Goal: Information Seeking & Learning: Understand process/instructions

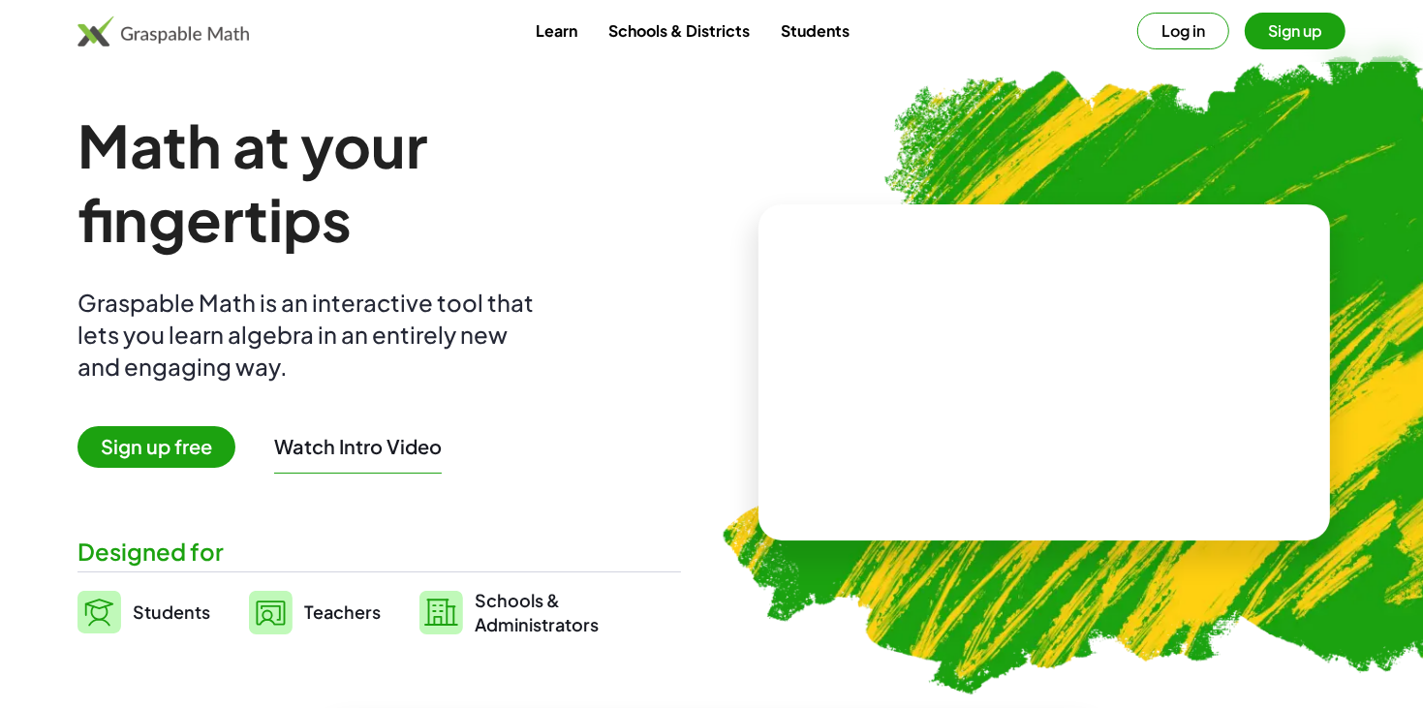
click at [706, 287] on img at bounding box center [1152, 364] width 941 height 792
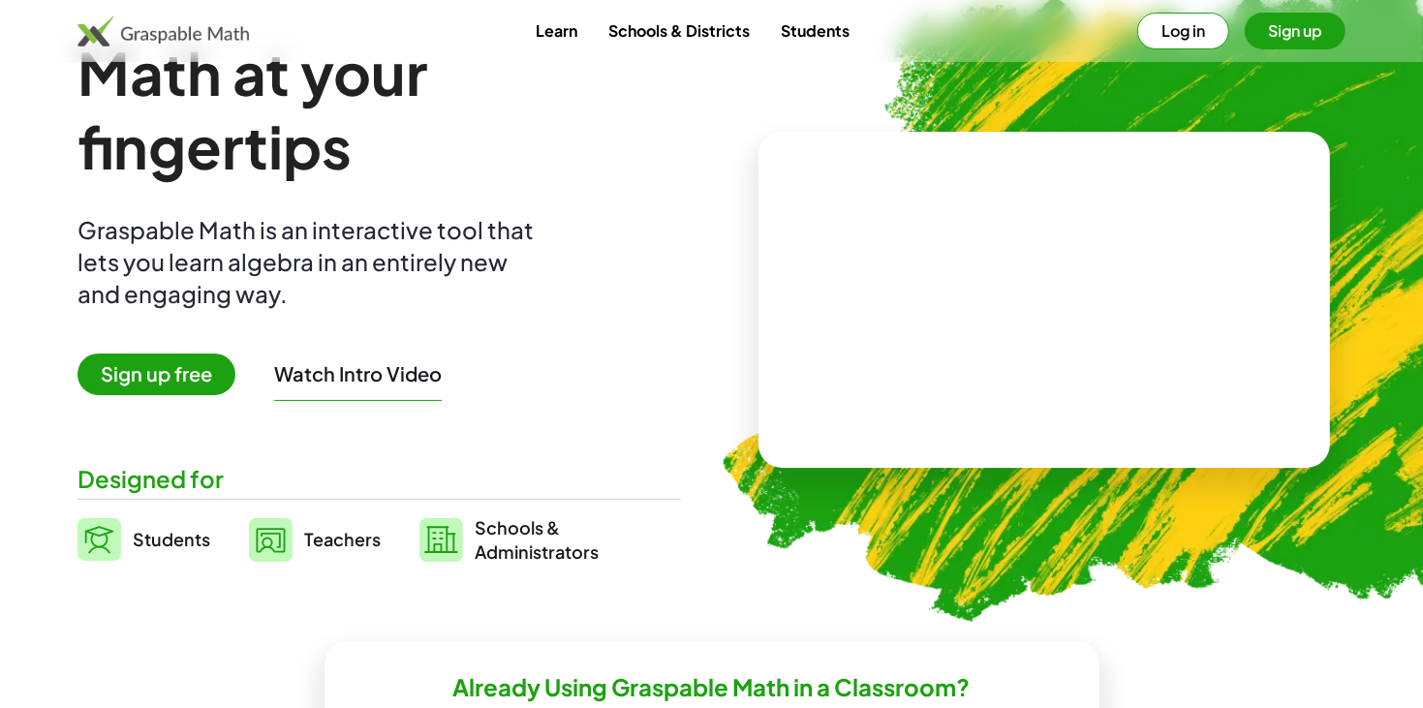
scroll to position [102, 0]
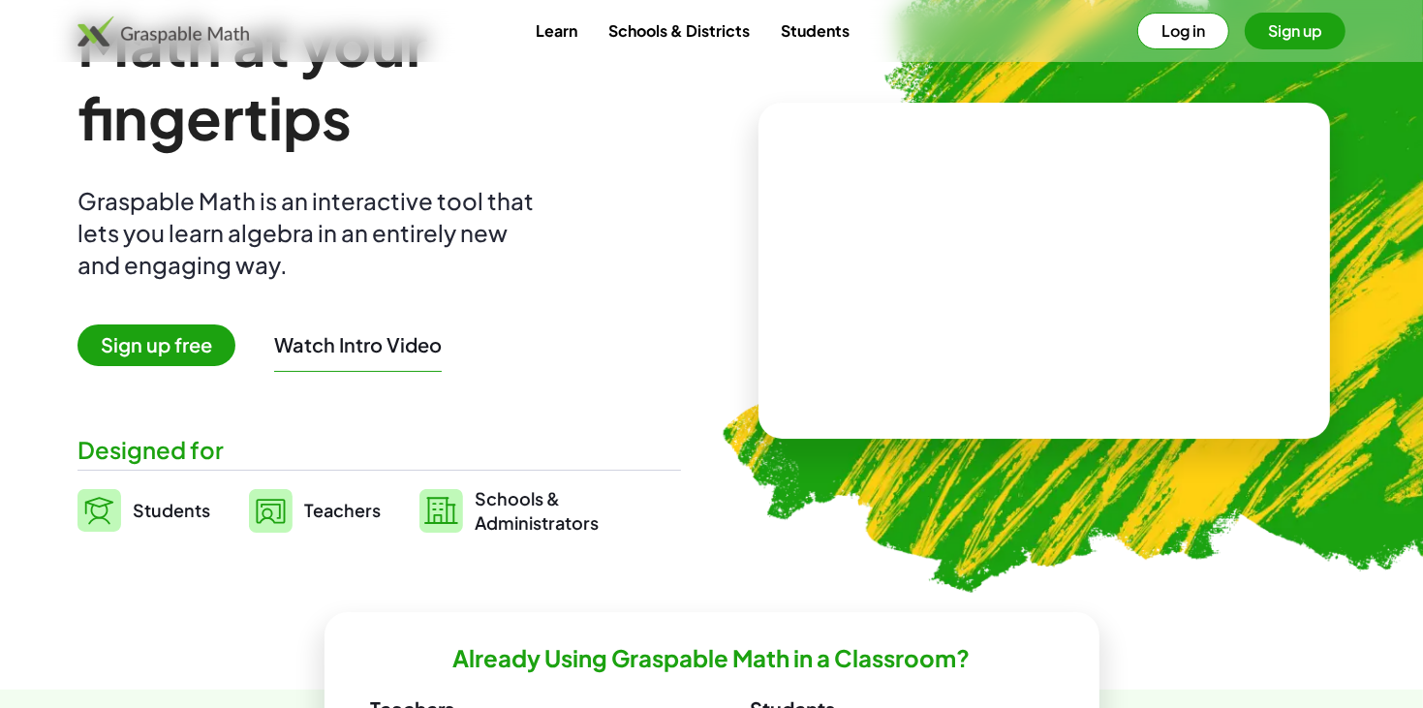
click at [142, 529] on link "Students" at bounding box center [143, 510] width 133 height 48
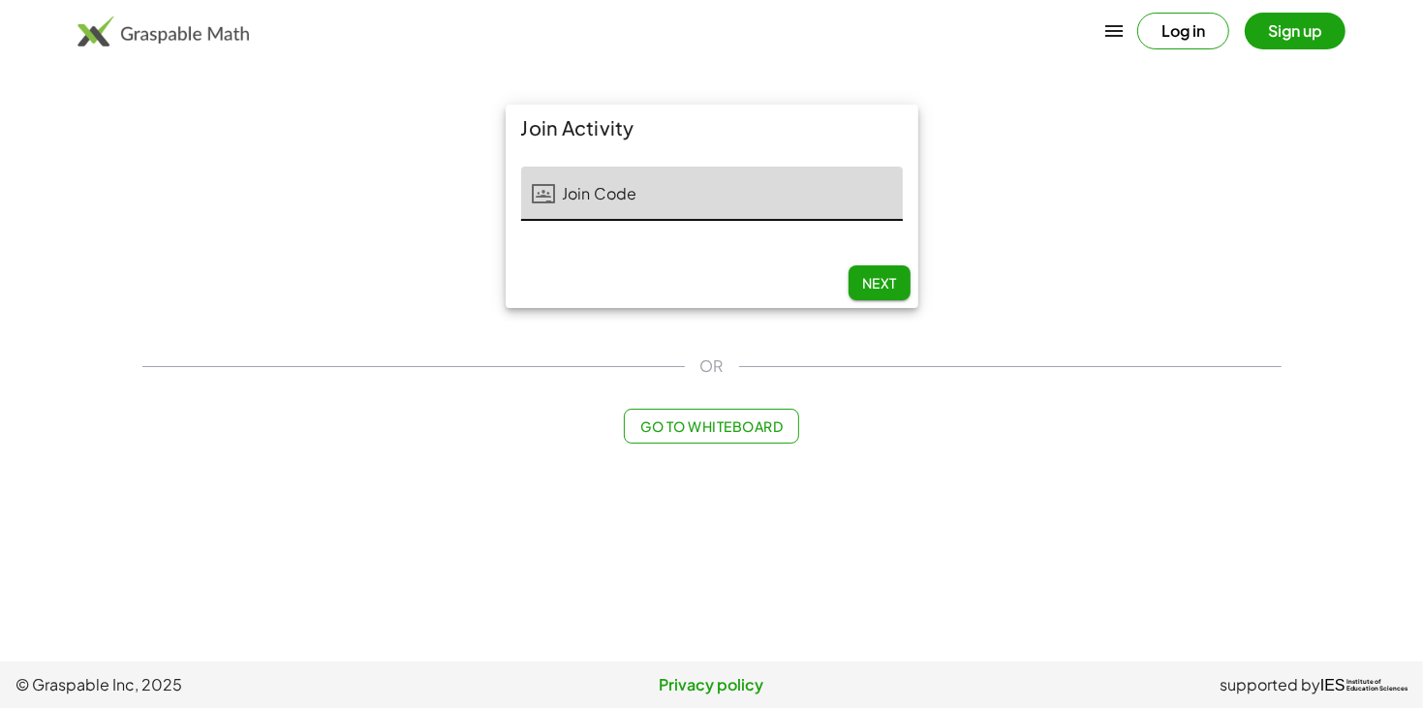
click at [142, 529] on main "Join Activity Join Code Join Code 0 / 5 Next OR Go to Whiteboard" at bounding box center [711, 331] width 1423 height 662
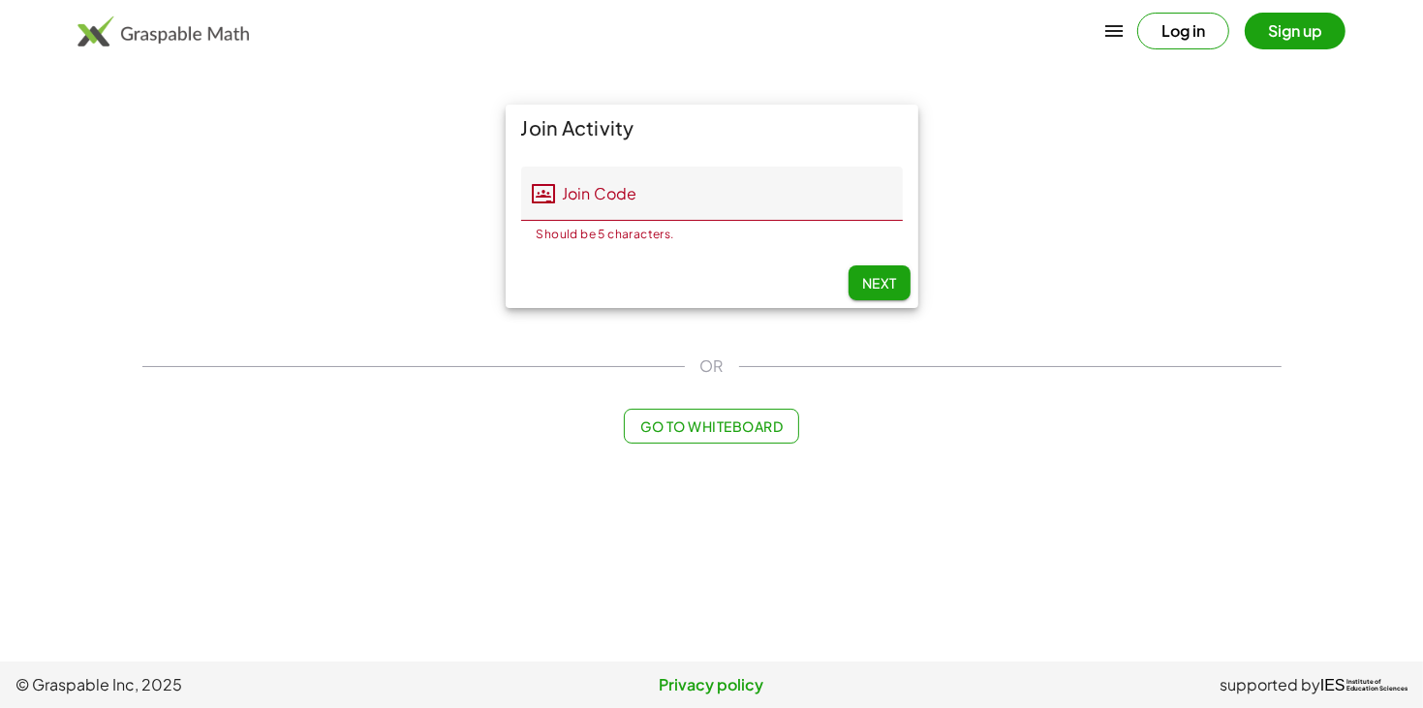
click at [600, 209] on input "Join Code" at bounding box center [729, 194] width 347 height 54
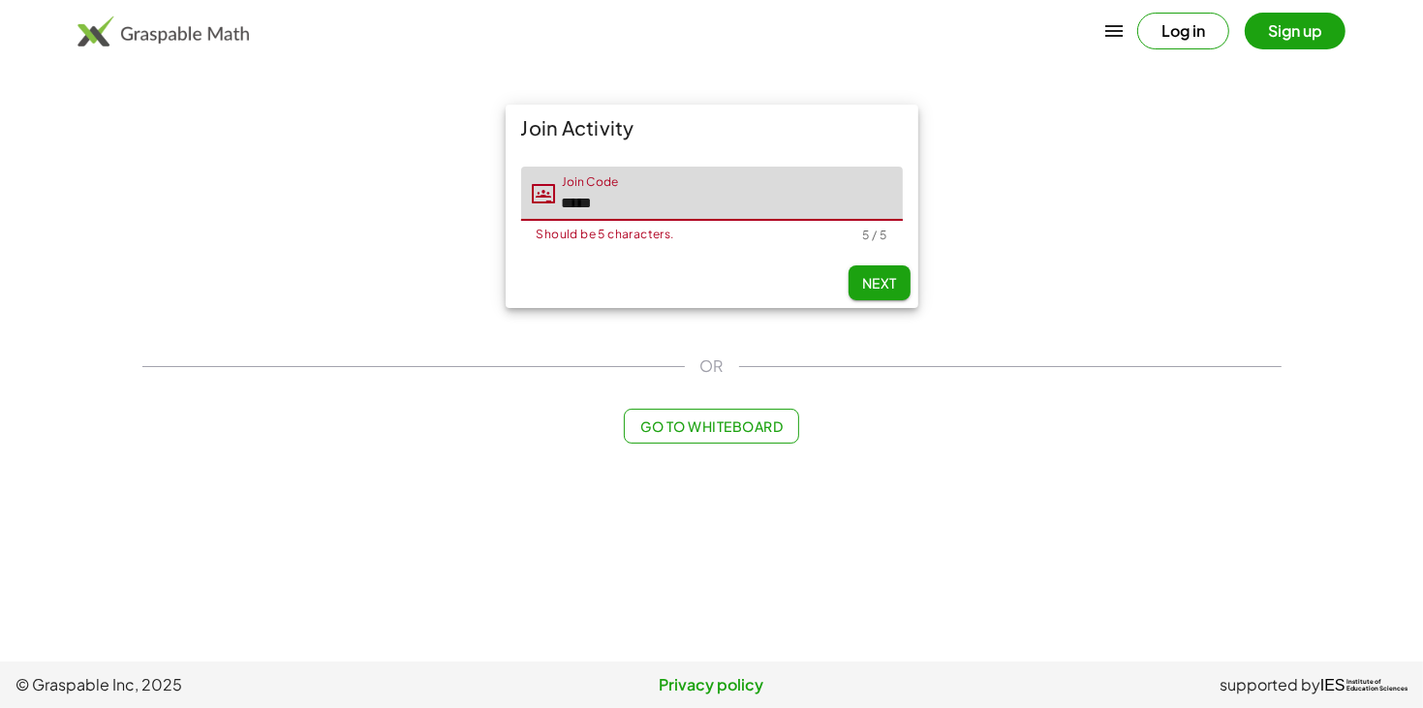
type input "*****"
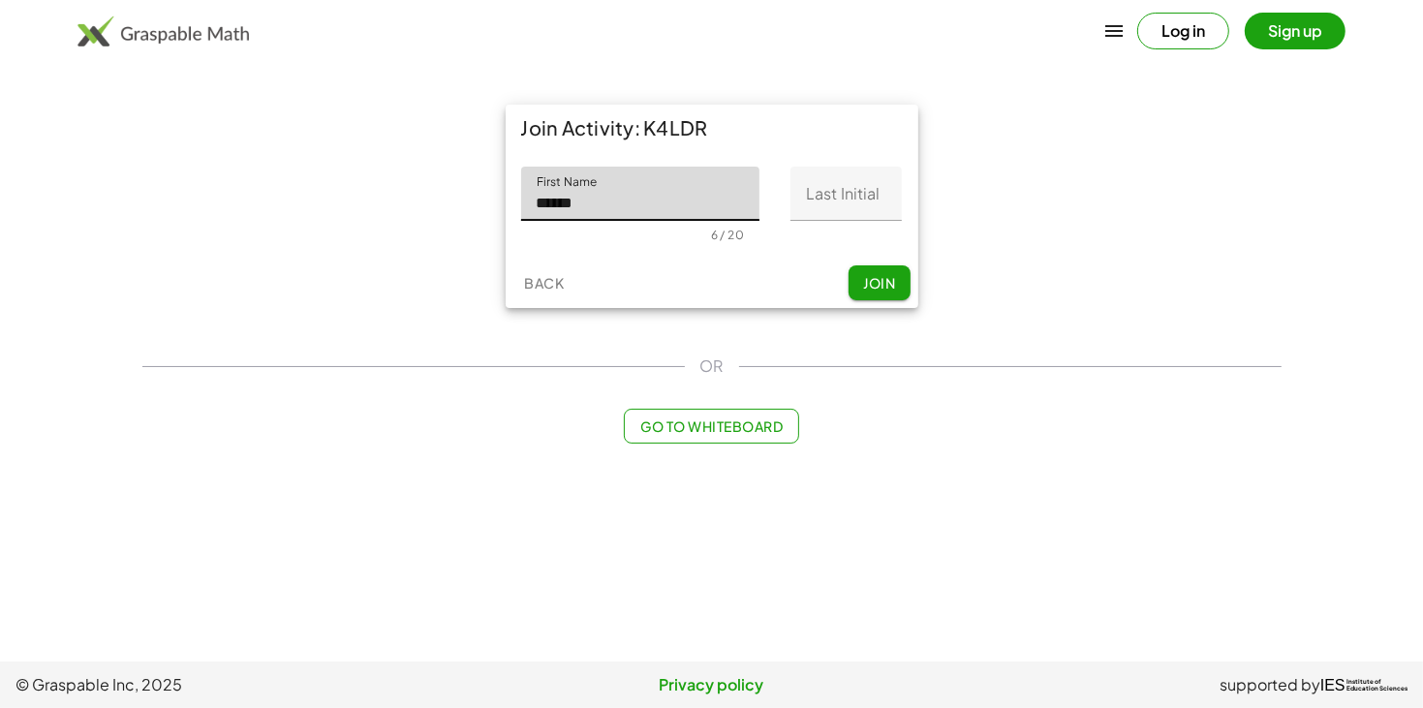
type input "******"
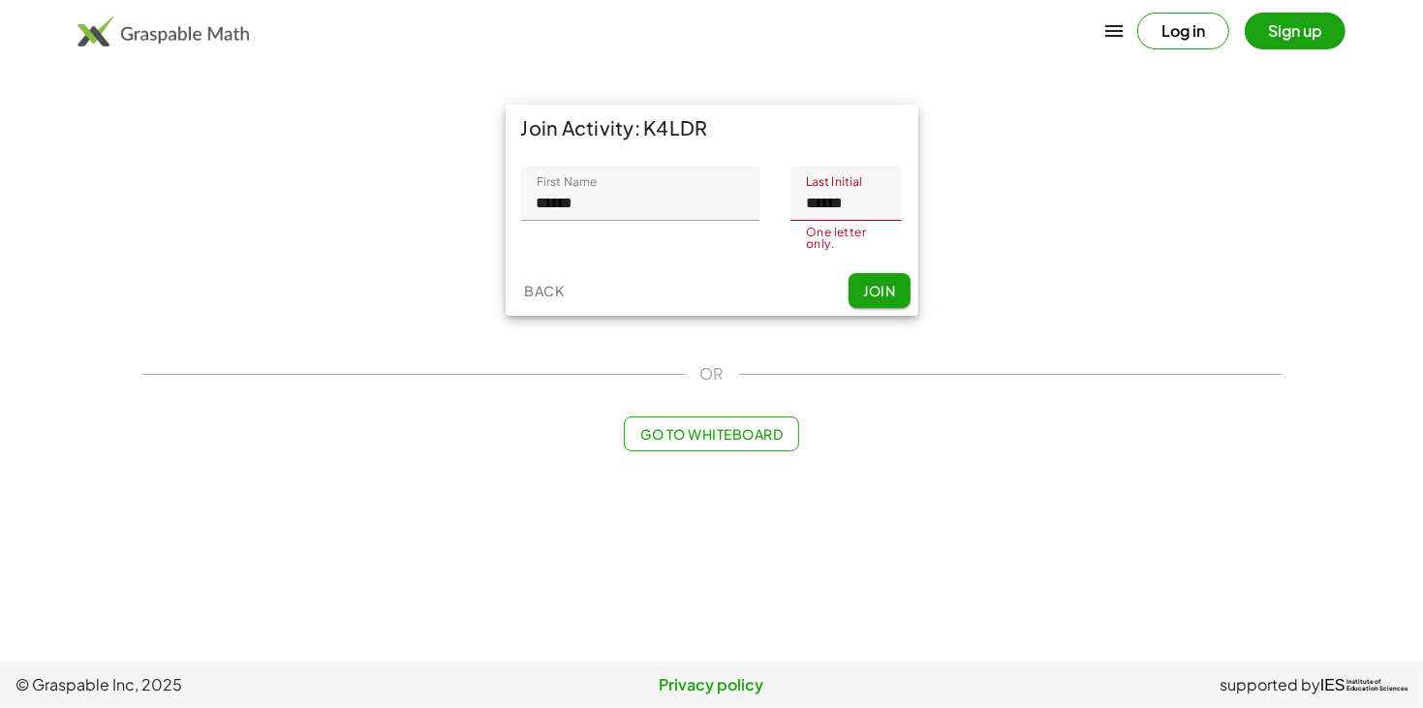
click at [856, 215] on input "******" at bounding box center [845, 194] width 111 height 54
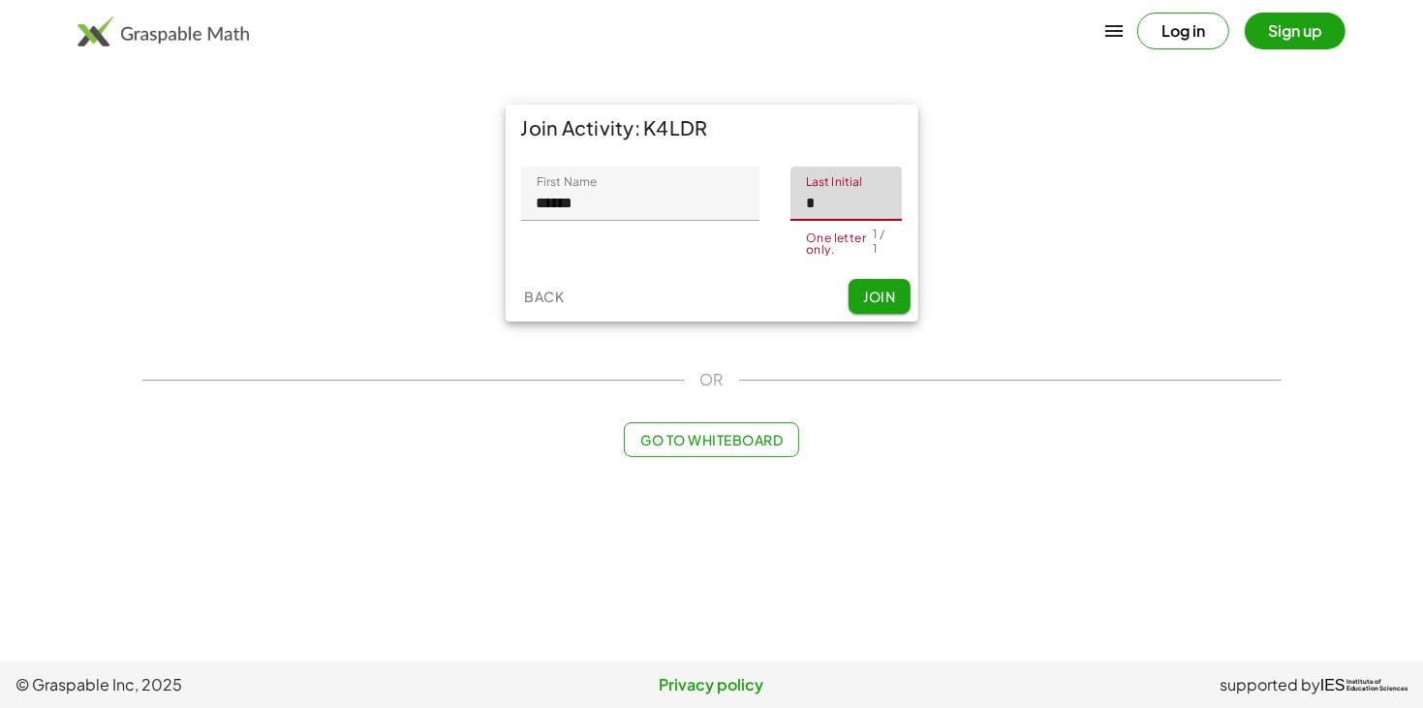
type input "*"
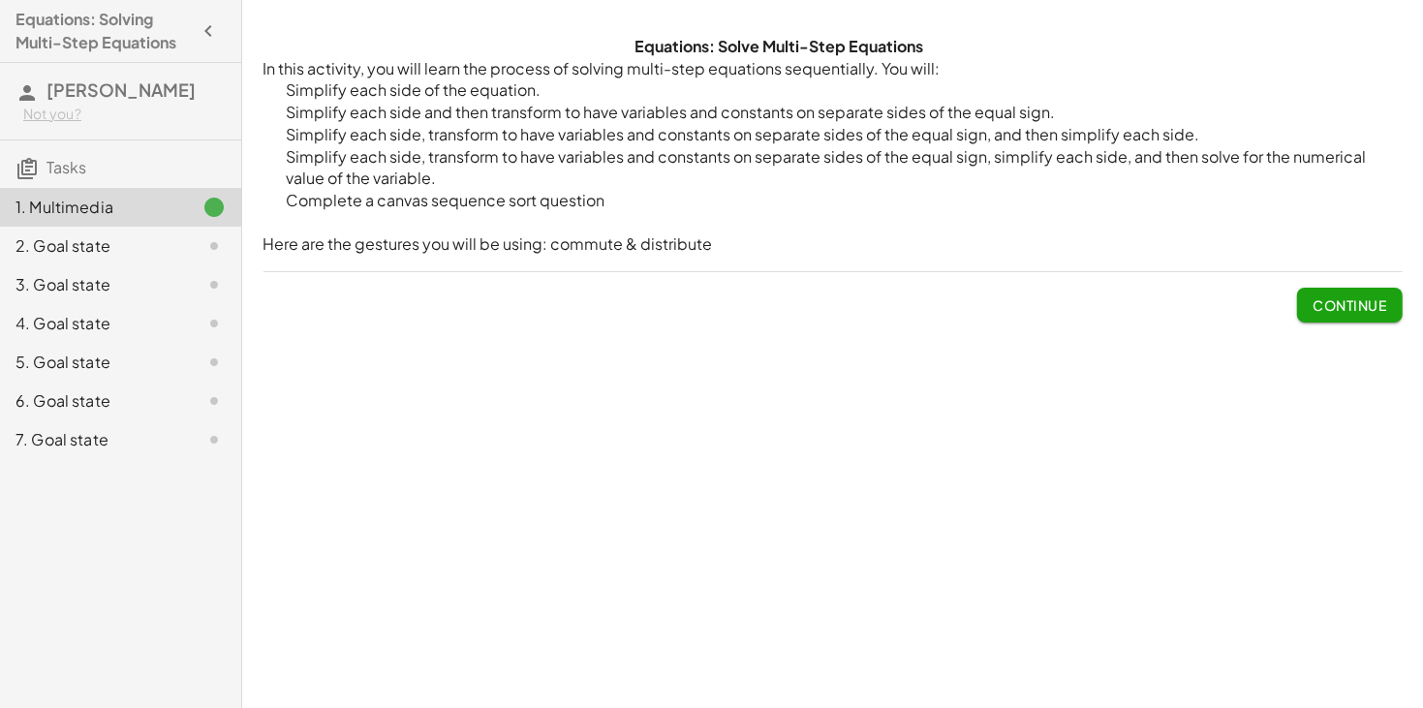
click at [1341, 293] on button "Continue" at bounding box center [1349, 305] width 105 height 35
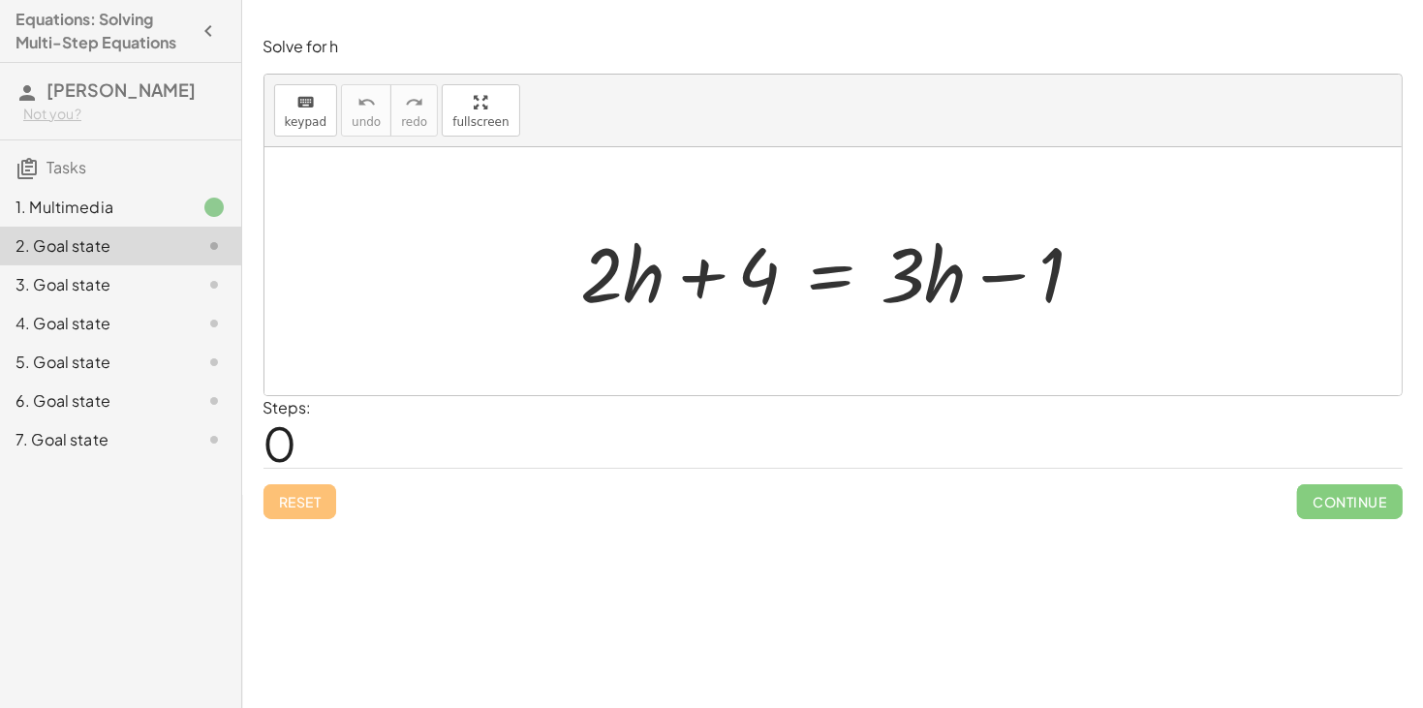
click at [649, 286] on div at bounding box center [841, 272] width 538 height 100
drag, startPoint x: 1043, startPoint y: 261, endPoint x: 1012, endPoint y: 255, distance: 31.5
click at [1012, 255] on div at bounding box center [841, 272] width 538 height 100
drag, startPoint x: 762, startPoint y: 284, endPoint x: 789, endPoint y: 351, distance: 72.1
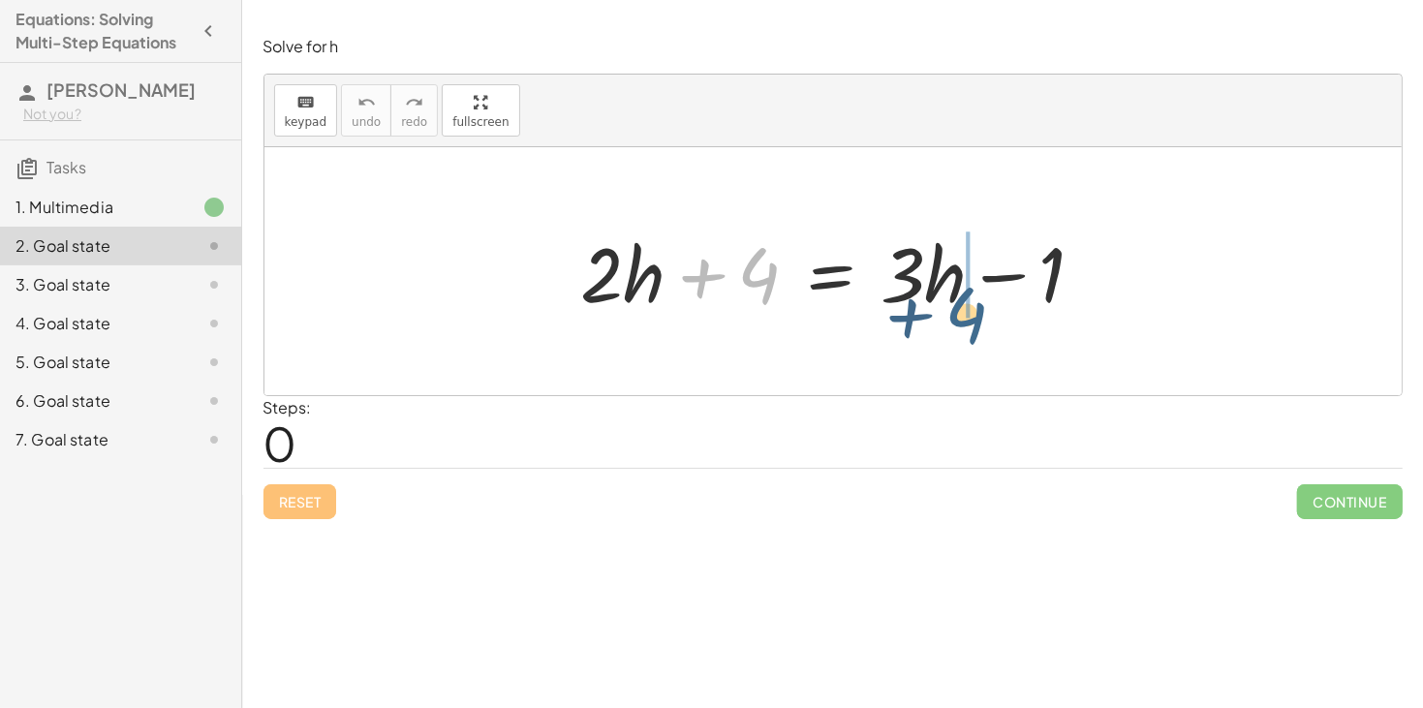
drag, startPoint x: 770, startPoint y: 284, endPoint x: 979, endPoint y: 324, distance: 213.0
click at [979, 324] on div "+ 4 + · 2 · h + 4 = + · 3 · h − 1" at bounding box center [833, 271] width 562 height 109
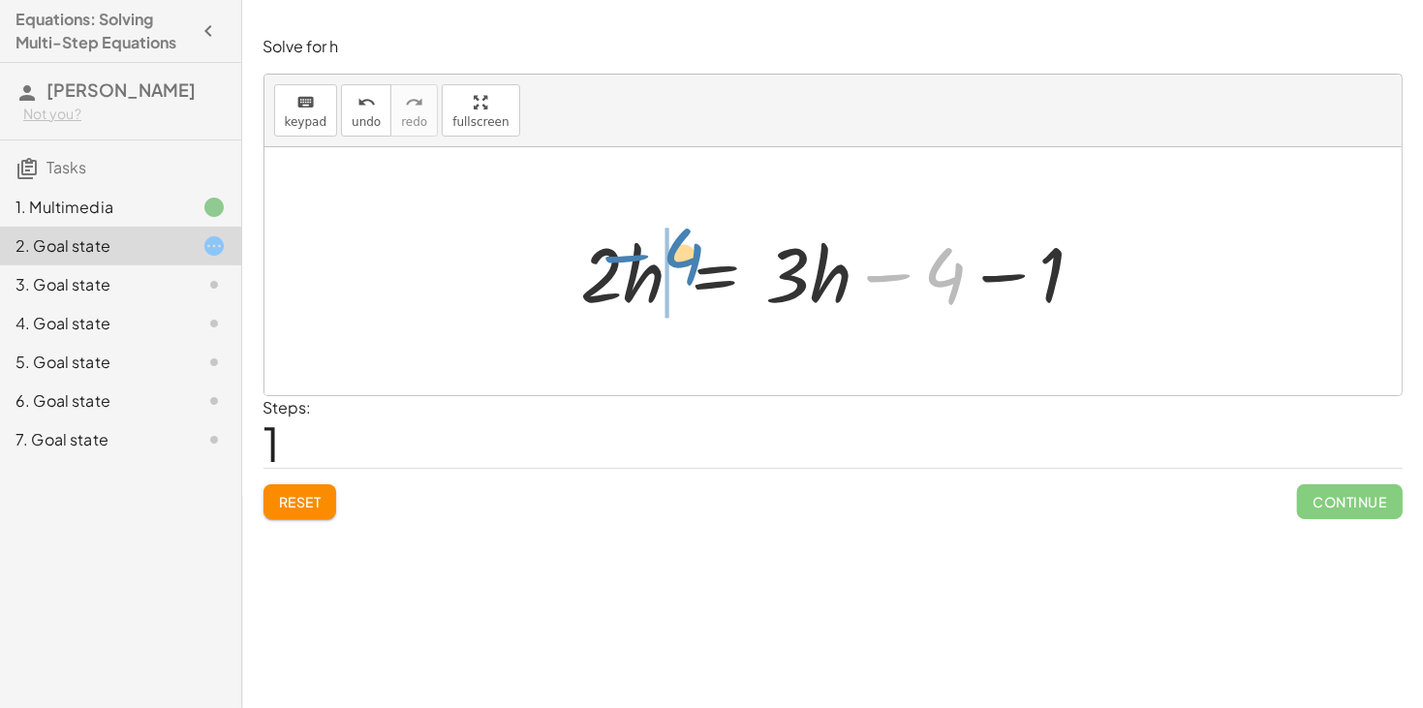
drag, startPoint x: 957, startPoint y: 266, endPoint x: 696, endPoint y: 247, distance: 262.3
click at [696, 247] on div at bounding box center [841, 272] width 538 height 100
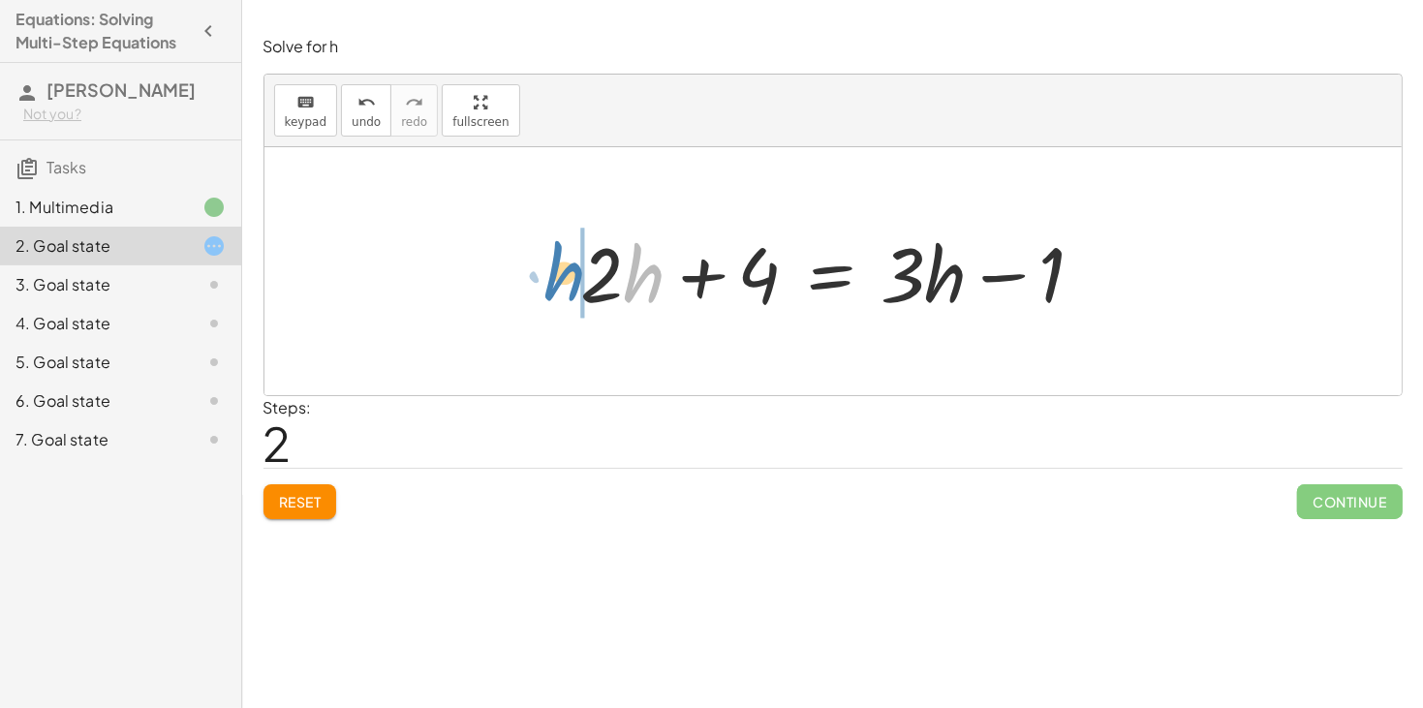
drag, startPoint x: 651, startPoint y: 274, endPoint x: 572, endPoint y: 272, distance: 79.5
click at [572, 272] on div at bounding box center [841, 272] width 538 height 100
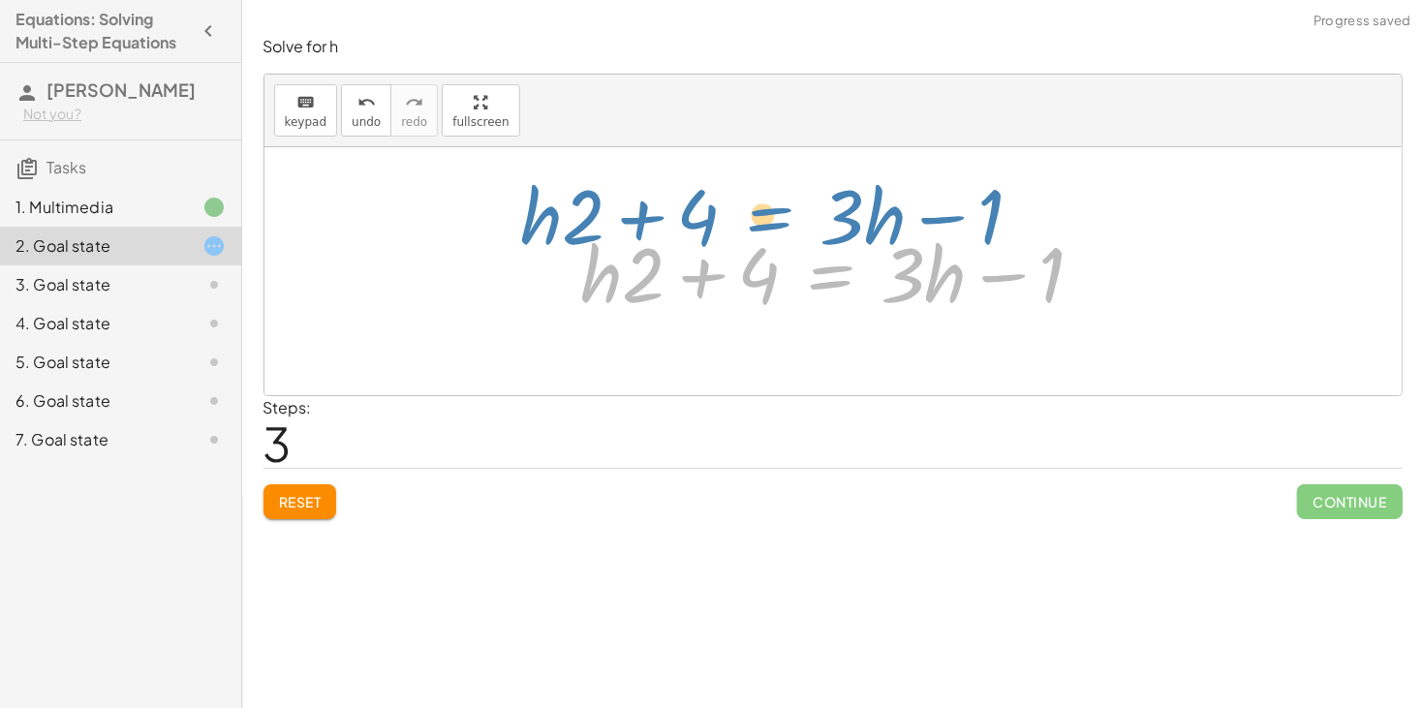
drag, startPoint x: 835, startPoint y: 269, endPoint x: 778, endPoint y: 209, distance: 82.9
click at [778, 209] on div "+ · 2 · h + 4 = + · 3 · h − 1 · 2 · h = + · 3 · h − 4 − 1 + · 2 · h + 4 = + · 3…" at bounding box center [832, 271] width 1137 height 248
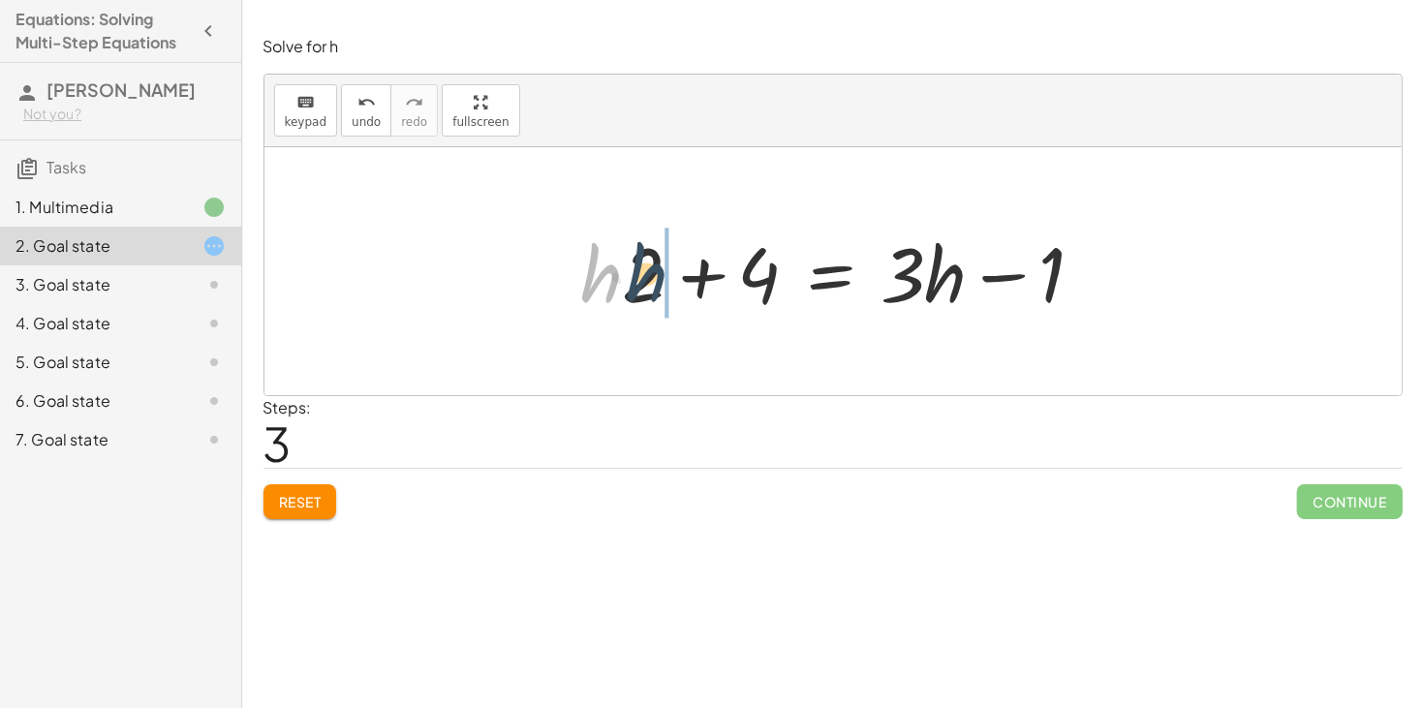
drag, startPoint x: 605, startPoint y: 275, endPoint x: 667, endPoint y: 276, distance: 62.0
click at [667, 276] on div at bounding box center [841, 272] width 538 height 100
drag, startPoint x: 1058, startPoint y: 268, endPoint x: 1039, endPoint y: 258, distance: 21.3
click at [1039, 258] on div at bounding box center [841, 272] width 538 height 100
click at [61, 343] on div "3. Goal state" at bounding box center [120, 362] width 241 height 39
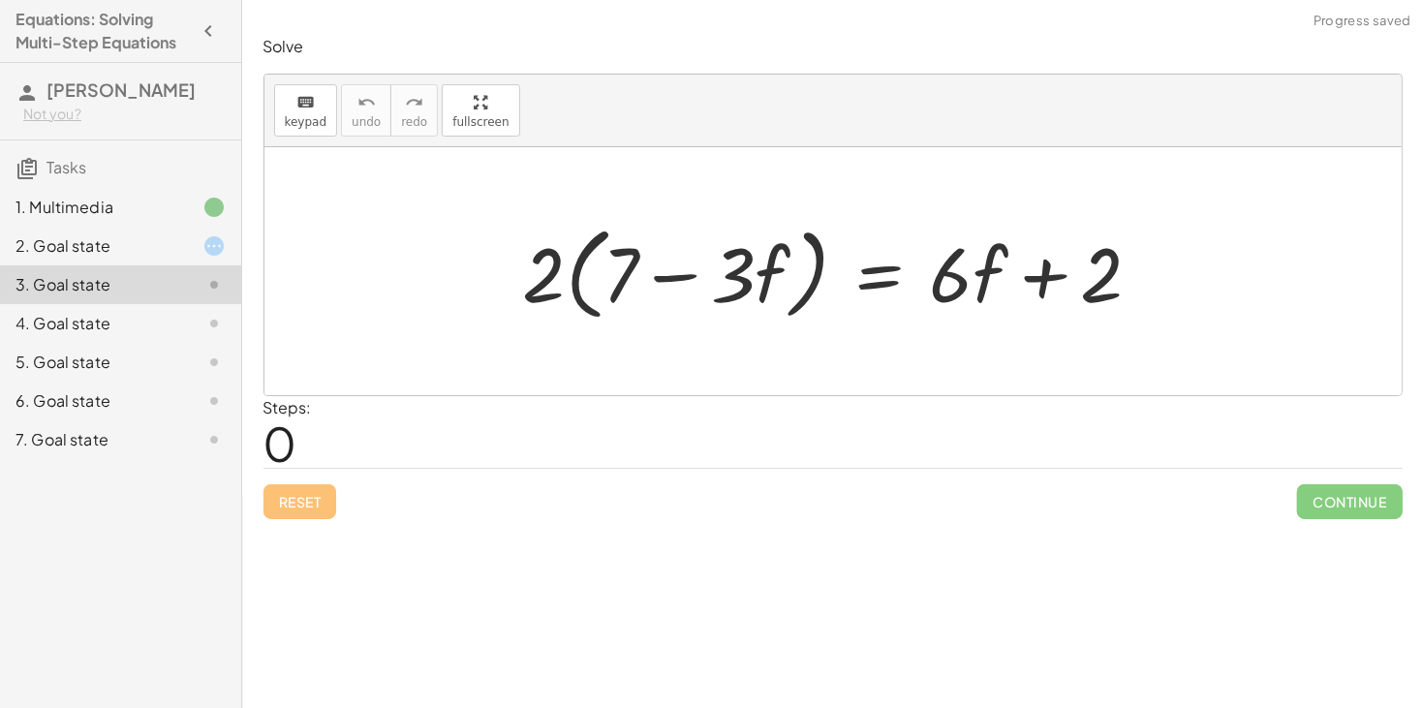
click at [81, 304] on div "2. Goal state" at bounding box center [120, 323] width 241 height 39
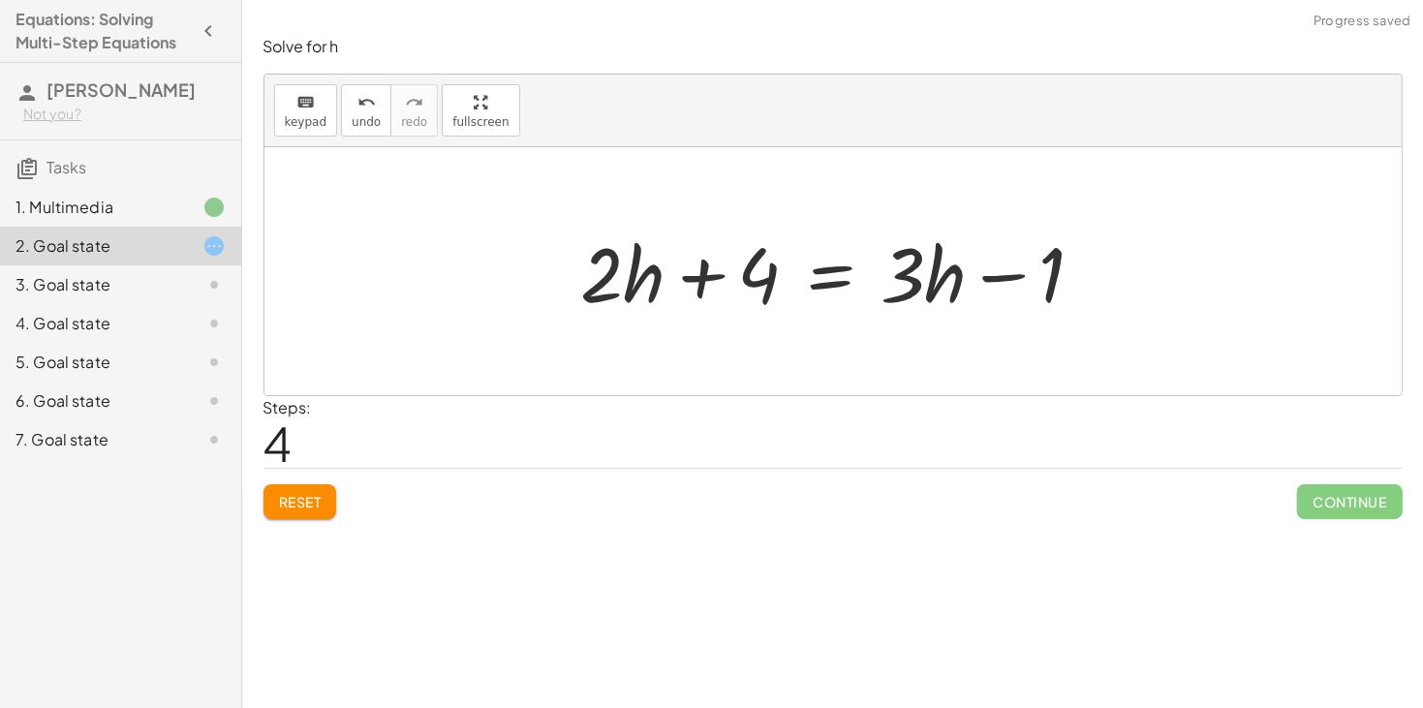
click at [297, 497] on span "Reset" at bounding box center [300, 501] width 43 height 17
click at [297, 497] on div "Reset Continue" at bounding box center [832, 493] width 1139 height 51
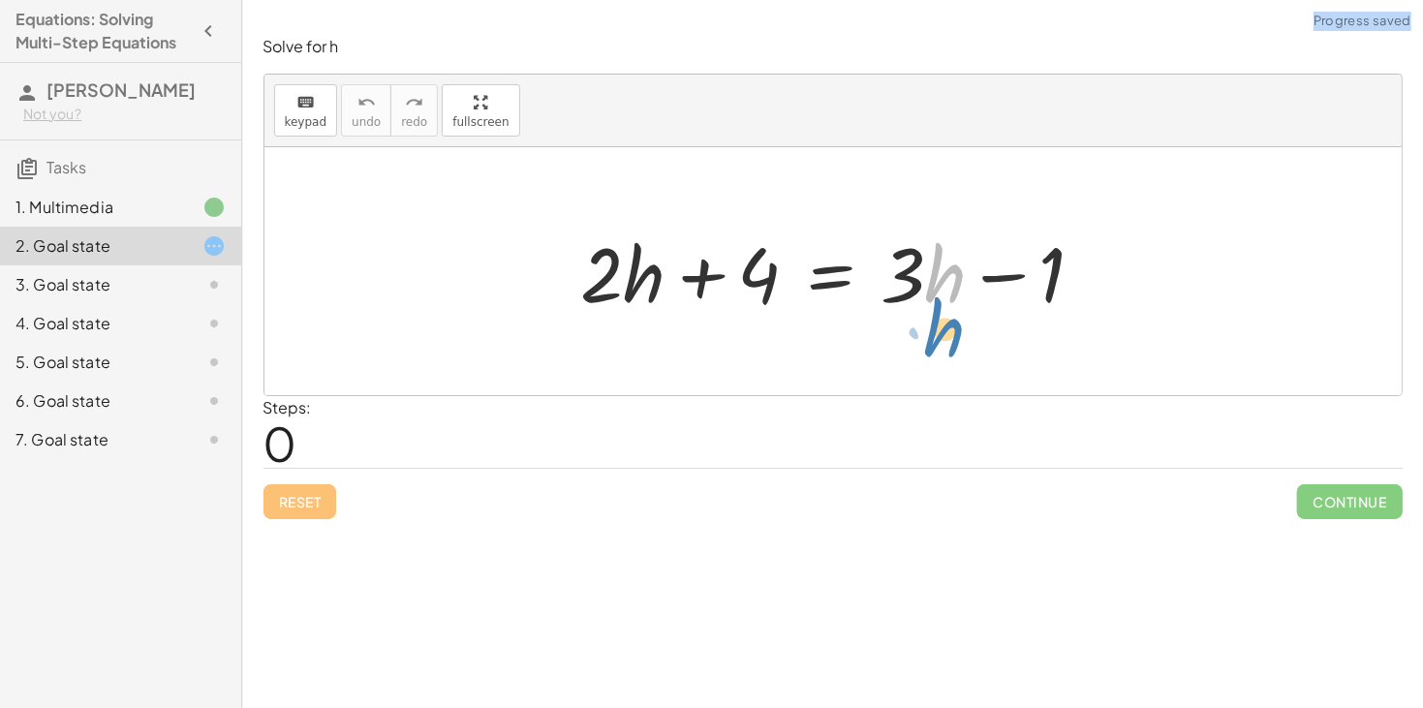
drag, startPoint x: 935, startPoint y: 290, endPoint x: 933, endPoint y: 339, distance: 49.4
click at [955, 283] on div at bounding box center [841, 272] width 538 height 100
click at [1060, 254] on div at bounding box center [841, 272] width 538 height 100
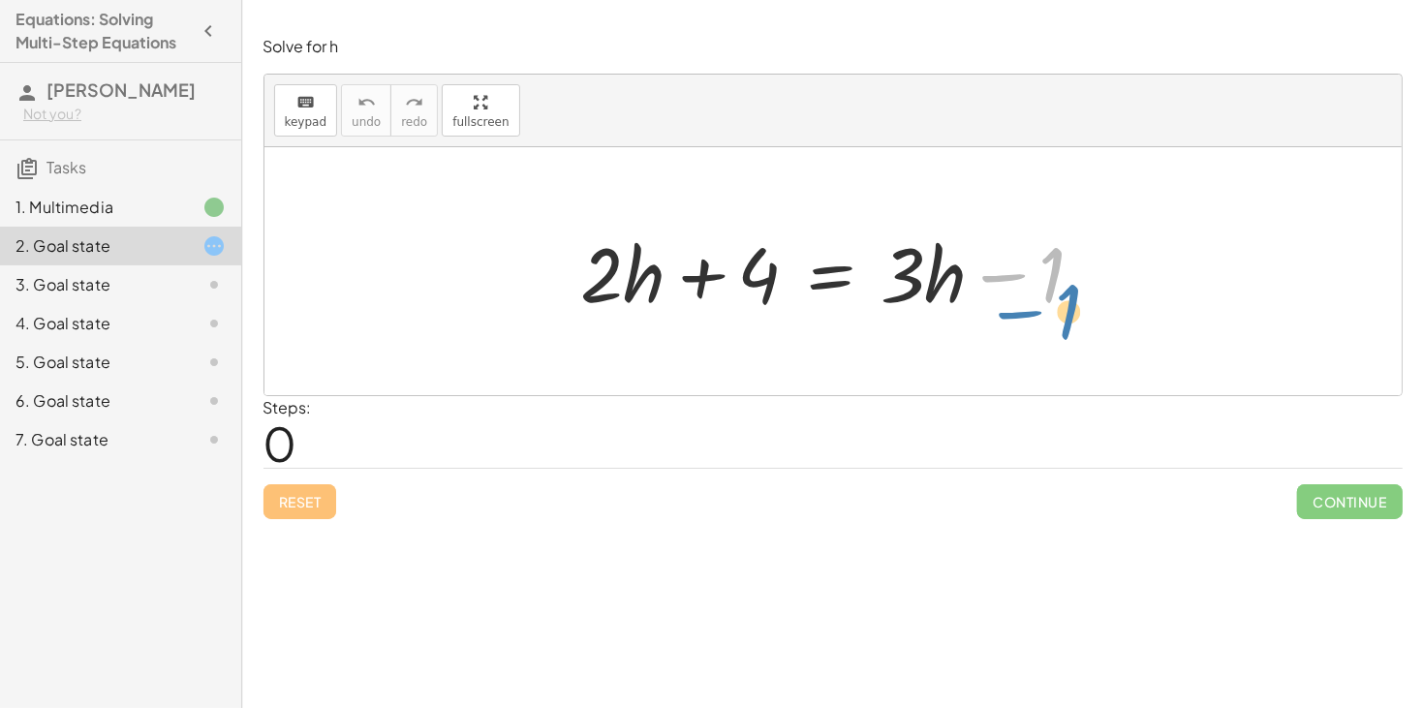
drag, startPoint x: 1060, startPoint y: 254, endPoint x: 1078, endPoint y: 289, distance: 39.4
click at [1078, 289] on div at bounding box center [841, 272] width 538 height 100
click at [631, 277] on div at bounding box center [841, 272] width 538 height 100
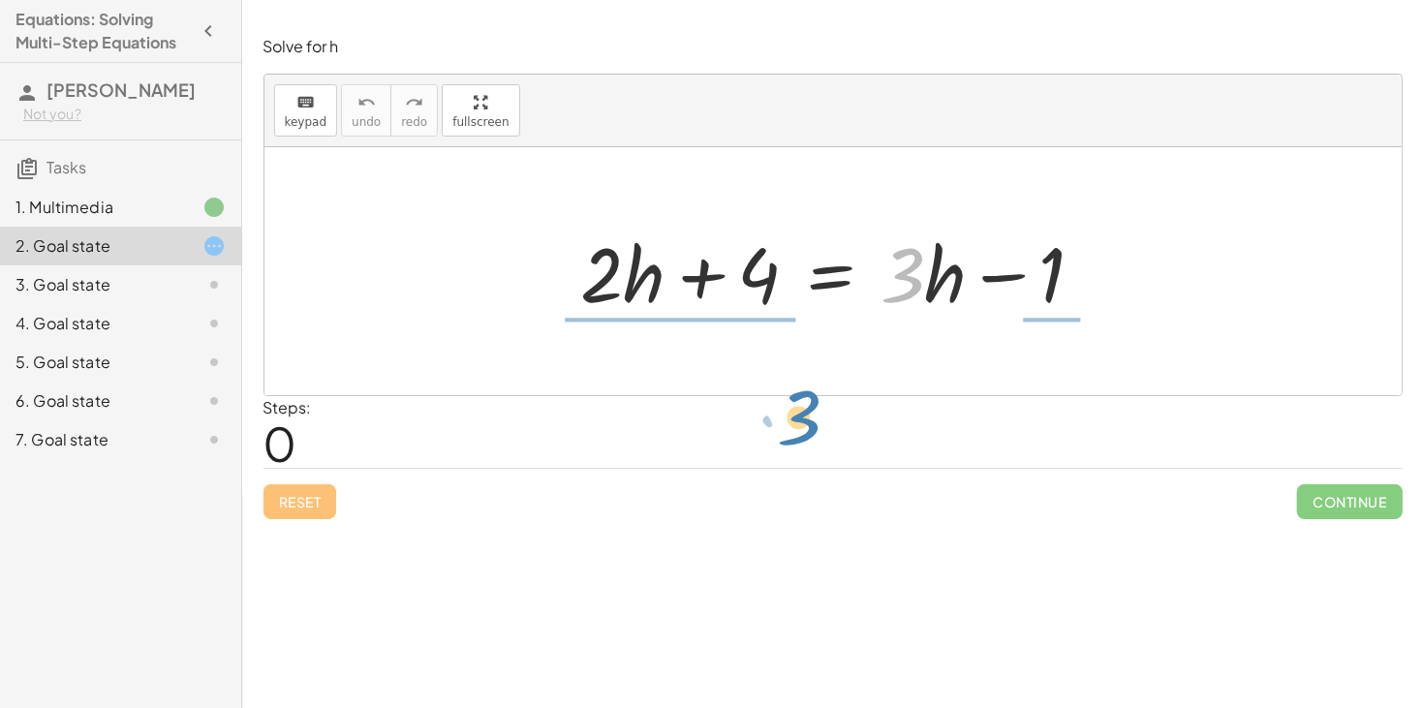
drag, startPoint x: 913, startPoint y: 268, endPoint x: 801, endPoint y: 396, distance: 169.6
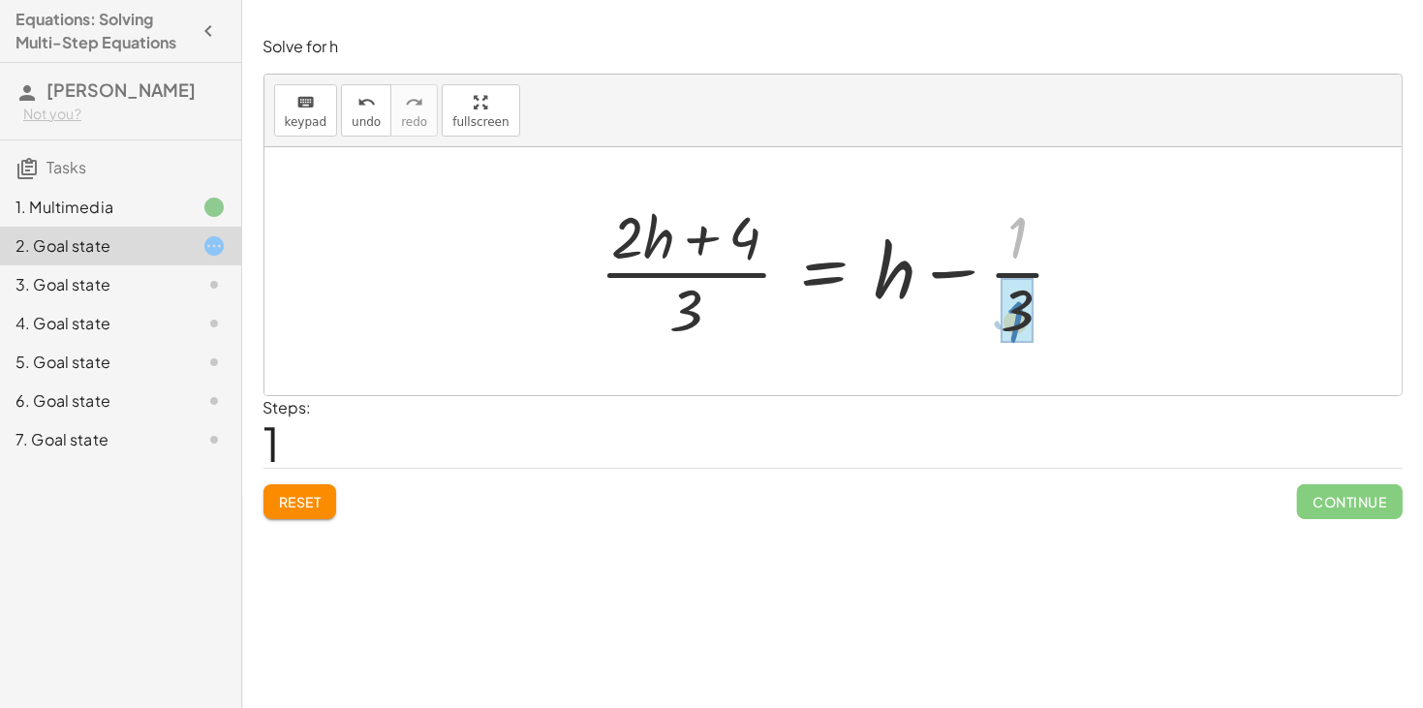
drag, startPoint x: 1019, startPoint y: 252, endPoint x: 1003, endPoint y: 344, distance: 93.5
drag, startPoint x: 887, startPoint y: 289, endPoint x: 645, endPoint y: 236, distance: 247.8
click at [645, 236] on div at bounding box center [840, 271] width 501 height 149
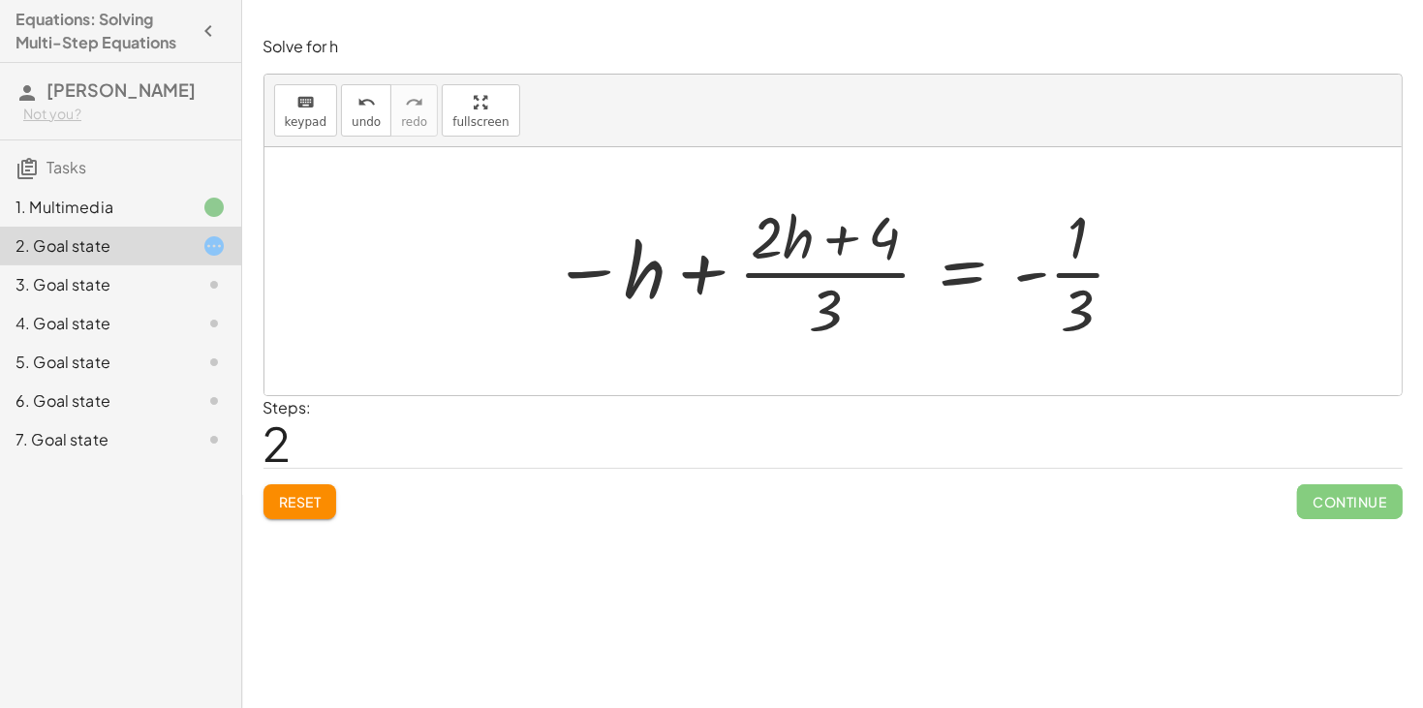
click at [155, 260] on div "2. Goal state" at bounding box center [120, 246] width 241 height 39
click at [160, 280] on div "3. Goal state" at bounding box center [93, 284] width 156 height 23
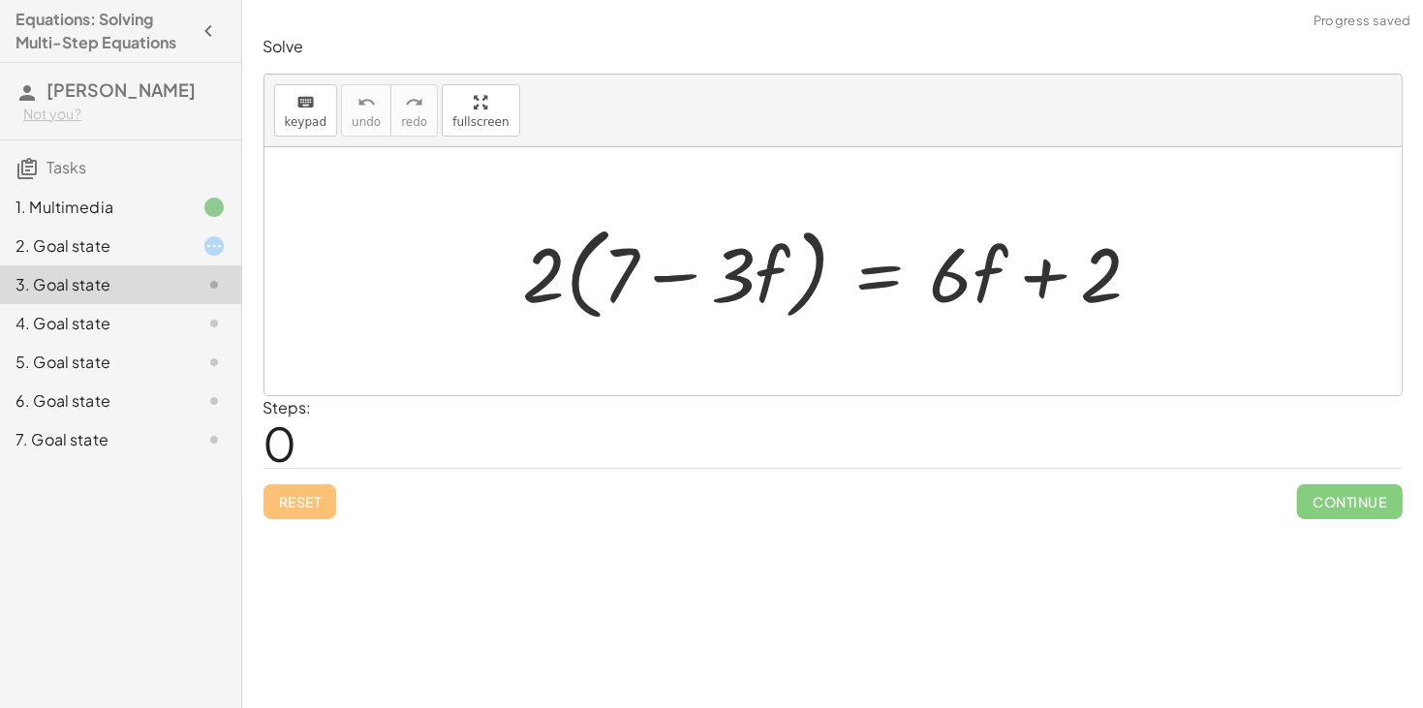
click at [165, 265] on div "3. Goal state" at bounding box center [120, 284] width 241 height 39
click at [166, 304] on div "2. Goal state" at bounding box center [120, 323] width 241 height 39
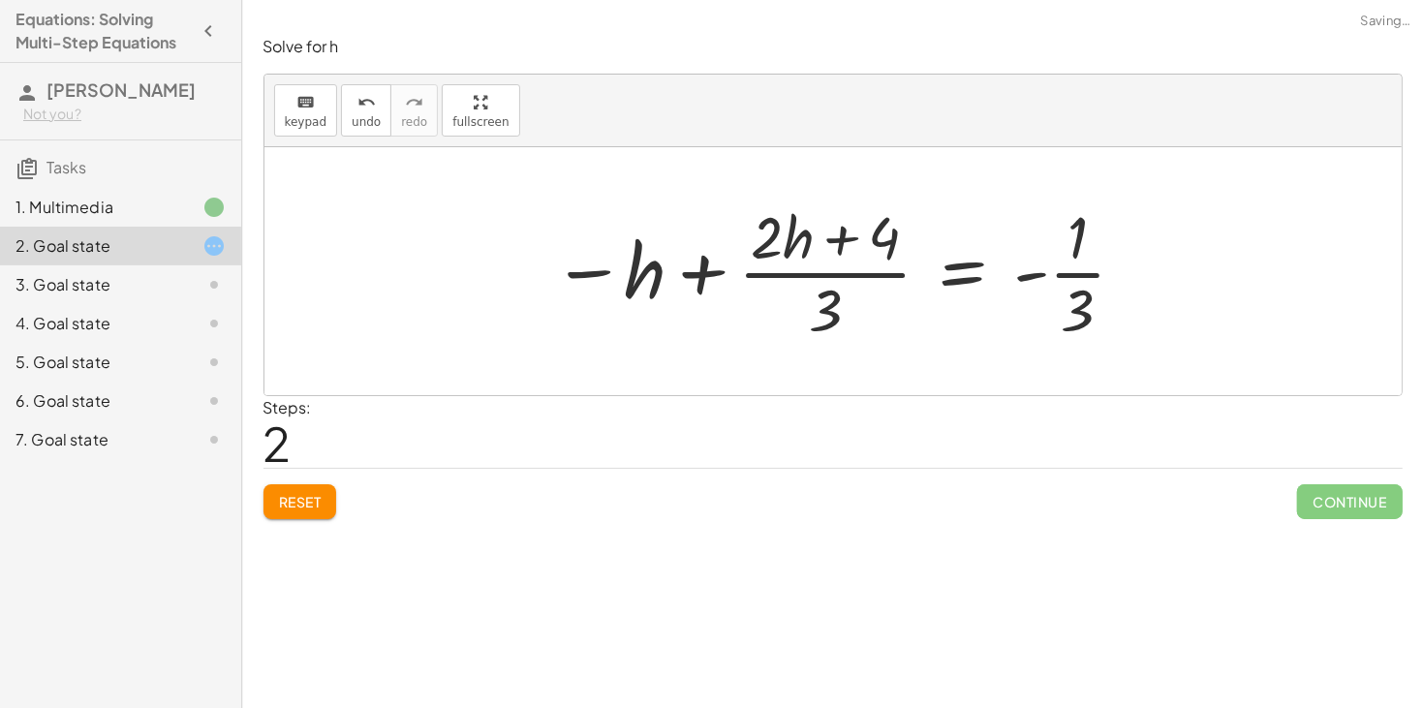
click at [297, 505] on span "Reset" at bounding box center [300, 501] width 43 height 17
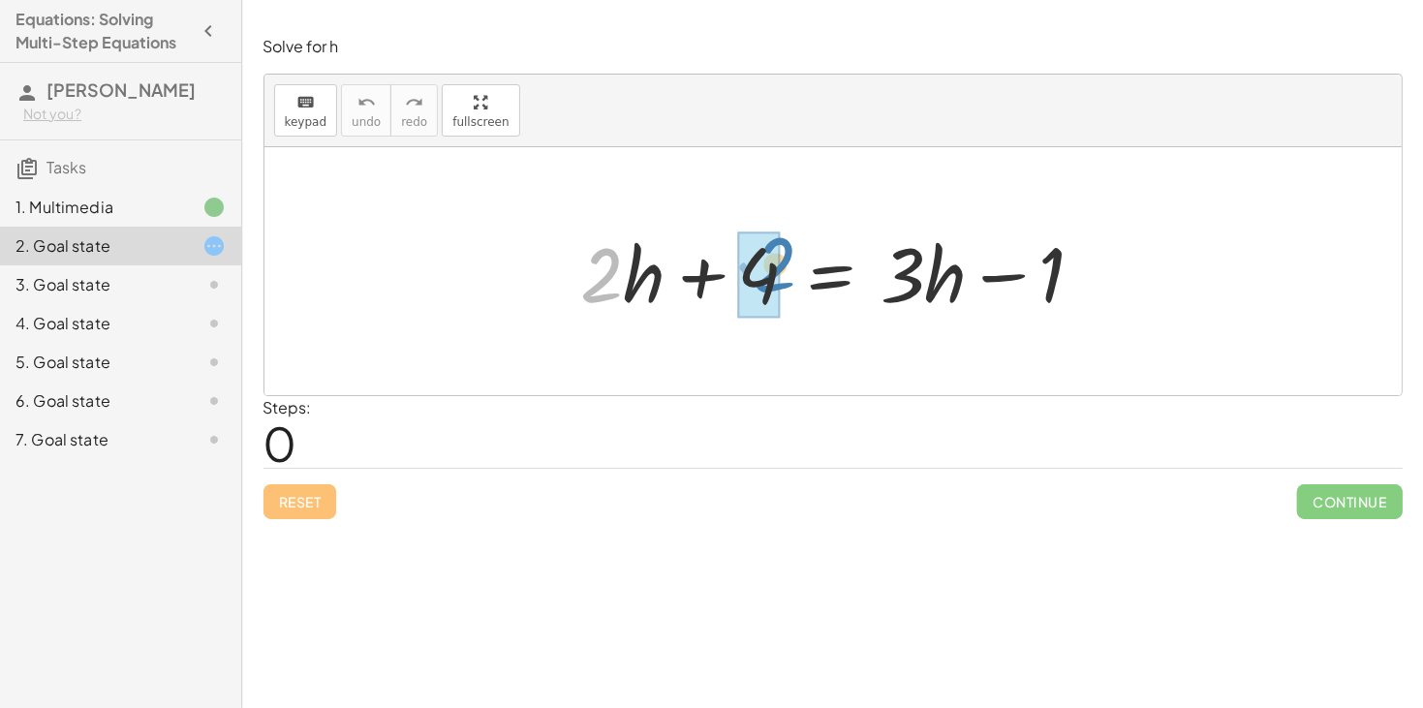
drag, startPoint x: 605, startPoint y: 286, endPoint x: 794, endPoint y: 277, distance: 189.1
click at [794, 277] on div at bounding box center [841, 272] width 538 height 100
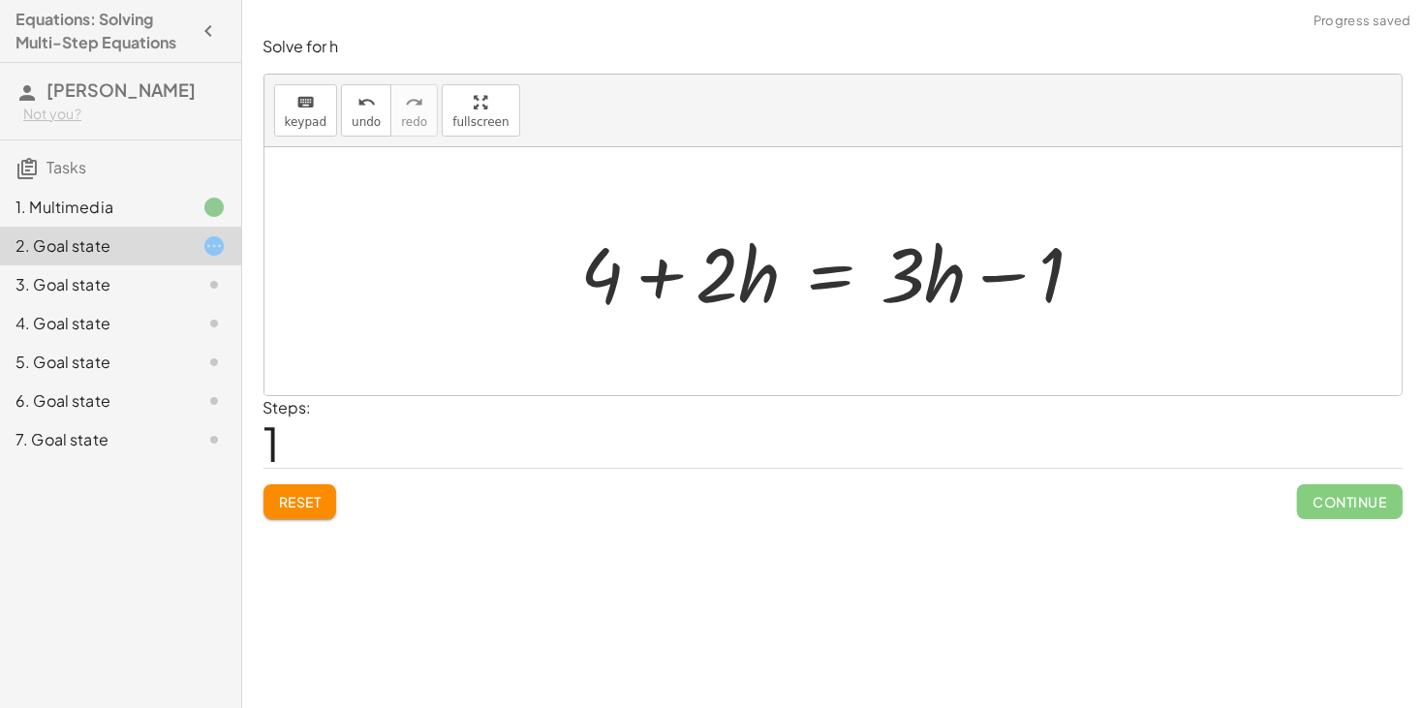
click at [658, 286] on div at bounding box center [841, 272] width 538 height 100
drag, startPoint x: 997, startPoint y: 275, endPoint x: 1006, endPoint y: 266, distance: 13.0
click at [1006, 266] on div at bounding box center [841, 272] width 538 height 100
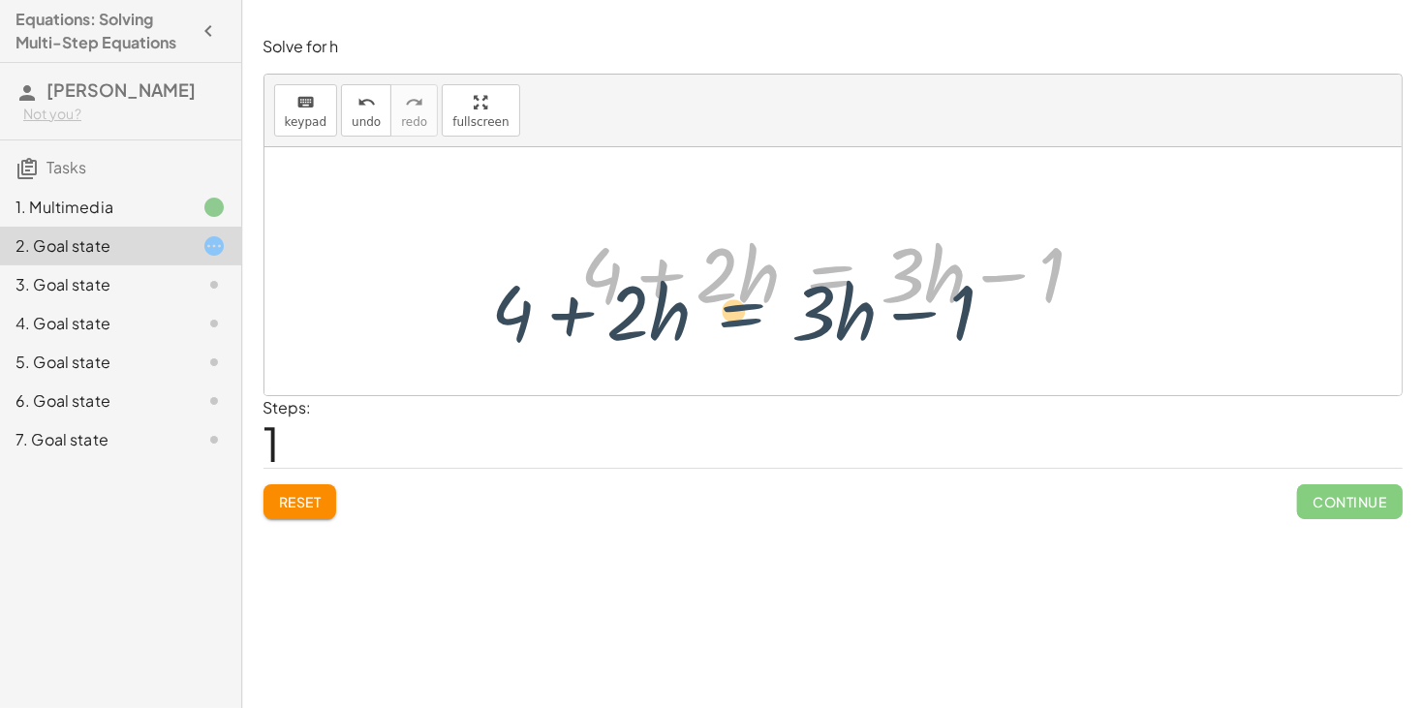
drag, startPoint x: 838, startPoint y: 287, endPoint x: 754, endPoint y: 322, distance: 91.2
click at [754, 322] on div "+ · 2 · h + 4 = + · 3 · h − 1 + 4 + · 2 · h = + · 3 · h − 1 + · 2 · h + 4 = + ·…" at bounding box center [833, 271] width 562 height 109
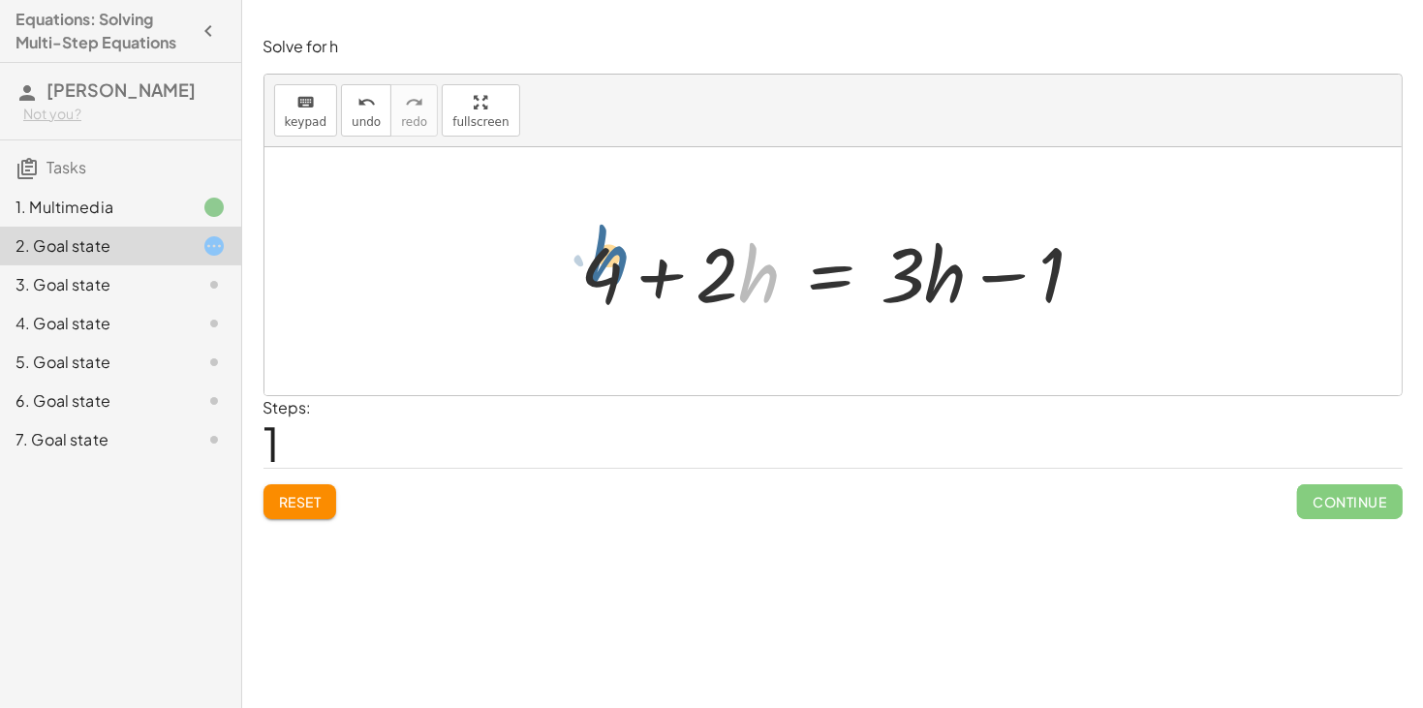
drag, startPoint x: 752, startPoint y: 291, endPoint x: 600, endPoint y: 271, distance: 153.3
click at [600, 271] on div at bounding box center [841, 272] width 538 height 100
drag, startPoint x: 761, startPoint y: 279, endPoint x: 525, endPoint y: 291, distance: 236.6
drag, startPoint x: 987, startPoint y: 286, endPoint x: 980, endPoint y: 301, distance: 16.9
click at [980, 301] on div at bounding box center [841, 272] width 538 height 100
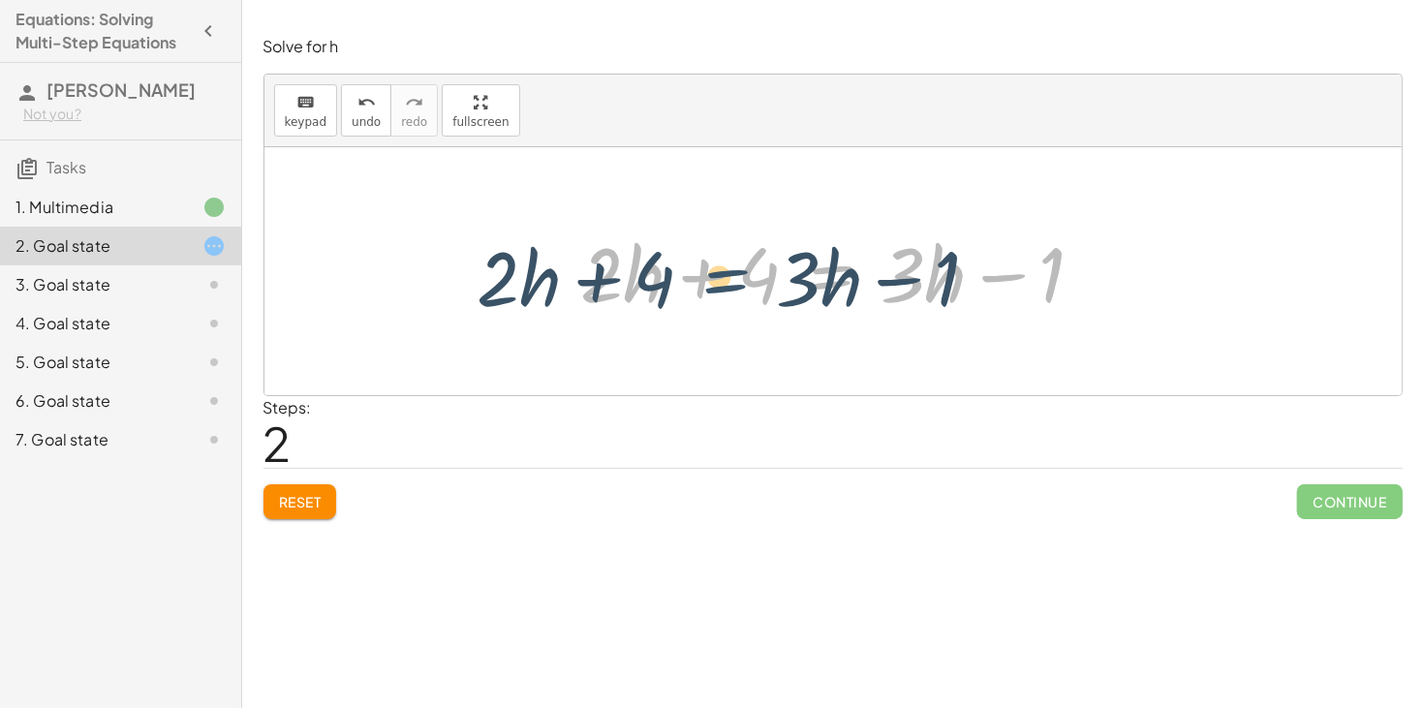
drag, startPoint x: 823, startPoint y: 277, endPoint x: 720, endPoint y: 281, distance: 103.7
click at [720, 281] on div at bounding box center [841, 272] width 538 height 100
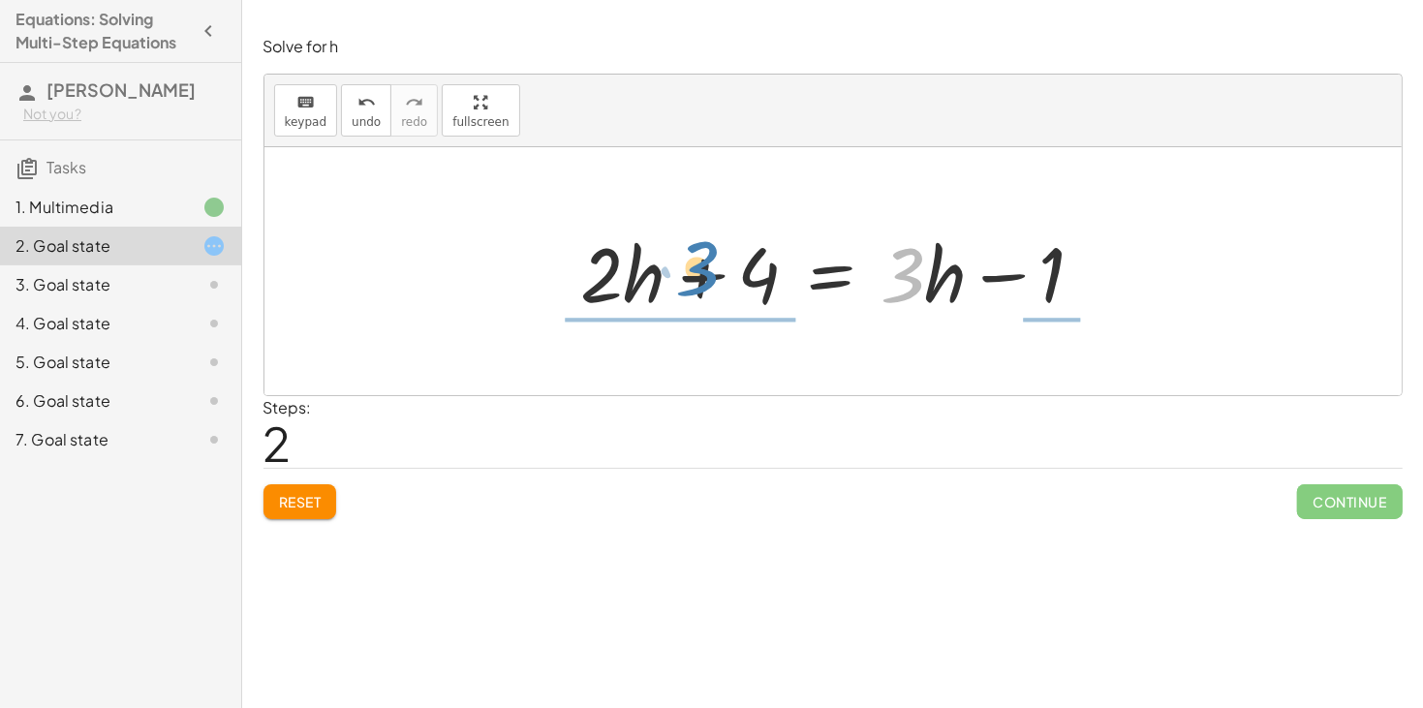
drag, startPoint x: 918, startPoint y: 274, endPoint x: 711, endPoint y: 267, distance: 207.4
click at [711, 267] on div at bounding box center [841, 272] width 538 height 100
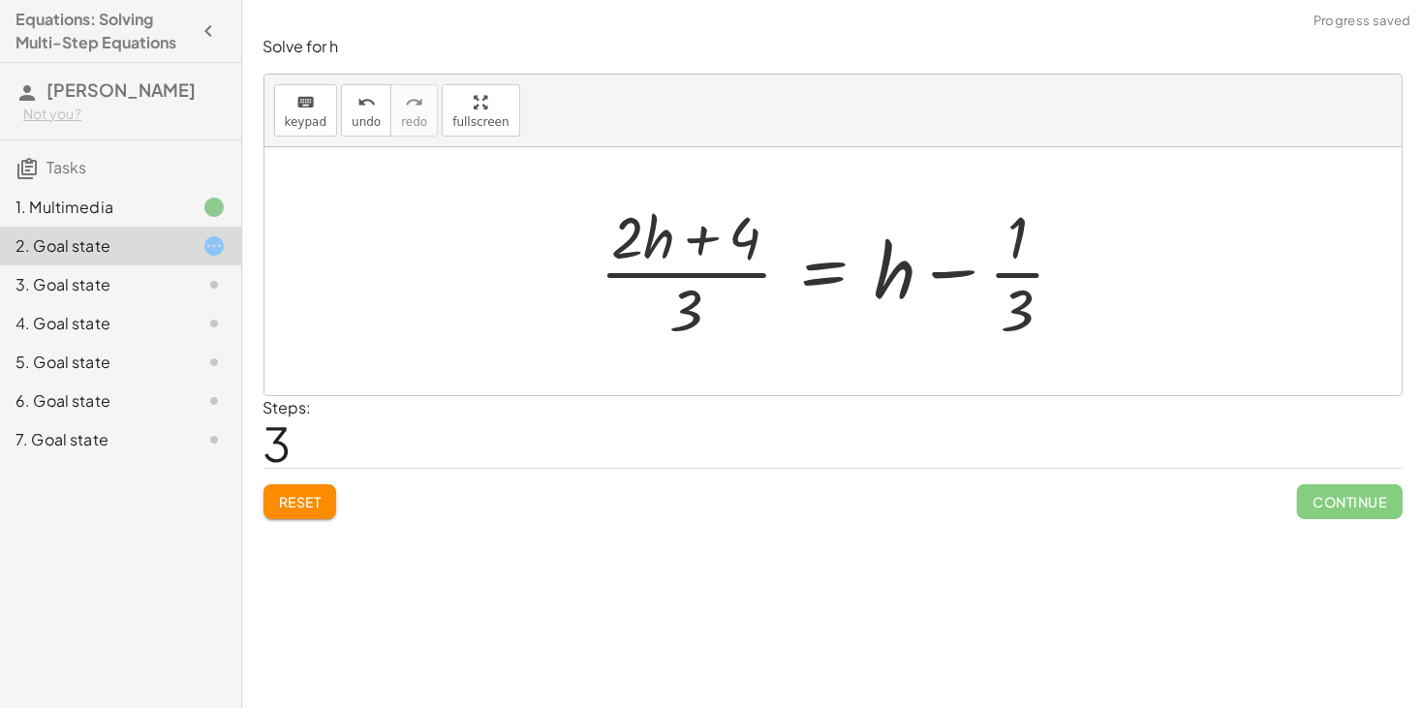
click at [315, 503] on span "Reset" at bounding box center [300, 501] width 43 height 17
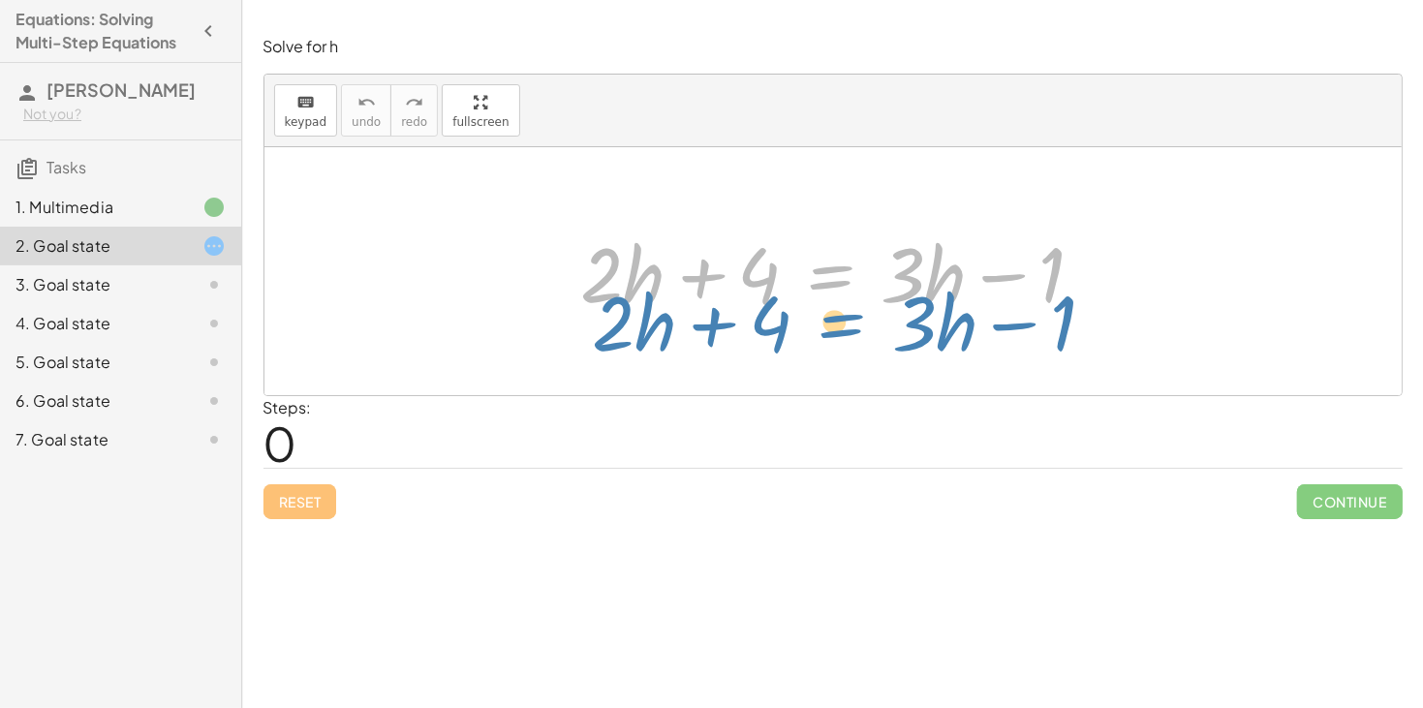
drag, startPoint x: 832, startPoint y: 275, endPoint x: 842, endPoint y: 269, distance: 11.3
click at [842, 269] on div at bounding box center [841, 272] width 538 height 100
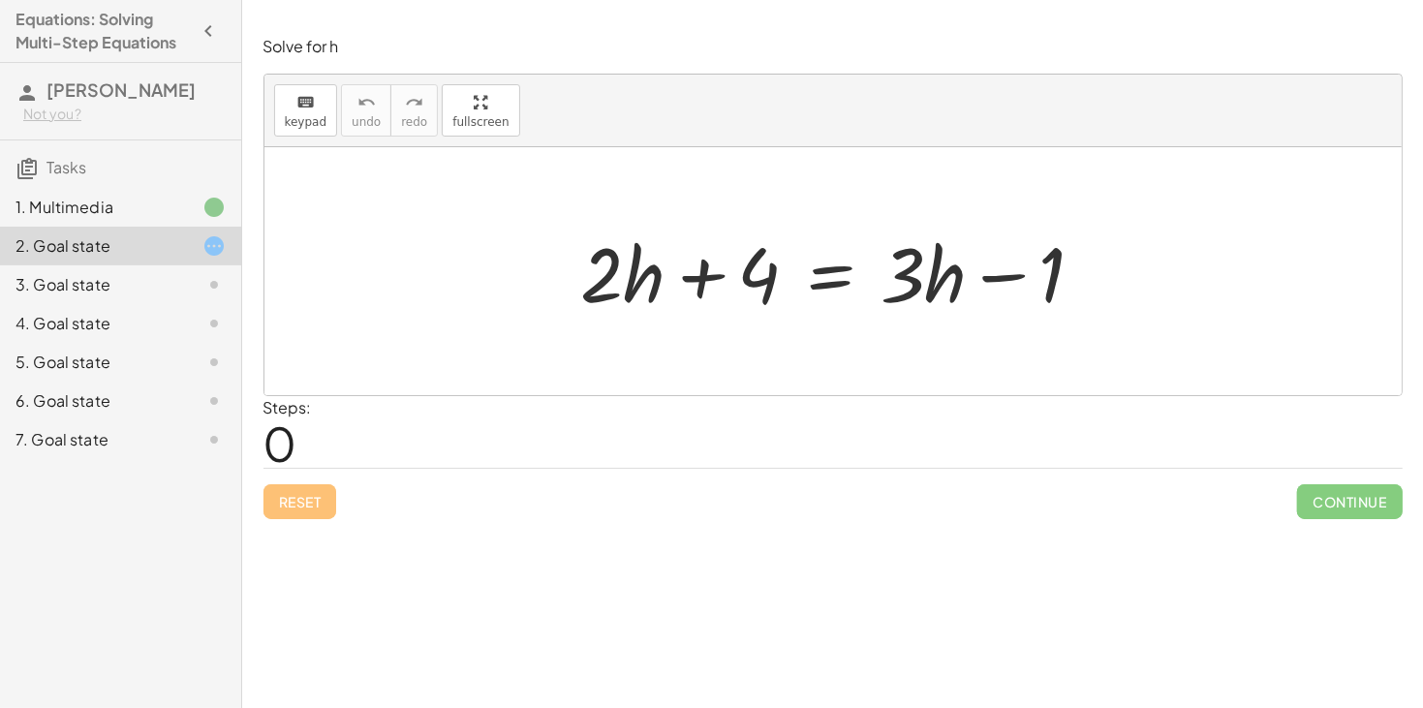
click at [89, 382] on div "4. Goal state" at bounding box center [120, 401] width 241 height 39
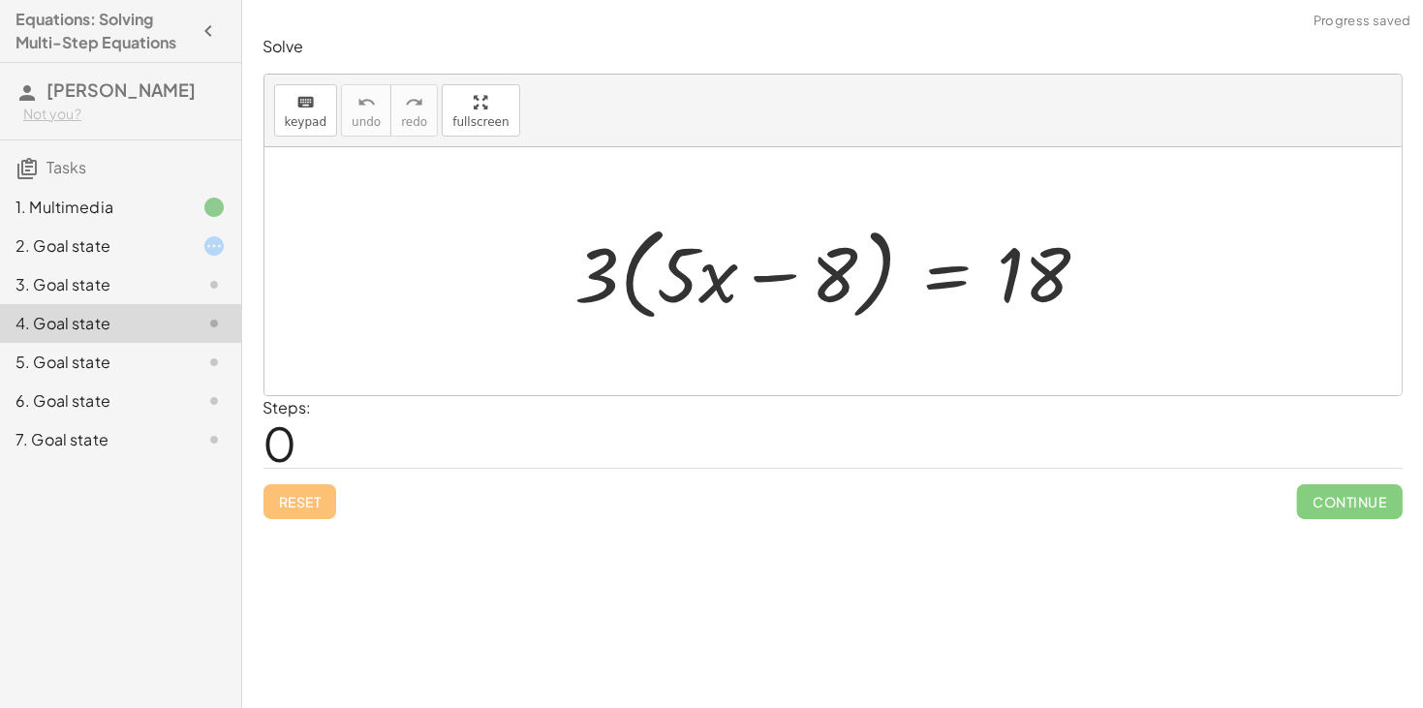
click at [106, 294] on div "3. Goal state" at bounding box center [93, 284] width 156 height 23
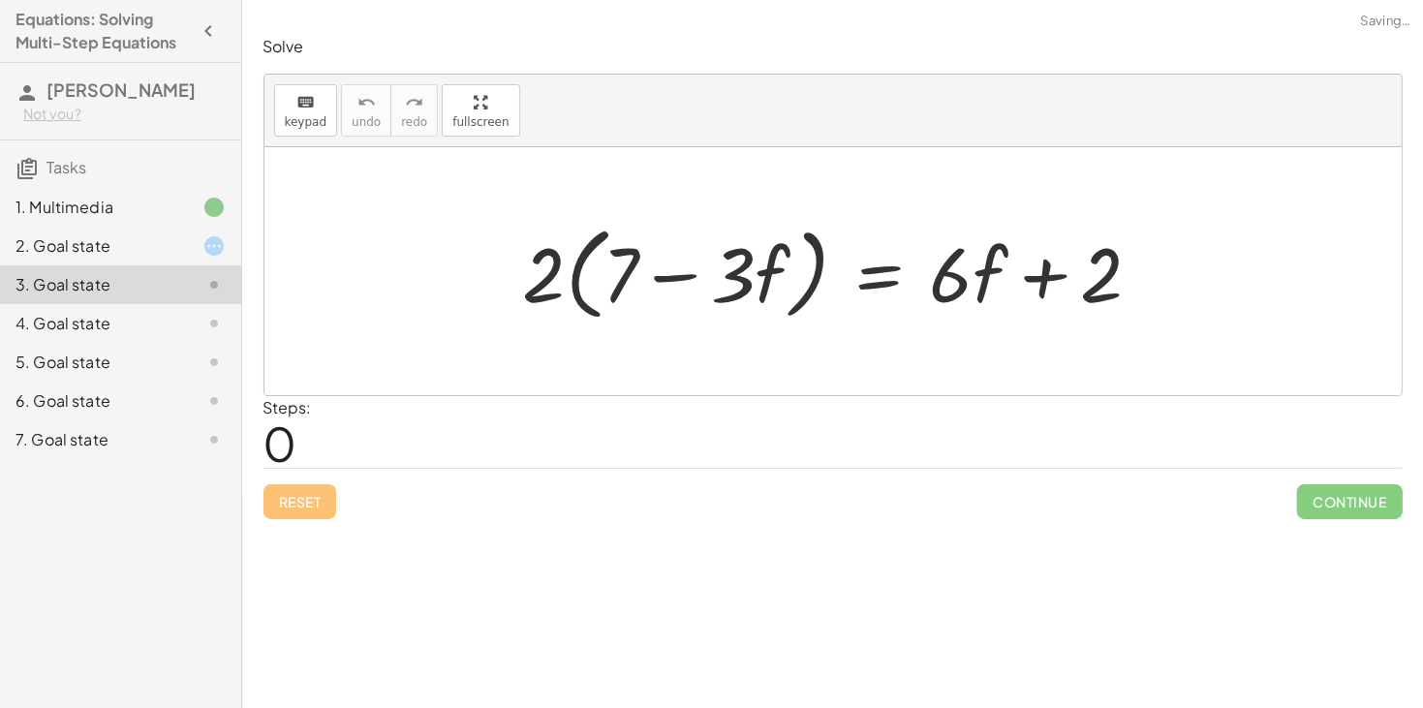
click at [139, 255] on div "2. Goal state" at bounding box center [93, 245] width 156 height 23
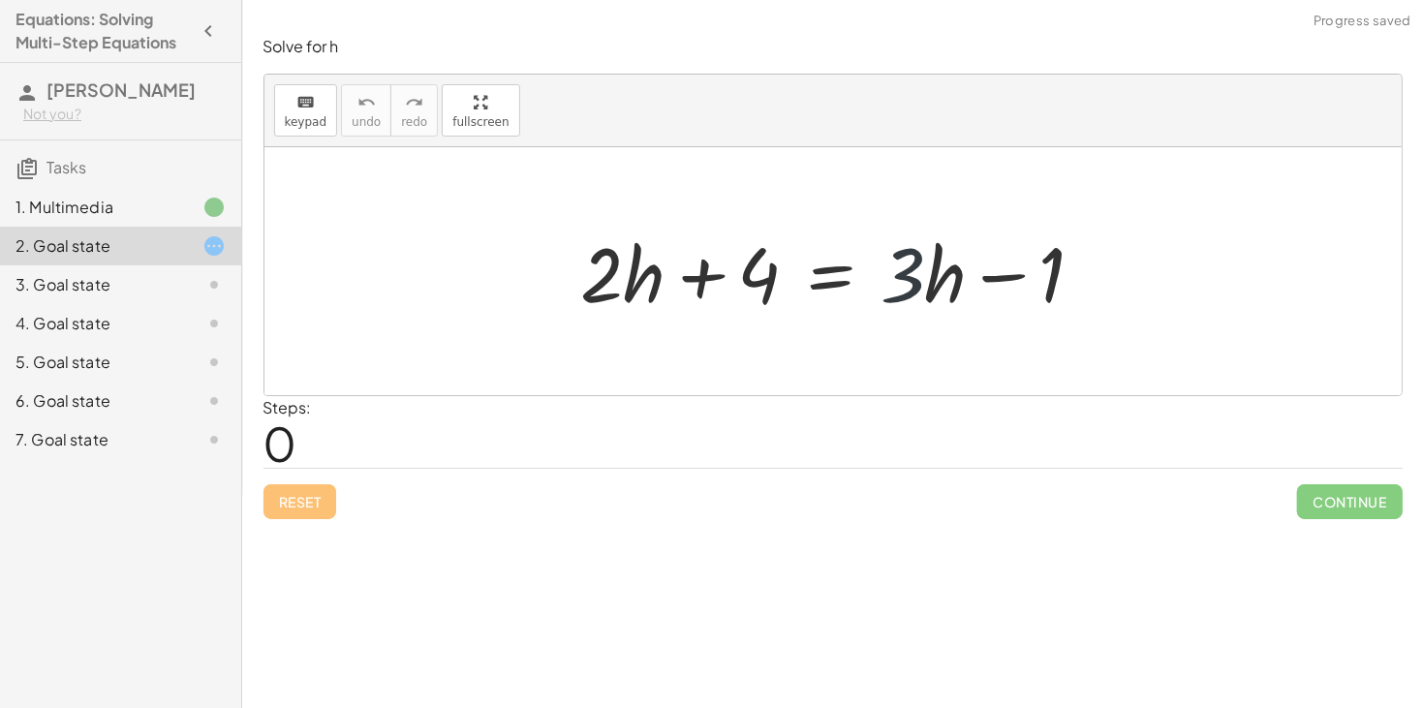
click at [916, 282] on div at bounding box center [841, 272] width 538 height 100
drag, startPoint x: 776, startPoint y: 274, endPoint x: 576, endPoint y: 253, distance: 200.7
click at [576, 253] on div at bounding box center [841, 272] width 538 height 100
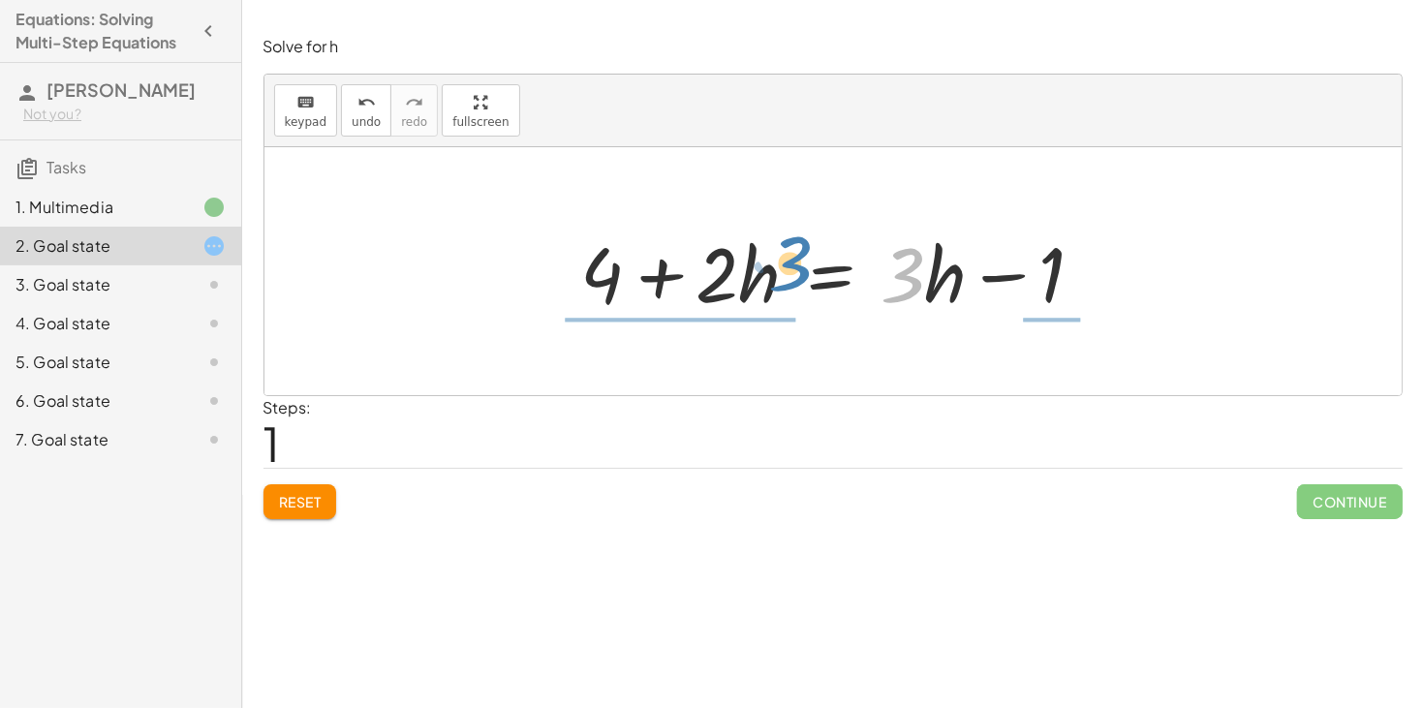
drag, startPoint x: 915, startPoint y: 268, endPoint x: 802, endPoint y: 257, distance: 113.9
click at [802, 257] on div at bounding box center [841, 272] width 538 height 100
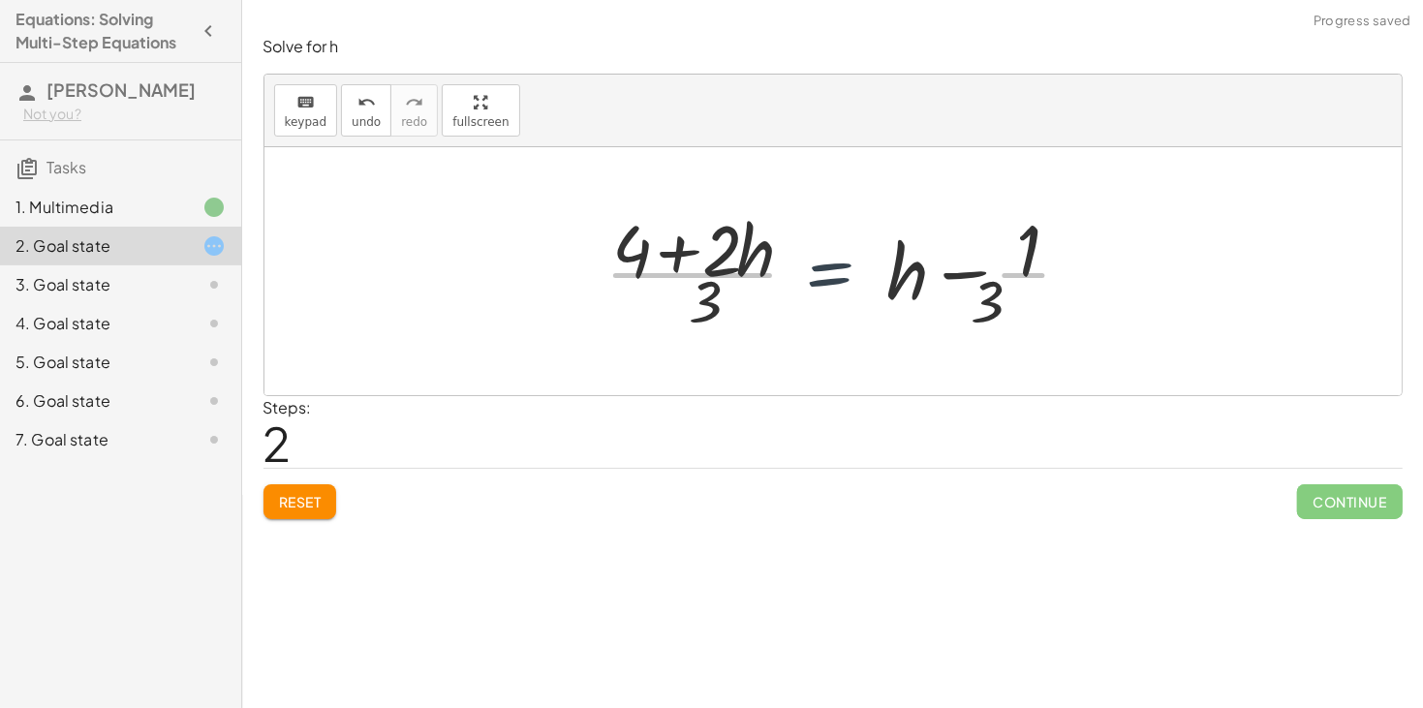
click at [802, 257] on div at bounding box center [846, 271] width 501 height 149
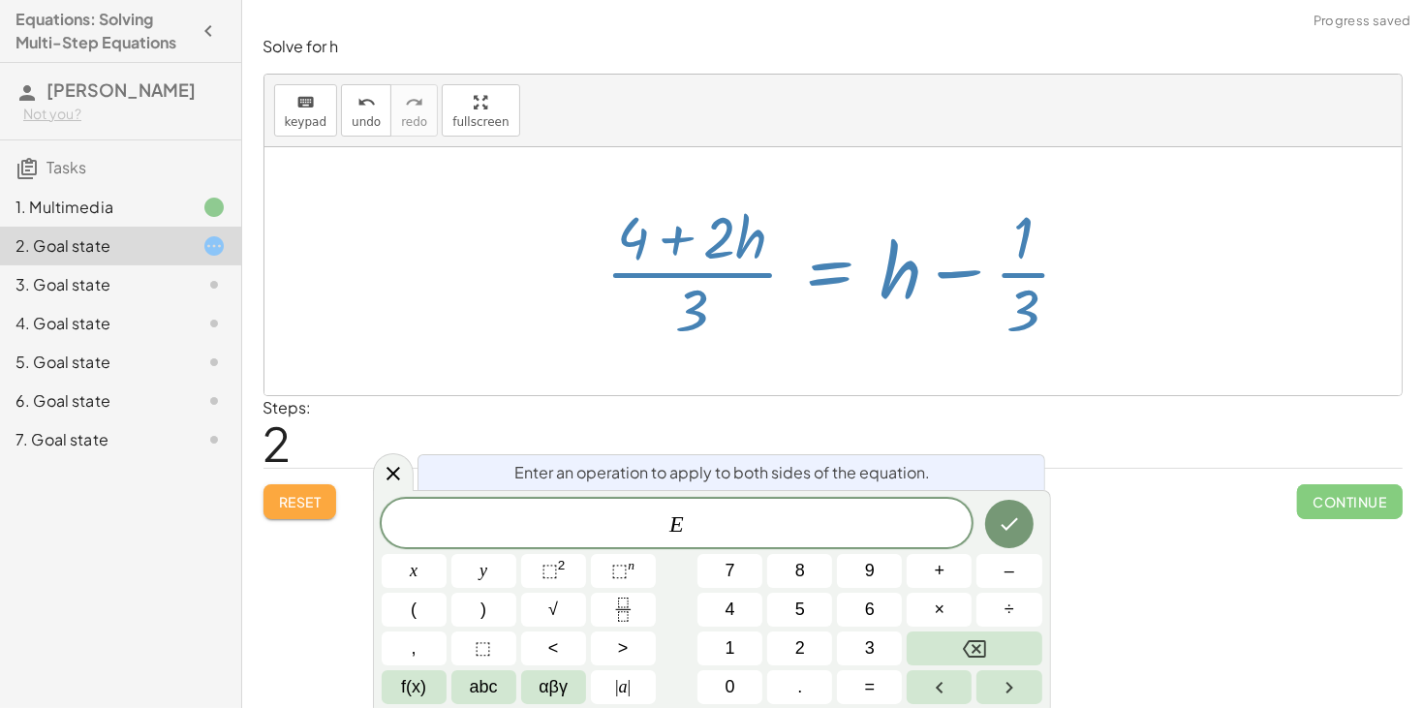
click at [292, 511] on button "Reset" at bounding box center [300, 501] width 74 height 35
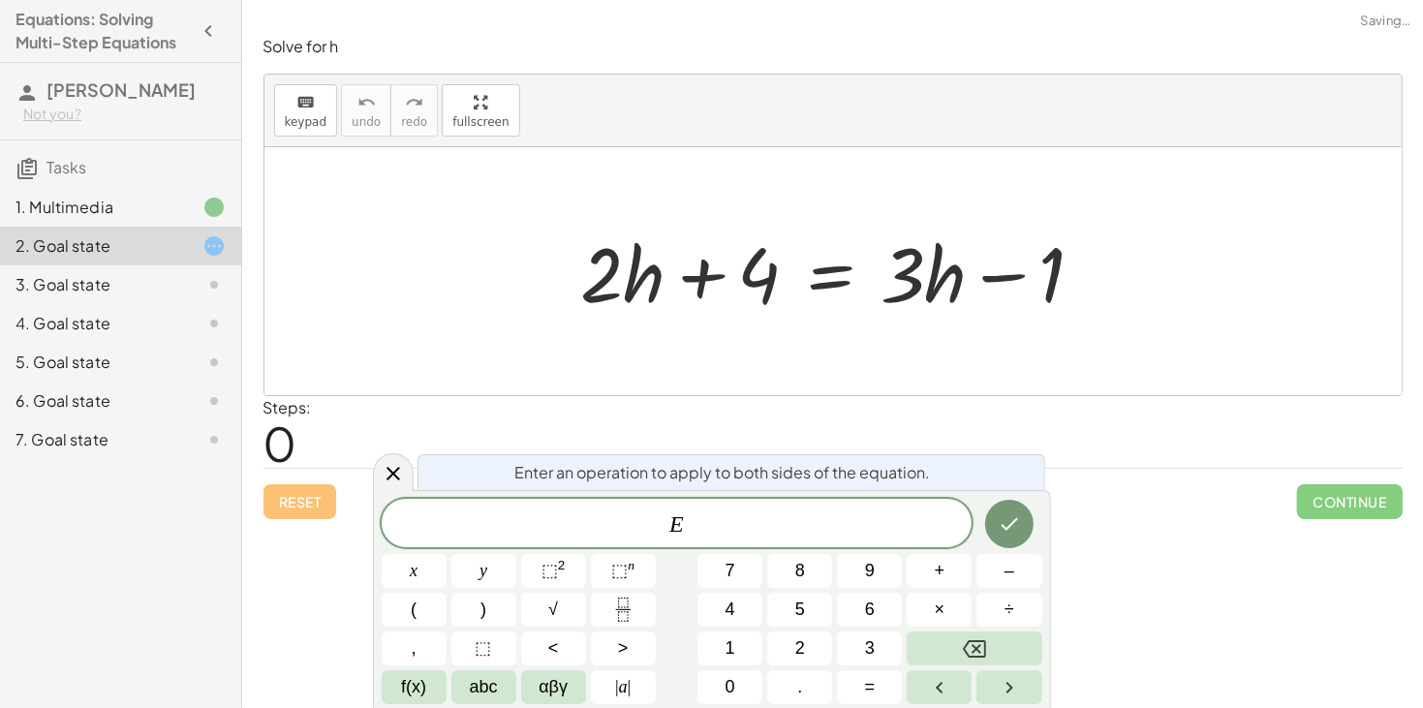
click at [1148, 449] on div "Steps: 0" at bounding box center [832, 432] width 1139 height 72
click at [402, 474] on icon at bounding box center [393, 473] width 23 height 23
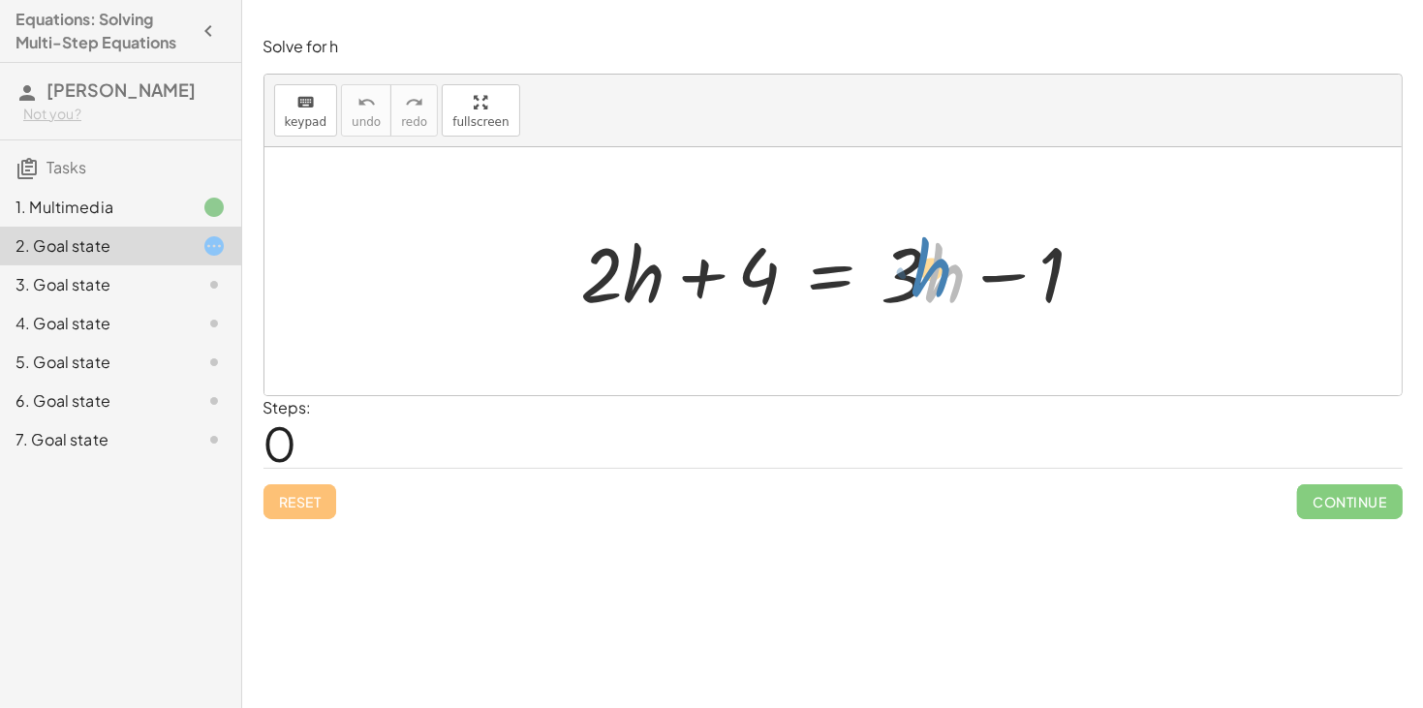
drag, startPoint x: 942, startPoint y: 283, endPoint x: 924, endPoint y: 274, distance: 19.5
click at [924, 274] on div at bounding box center [841, 272] width 538 height 100
drag, startPoint x: 761, startPoint y: 276, endPoint x: 1166, endPoint y: 232, distance: 407.4
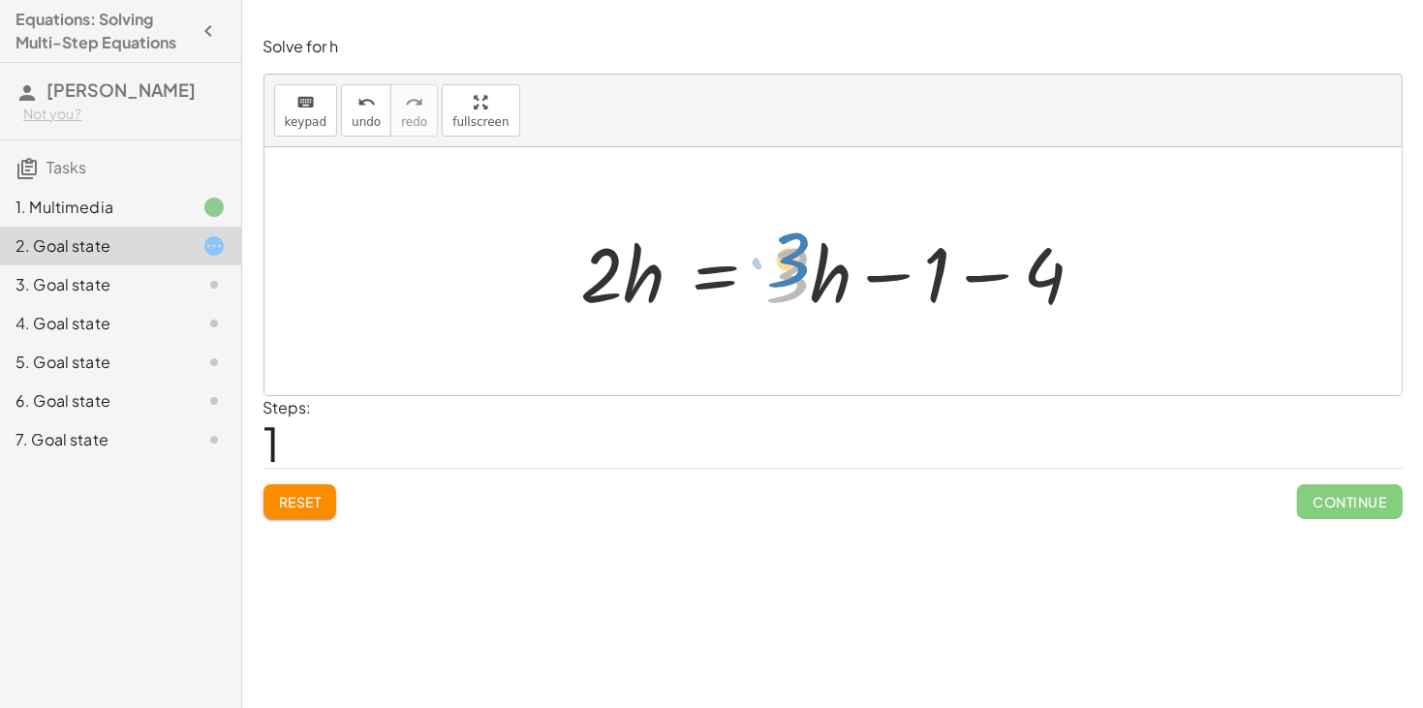
drag, startPoint x: 803, startPoint y: 275, endPoint x: 809, endPoint y: 261, distance: 15.6
click at [809, 261] on div at bounding box center [841, 272] width 538 height 100
drag, startPoint x: 809, startPoint y: 261, endPoint x: 619, endPoint y: 305, distance: 195.0
click at [619, 305] on div at bounding box center [841, 272] width 538 height 100
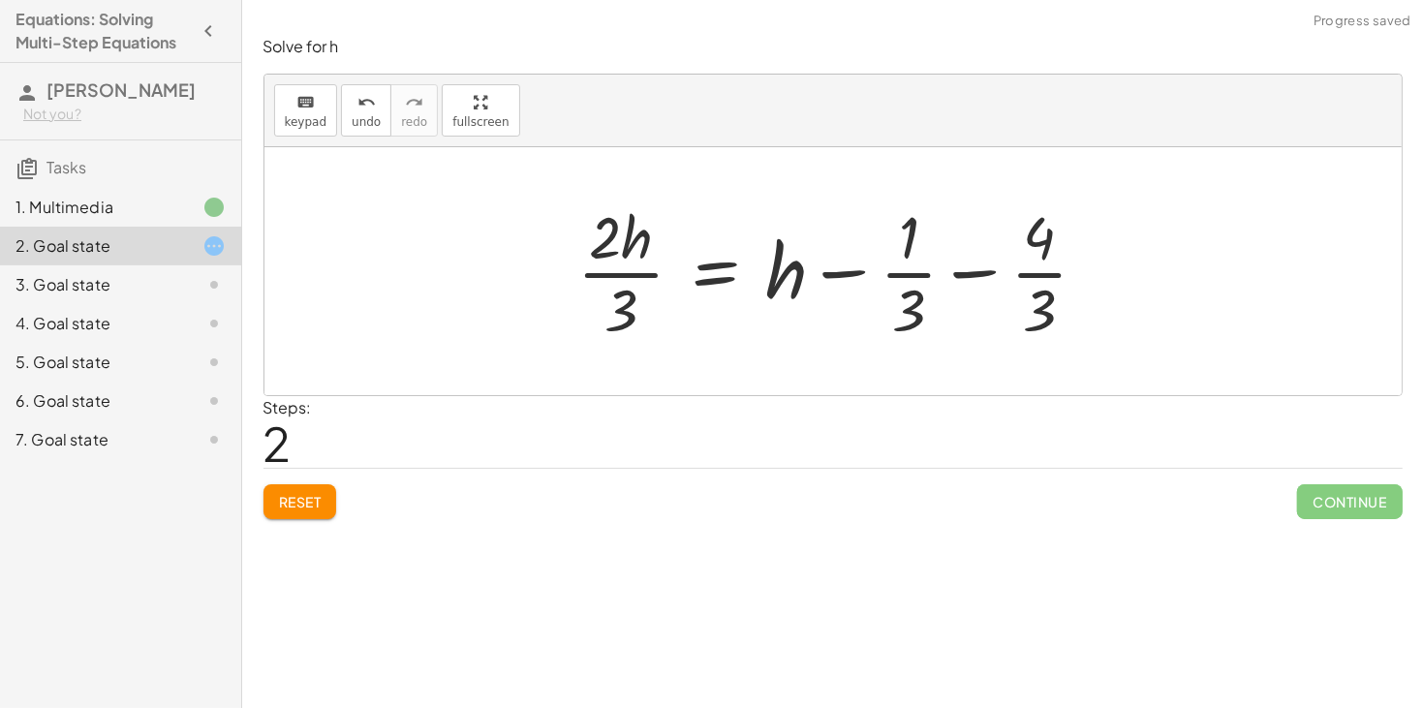
click at [314, 506] on span "Reset" at bounding box center [300, 501] width 43 height 17
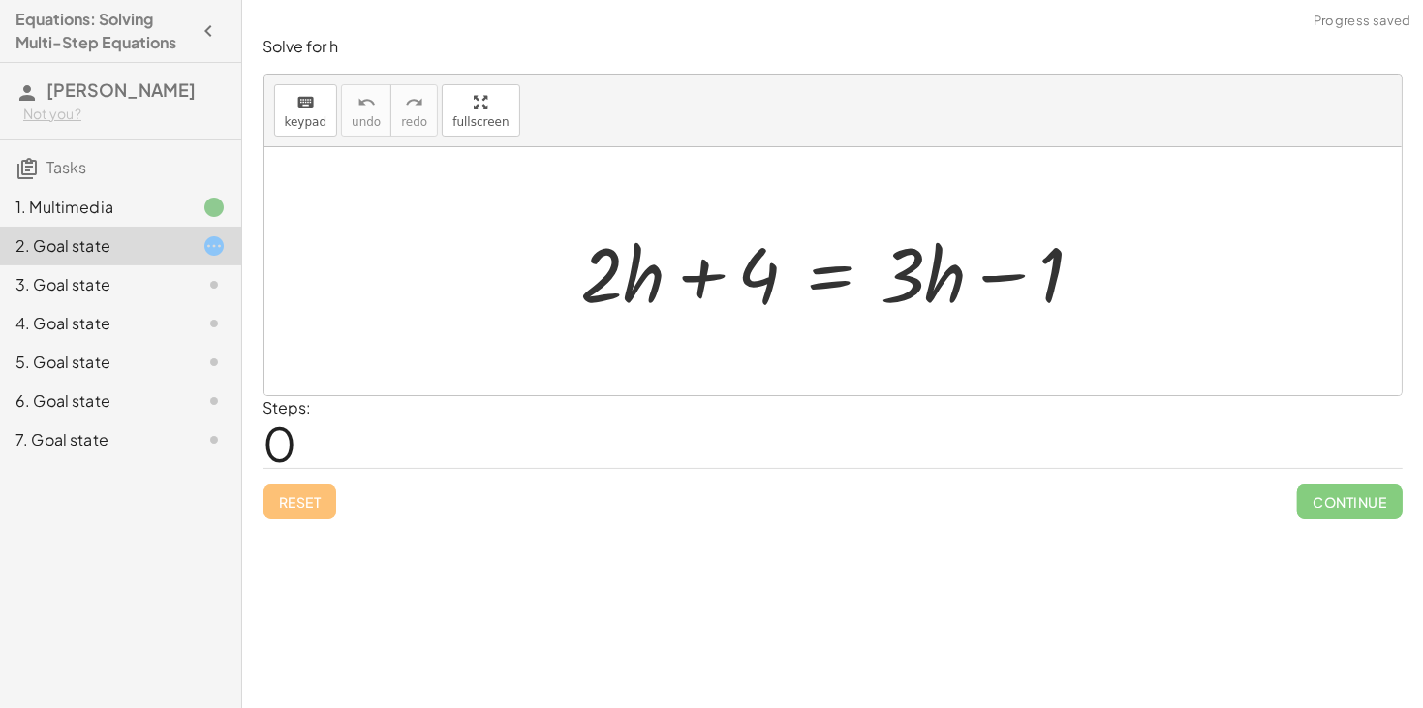
click at [833, 297] on div at bounding box center [841, 272] width 538 height 100
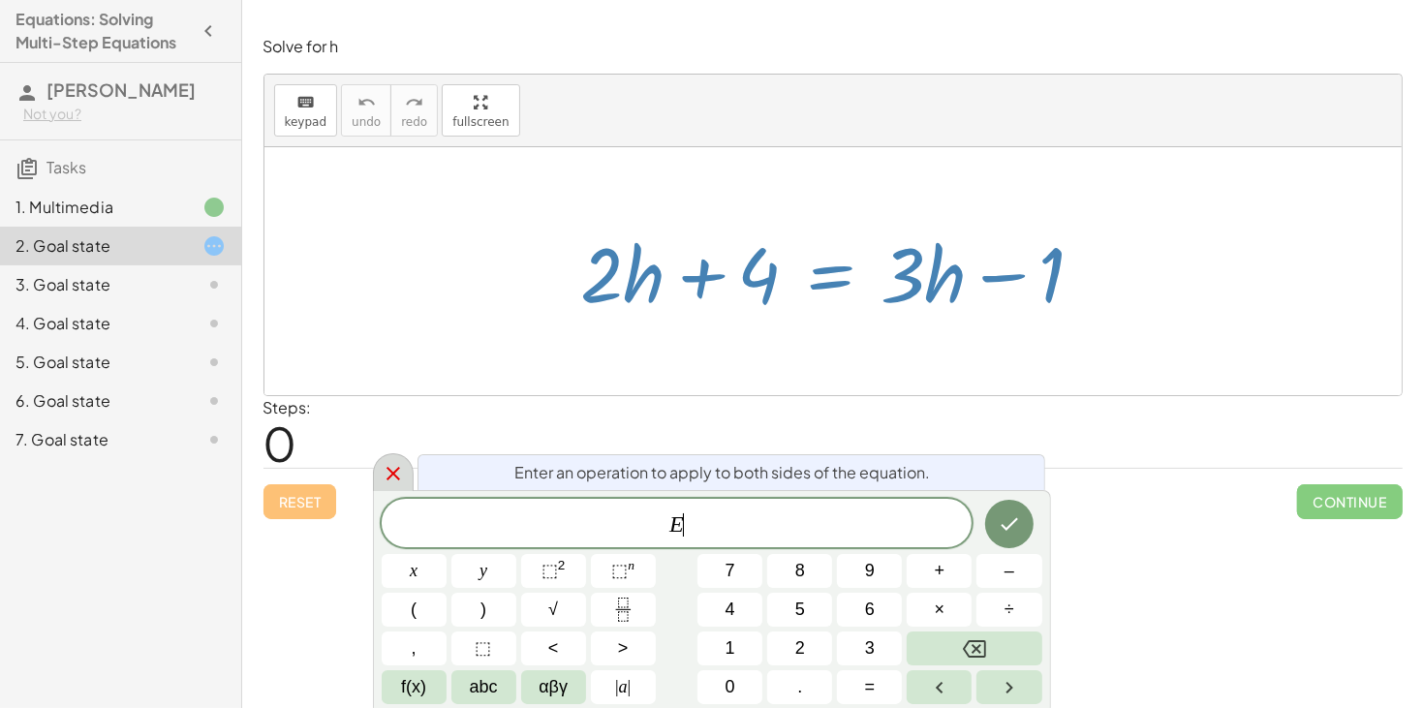
click at [410, 488] on div at bounding box center [393, 472] width 41 height 38
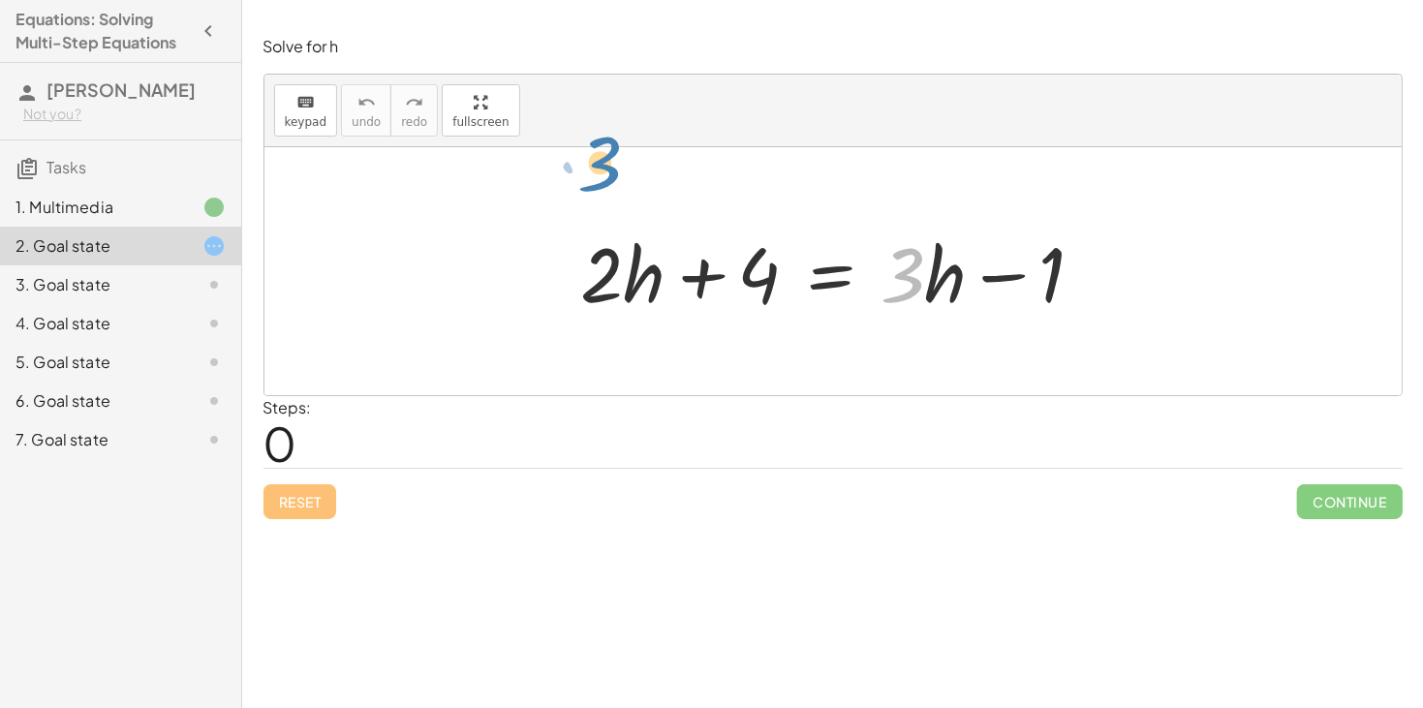
drag, startPoint x: 921, startPoint y: 290, endPoint x: 632, endPoint y: 176, distance: 311.0
click at [632, 176] on div "· 3 + · h + · 2 · h + 4 = + · 3 · h − 1" at bounding box center [832, 271] width 1137 height 248
drag, startPoint x: 930, startPoint y: 293, endPoint x: 0, endPoint y: 707, distance: 1018.2
click at [0, 707] on main "Equations: Solving Multi-Step Equations [PERSON_NAME] G Not you? Tasks 1. Multi…" at bounding box center [711, 354] width 1423 height 708
drag, startPoint x: 896, startPoint y: 274, endPoint x: 0, endPoint y: 705, distance: 994.3
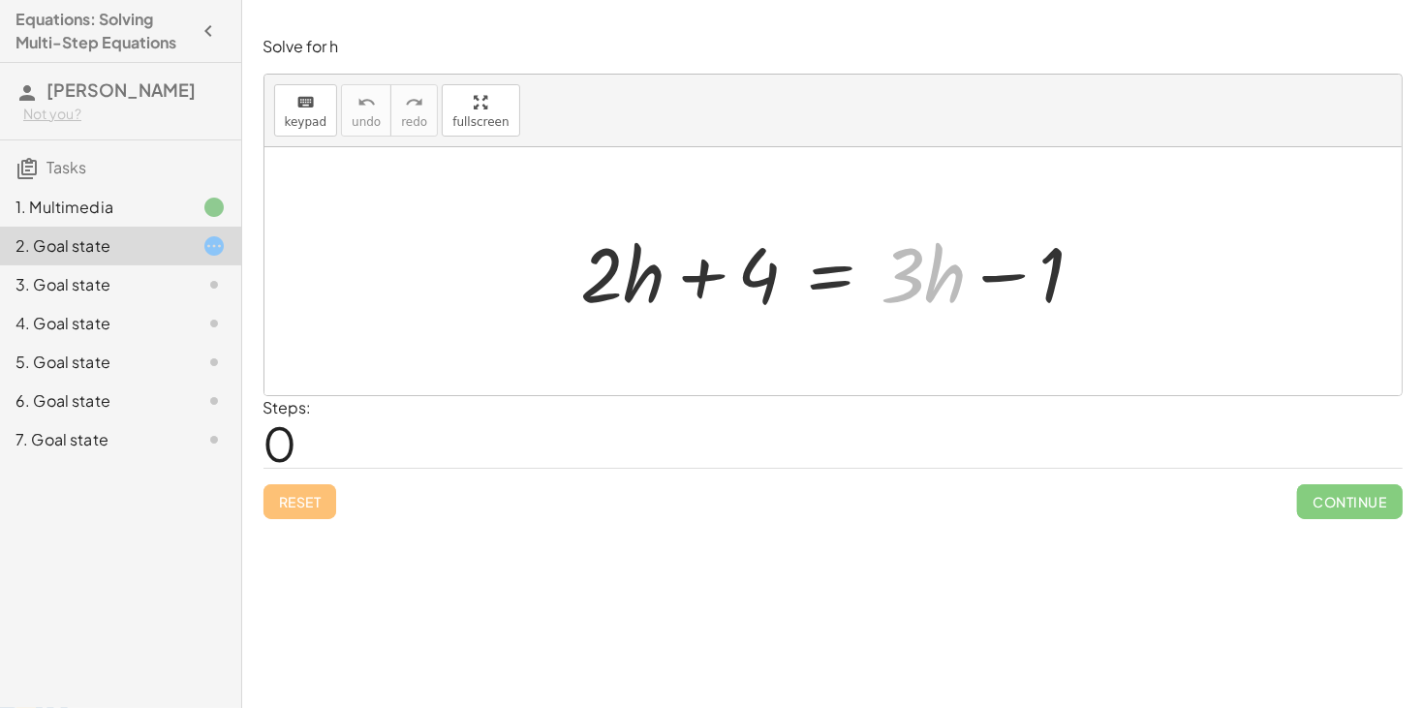
click at [0, 705] on main "Equations: Solving Multi-Step Equations [PERSON_NAME] G Not you? Tasks 1. Multi…" at bounding box center [711, 354] width 1423 height 708
drag, startPoint x: 924, startPoint y: 262, endPoint x: 0, endPoint y: 707, distance: 1026.0
click at [0, 707] on main "Equations: Solving Multi-Step Equations [PERSON_NAME] G Not you? Tasks 1. Multi…" at bounding box center [711, 354] width 1423 height 708
drag, startPoint x: 744, startPoint y: 264, endPoint x: 839, endPoint y: 260, distance: 95.1
click at [839, 260] on div at bounding box center [841, 272] width 538 height 100
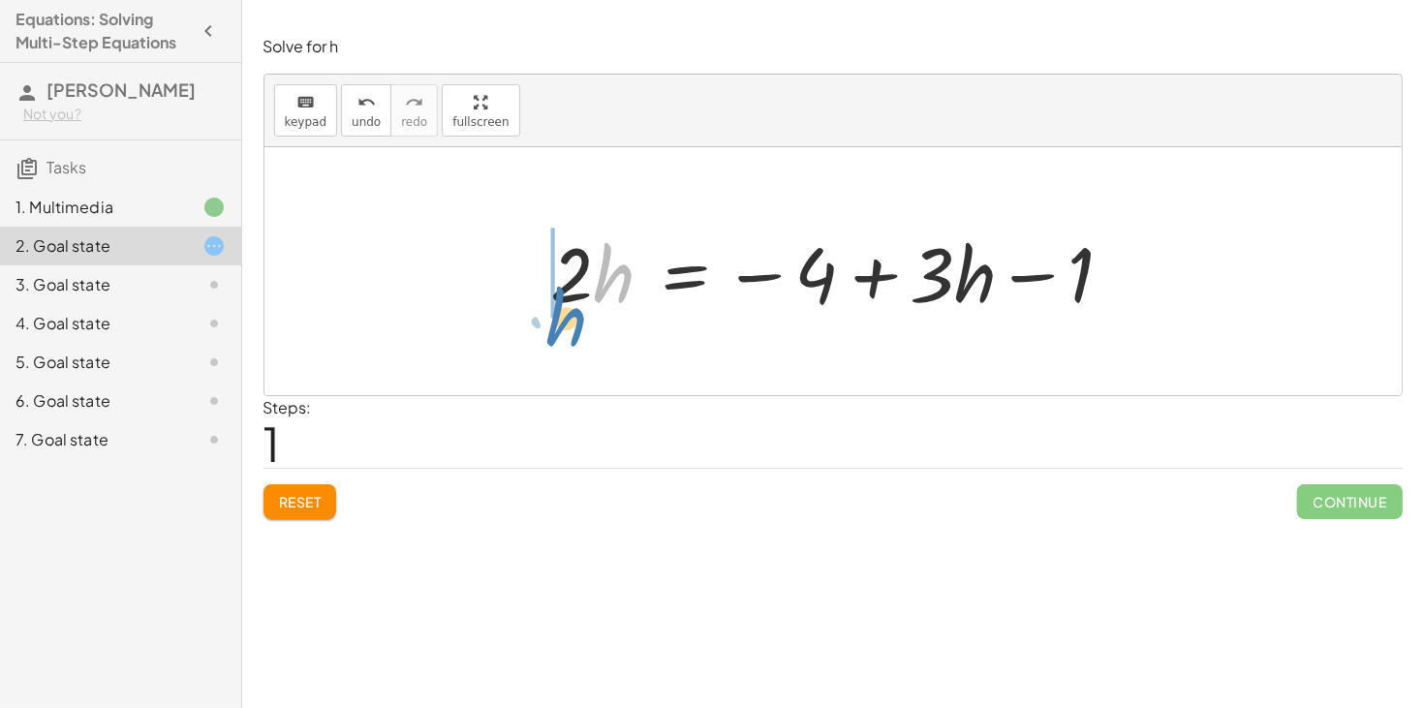
drag, startPoint x: 610, startPoint y: 276, endPoint x: 529, endPoint y: 314, distance: 89.7
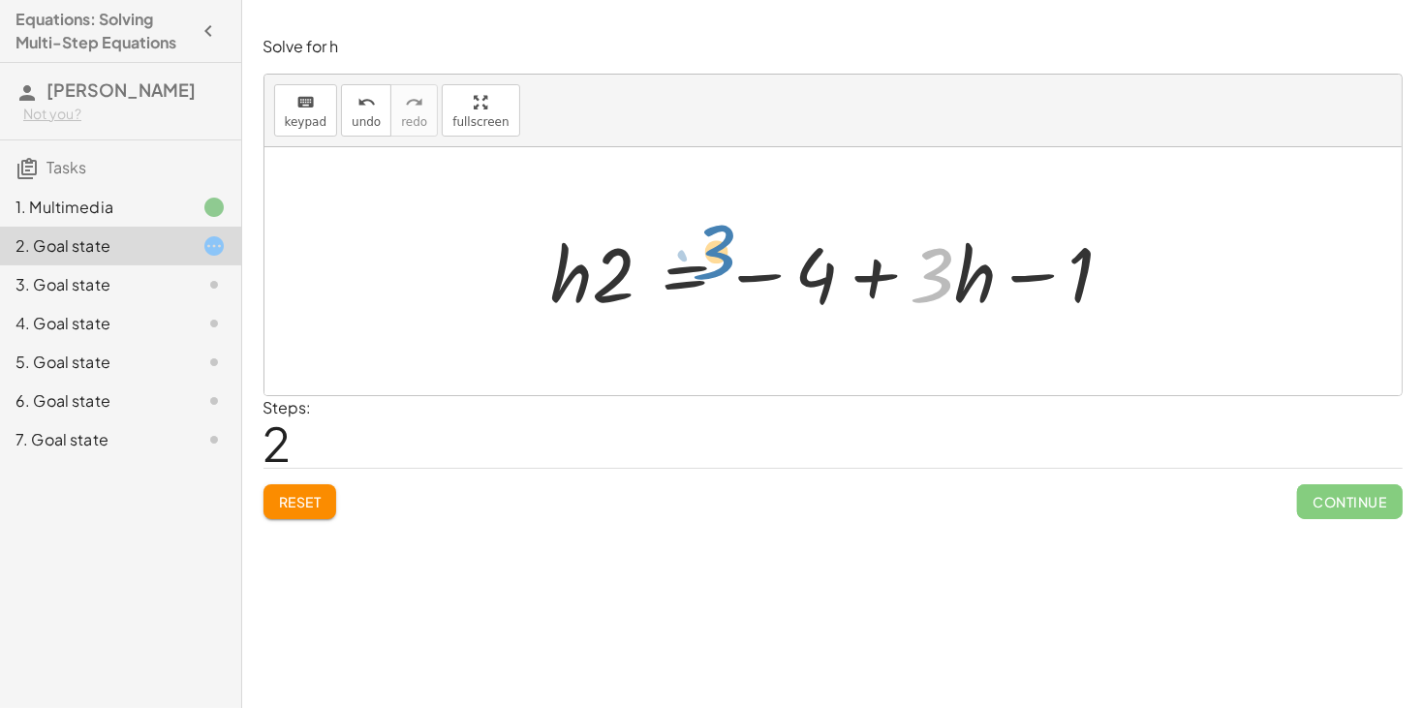
drag, startPoint x: 944, startPoint y: 267, endPoint x: 727, endPoint y: 244, distance: 218.2
click at [727, 244] on div at bounding box center [841, 272] width 598 height 100
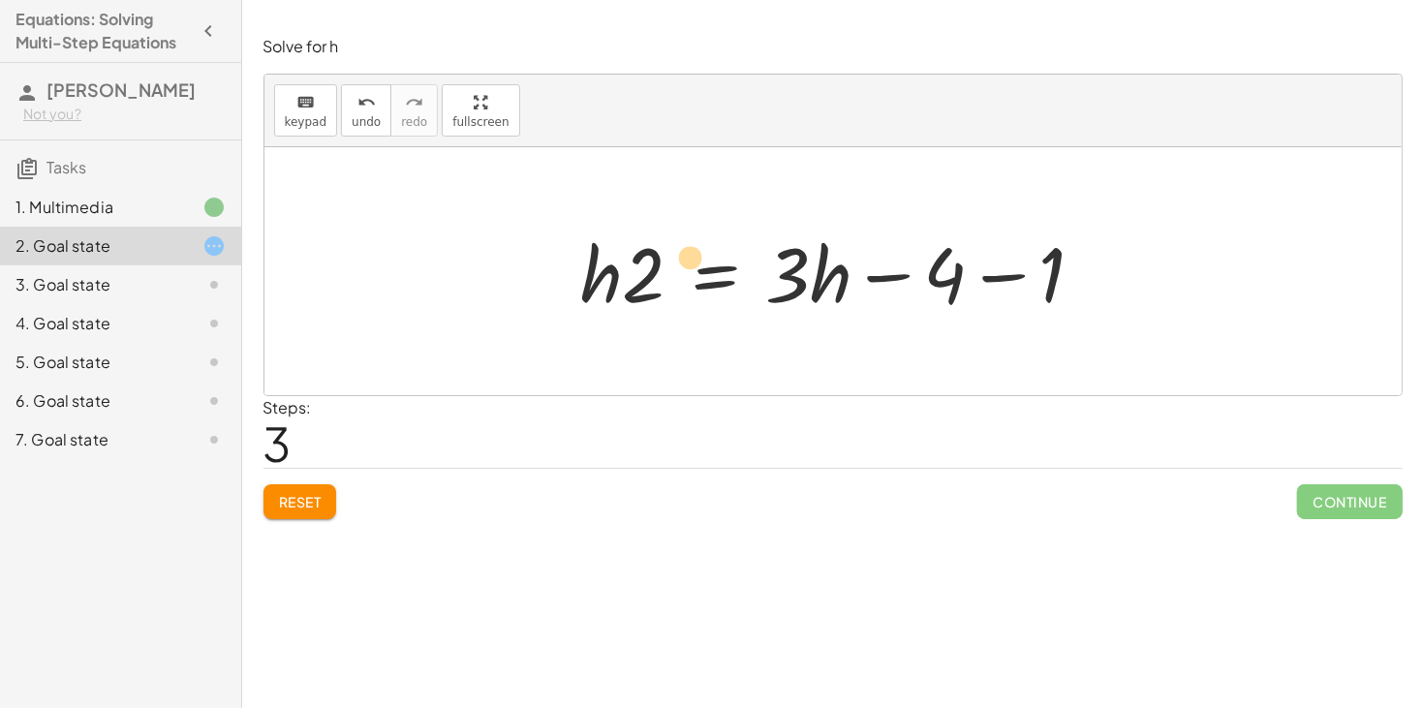
drag, startPoint x: 641, startPoint y: 267, endPoint x: 655, endPoint y: 249, distance: 22.9
click at [655, 249] on div at bounding box center [841, 272] width 538 height 100
drag, startPoint x: 604, startPoint y: 272, endPoint x: 629, endPoint y: 269, distance: 24.4
click at [629, 269] on div at bounding box center [841, 272] width 538 height 100
drag, startPoint x: 932, startPoint y: 284, endPoint x: 631, endPoint y: 287, distance: 301.3
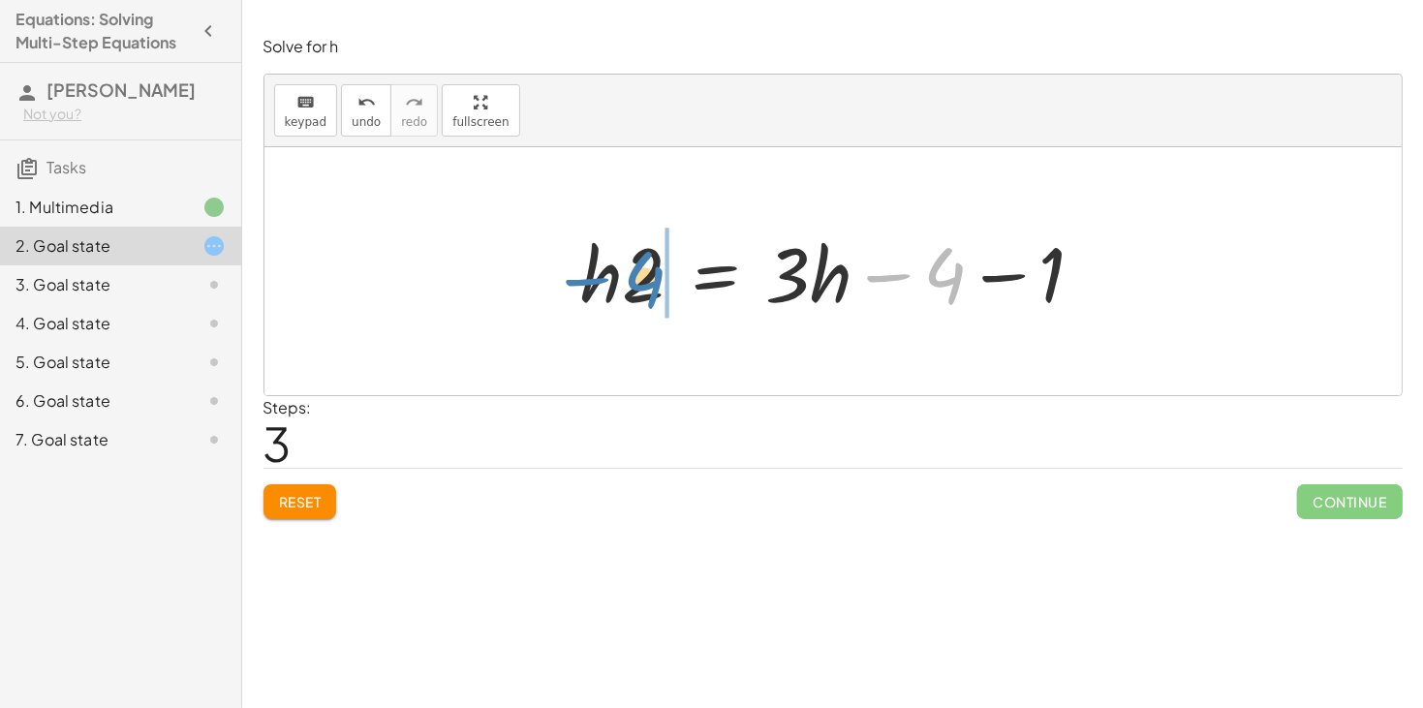
click at [631, 287] on div at bounding box center [841, 272] width 538 height 100
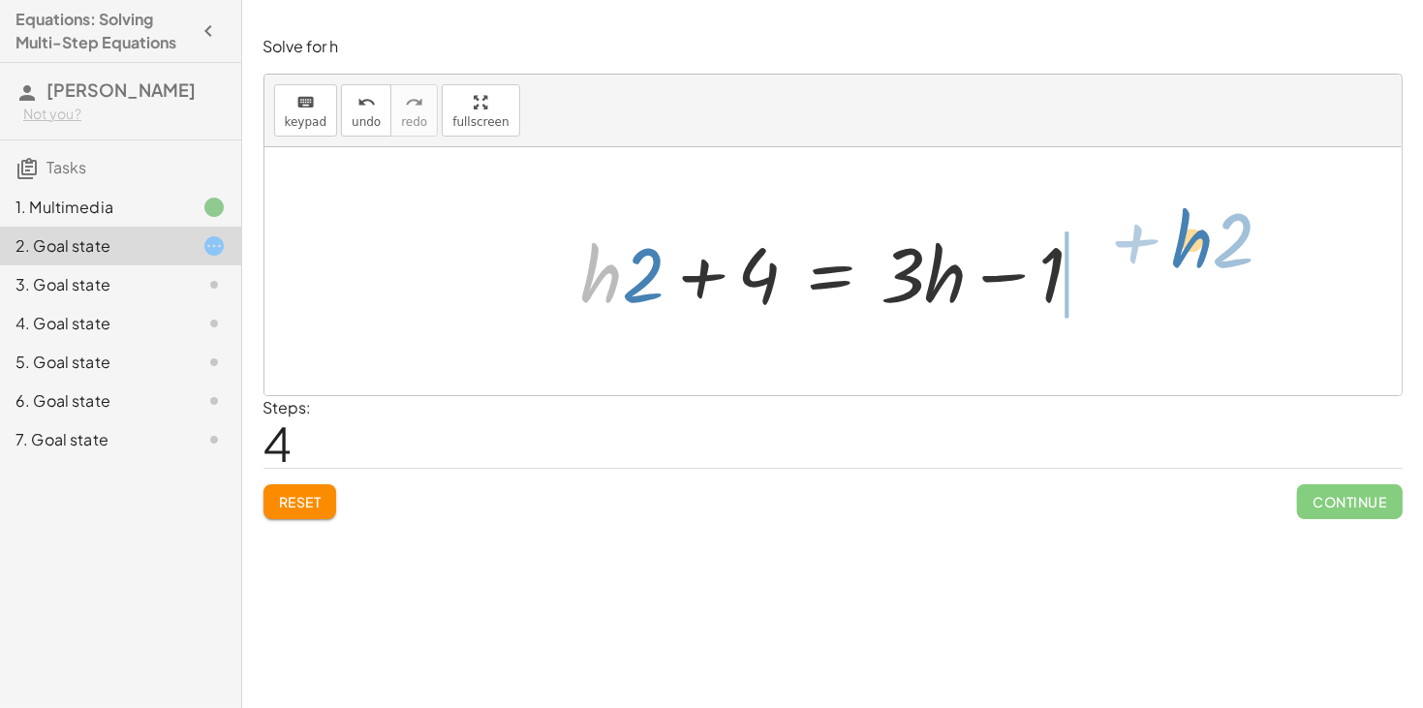
drag, startPoint x: 616, startPoint y: 279, endPoint x: 1205, endPoint y: 247, distance: 589.8
click at [1205, 247] on div "+ · 2 · h + 4 = + · 3 · h − 1 · 2 · h = − 4 + · 3 · h − 1 · h · 2 = − 4 + · 3 ·…" at bounding box center [832, 271] width 1137 height 248
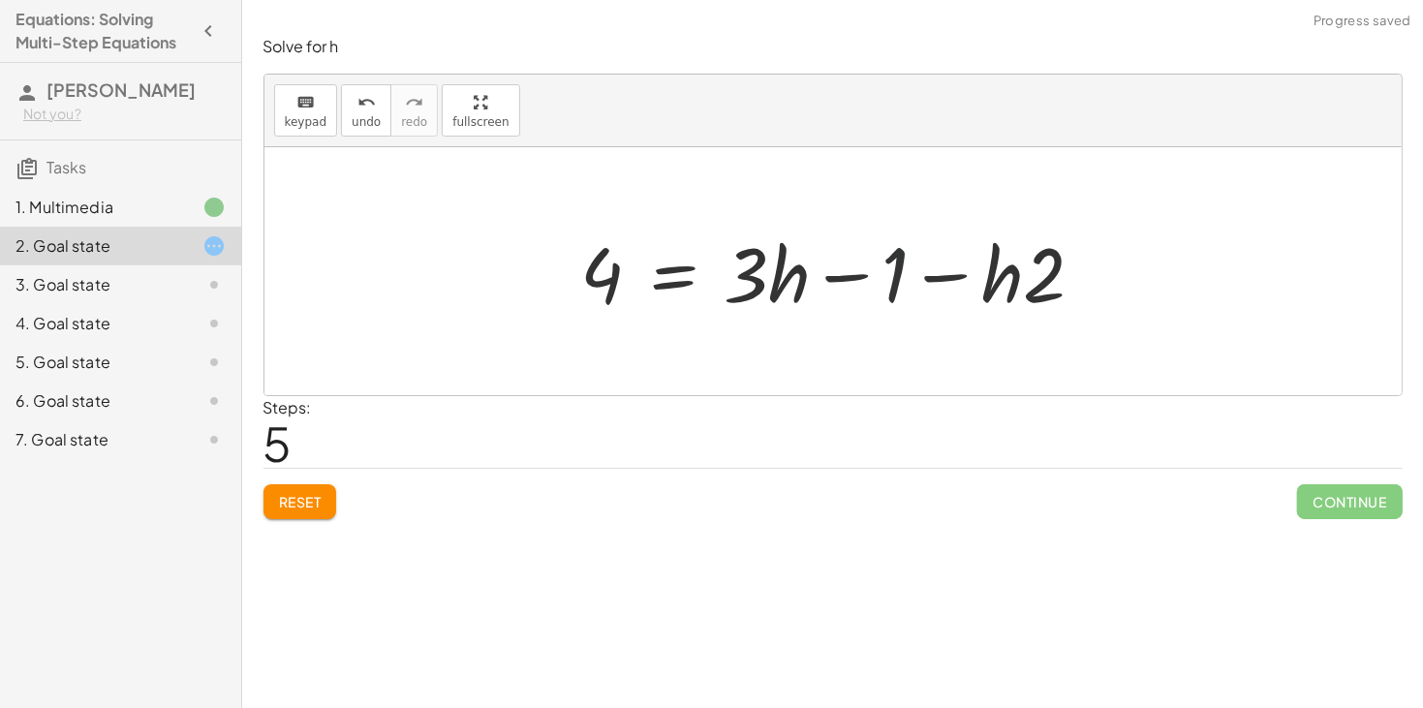
click at [891, 288] on div at bounding box center [841, 272] width 538 height 100
click at [952, 274] on div at bounding box center [841, 272] width 538 height 100
click at [863, 275] on div at bounding box center [841, 272] width 538 height 100
drag, startPoint x: 964, startPoint y: 281, endPoint x: 985, endPoint y: 290, distance: 23.0
click at [985, 290] on div at bounding box center [841, 272] width 538 height 100
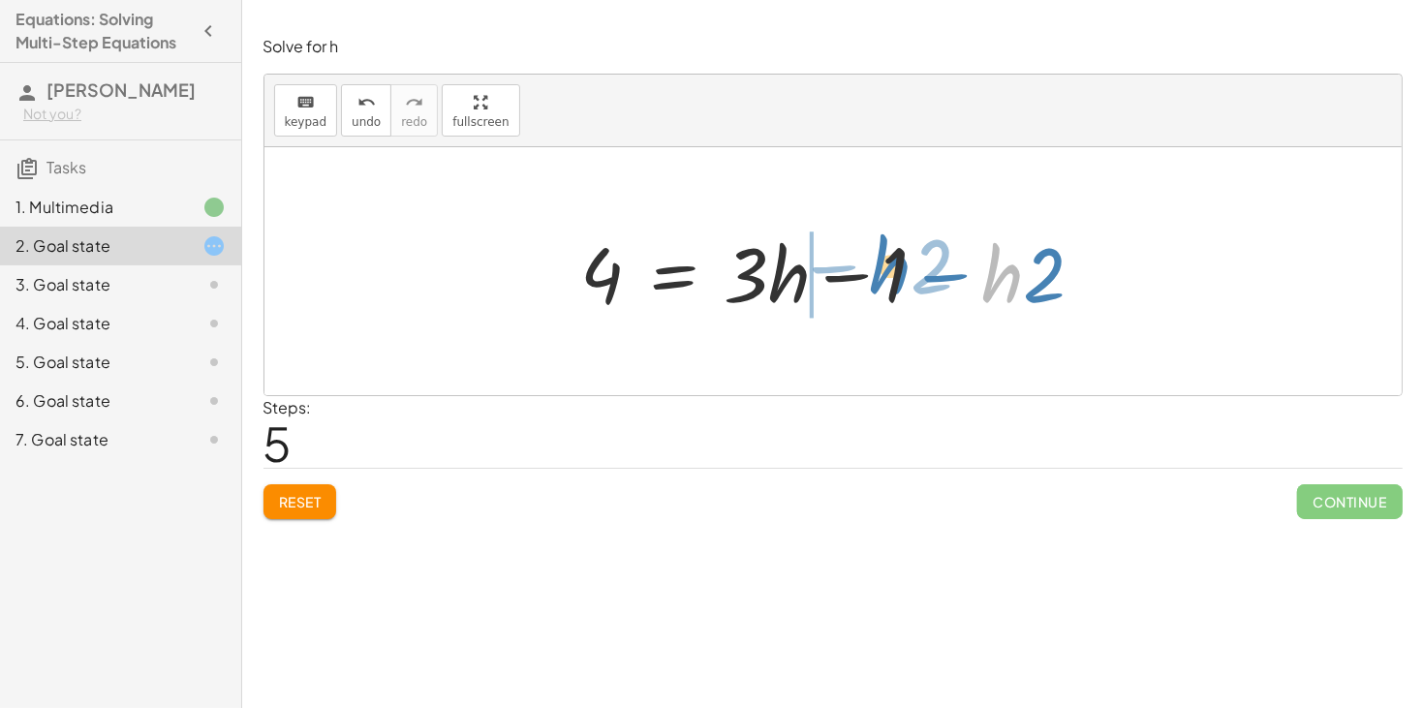
drag, startPoint x: 1016, startPoint y: 288, endPoint x: 904, endPoint y: 279, distance: 112.7
click at [904, 279] on div at bounding box center [841, 272] width 538 height 100
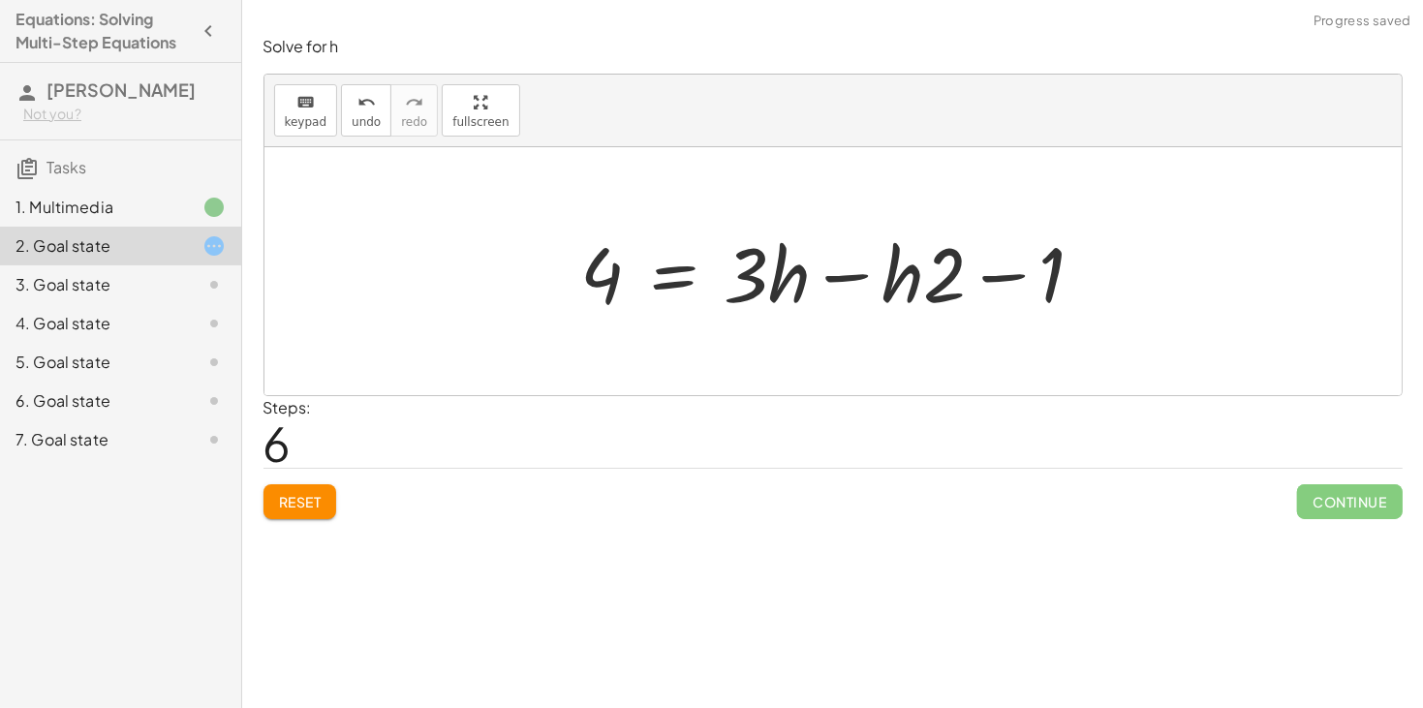
click at [851, 277] on div at bounding box center [841, 272] width 538 height 100
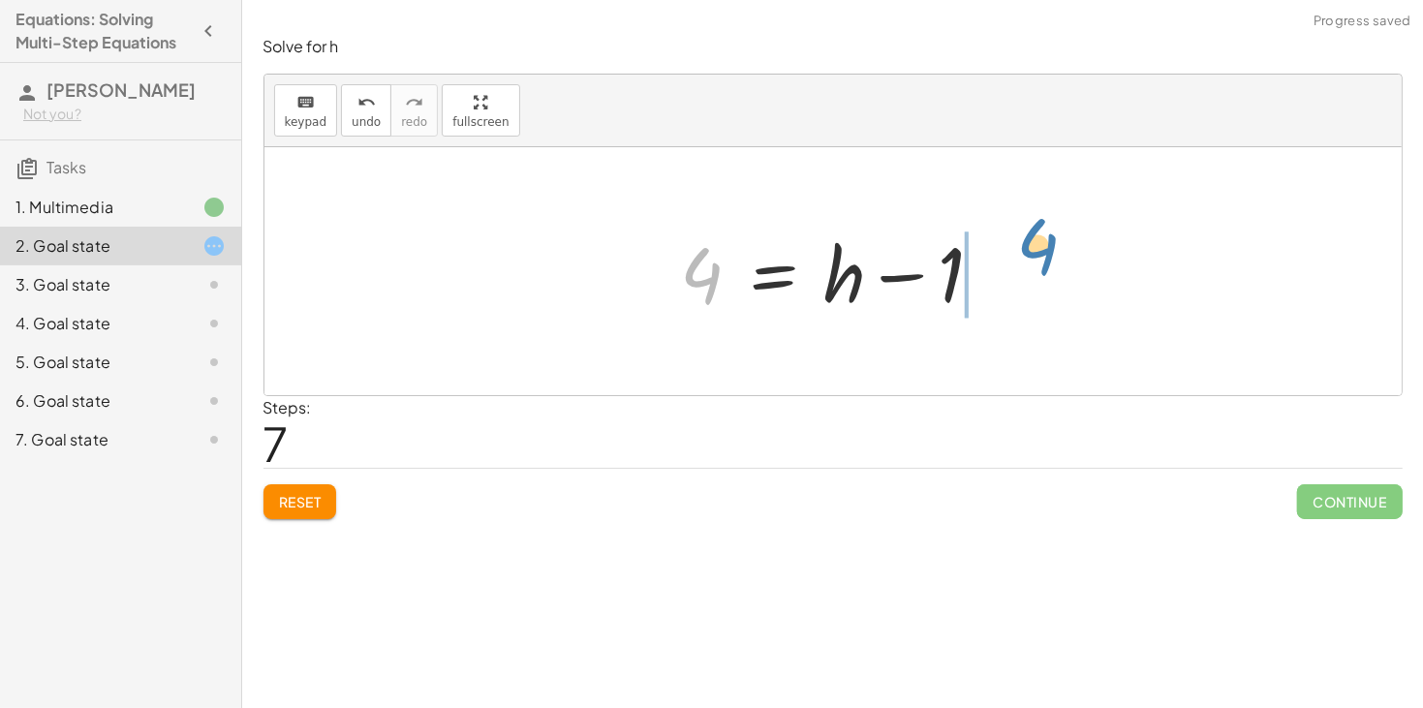
drag, startPoint x: 700, startPoint y: 275, endPoint x: 1037, endPoint y: 246, distance: 337.4
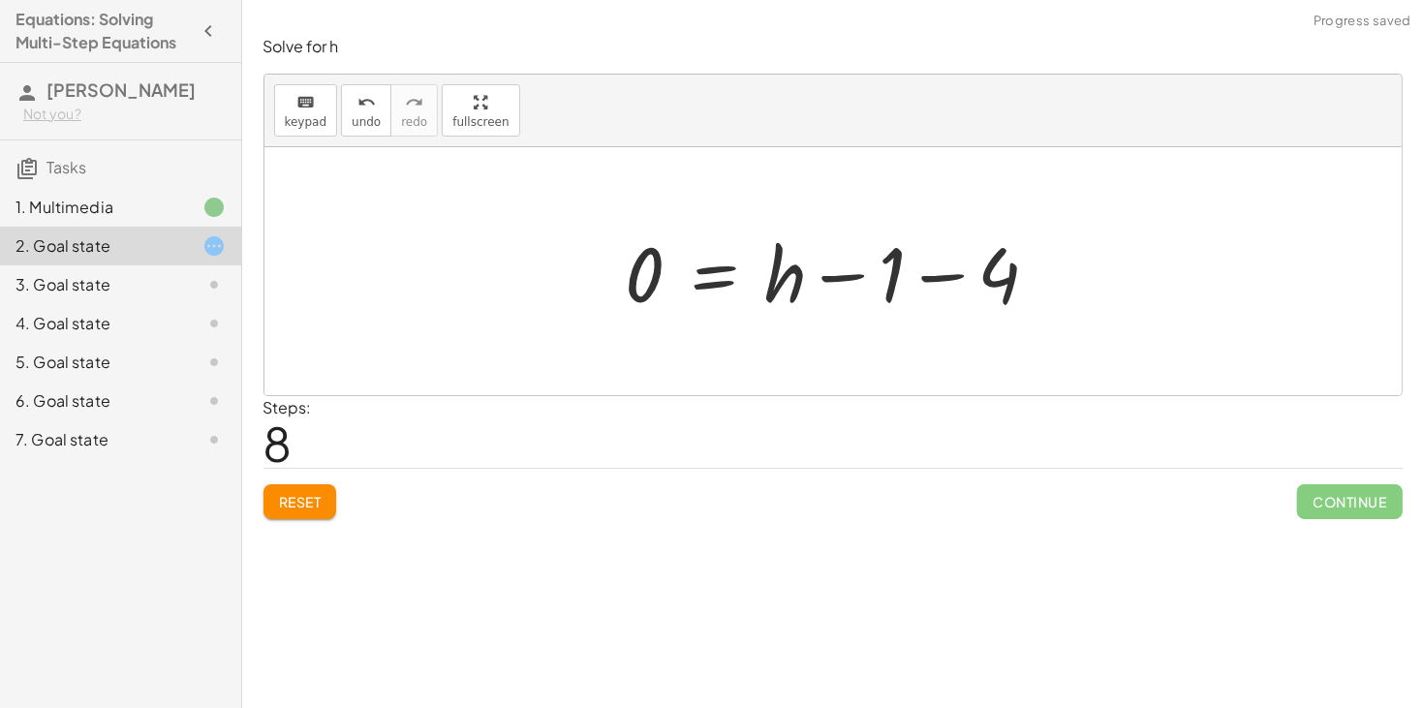
click at [982, 272] on div at bounding box center [840, 272] width 449 height 100
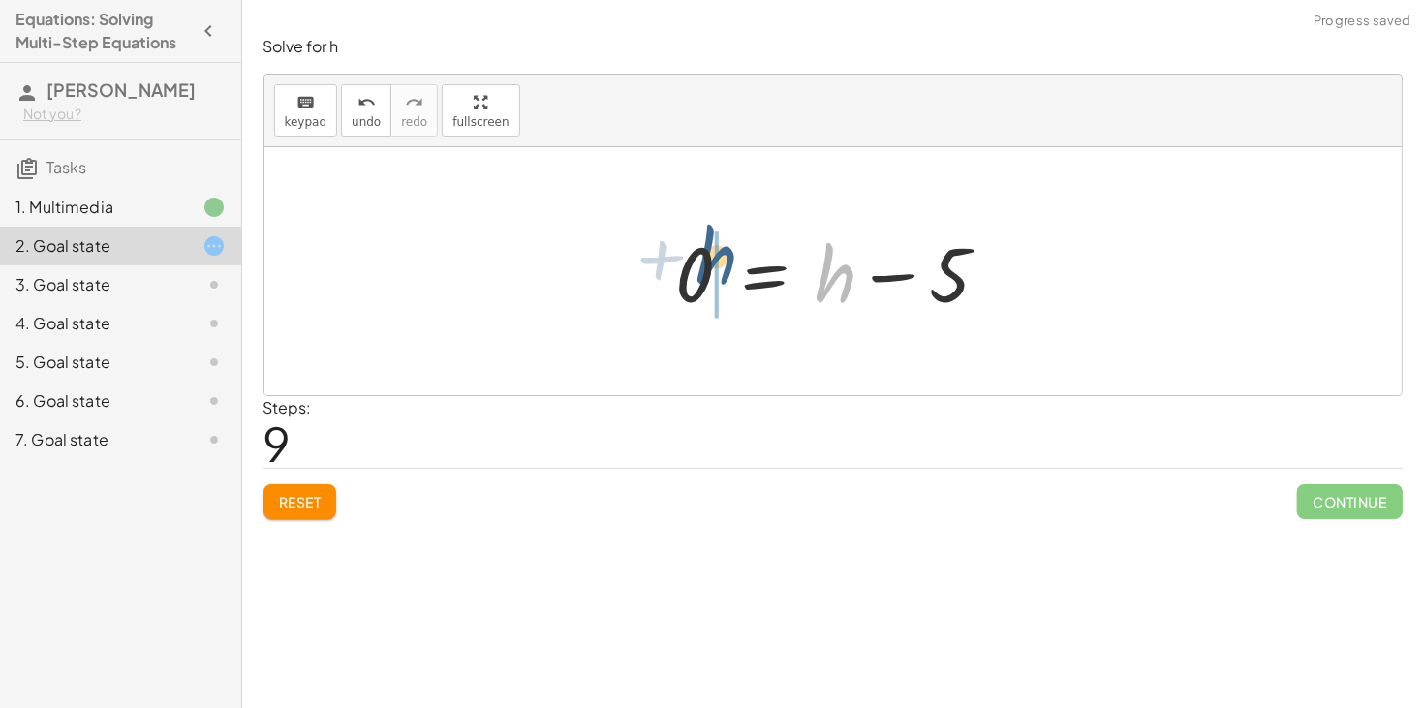
drag, startPoint x: 834, startPoint y: 276, endPoint x: 714, endPoint y: 258, distance: 121.5
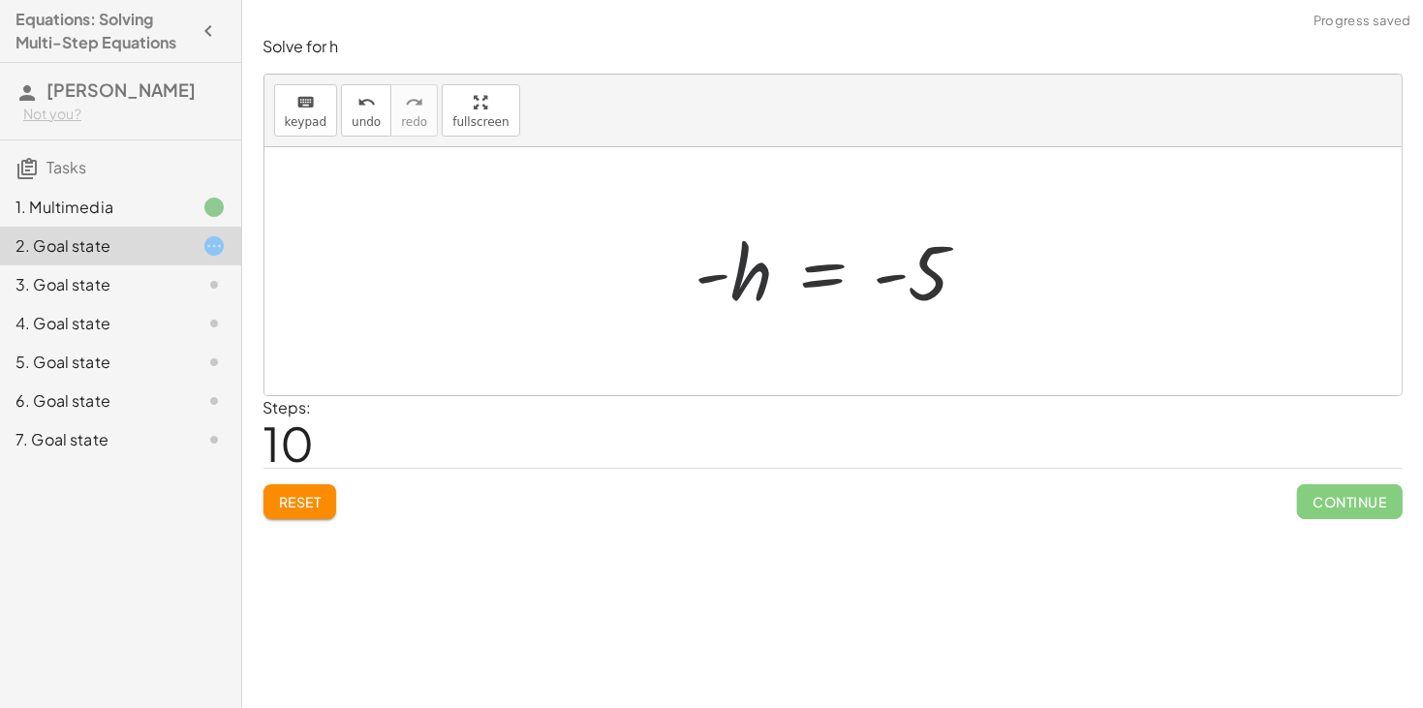
click at [745, 279] on div at bounding box center [840, 272] width 308 height 96
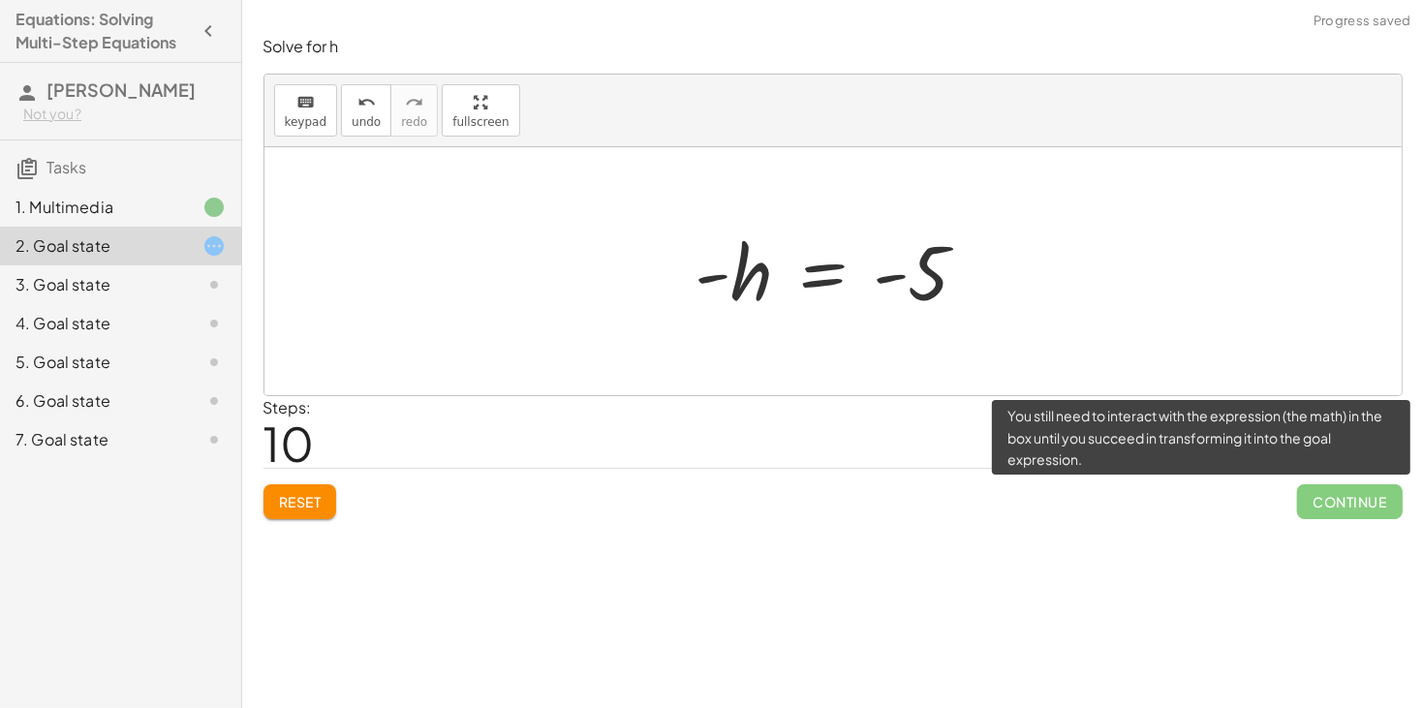
click at [1384, 500] on span "Continue" at bounding box center [1349, 501] width 105 height 35
click at [1303, 495] on span "Continue" at bounding box center [1349, 501] width 105 height 35
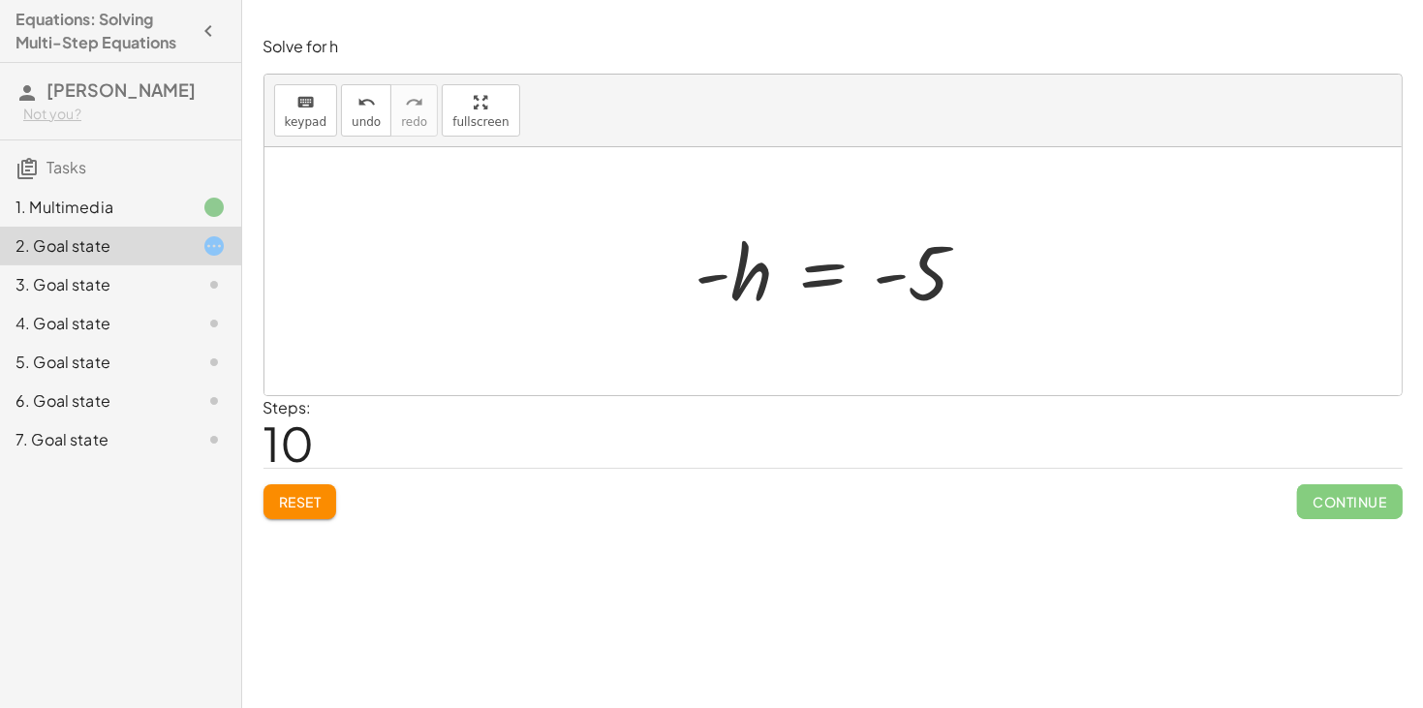
click at [915, 246] on div at bounding box center [840, 272] width 308 height 96
click at [836, 259] on div at bounding box center [840, 272] width 308 height 96
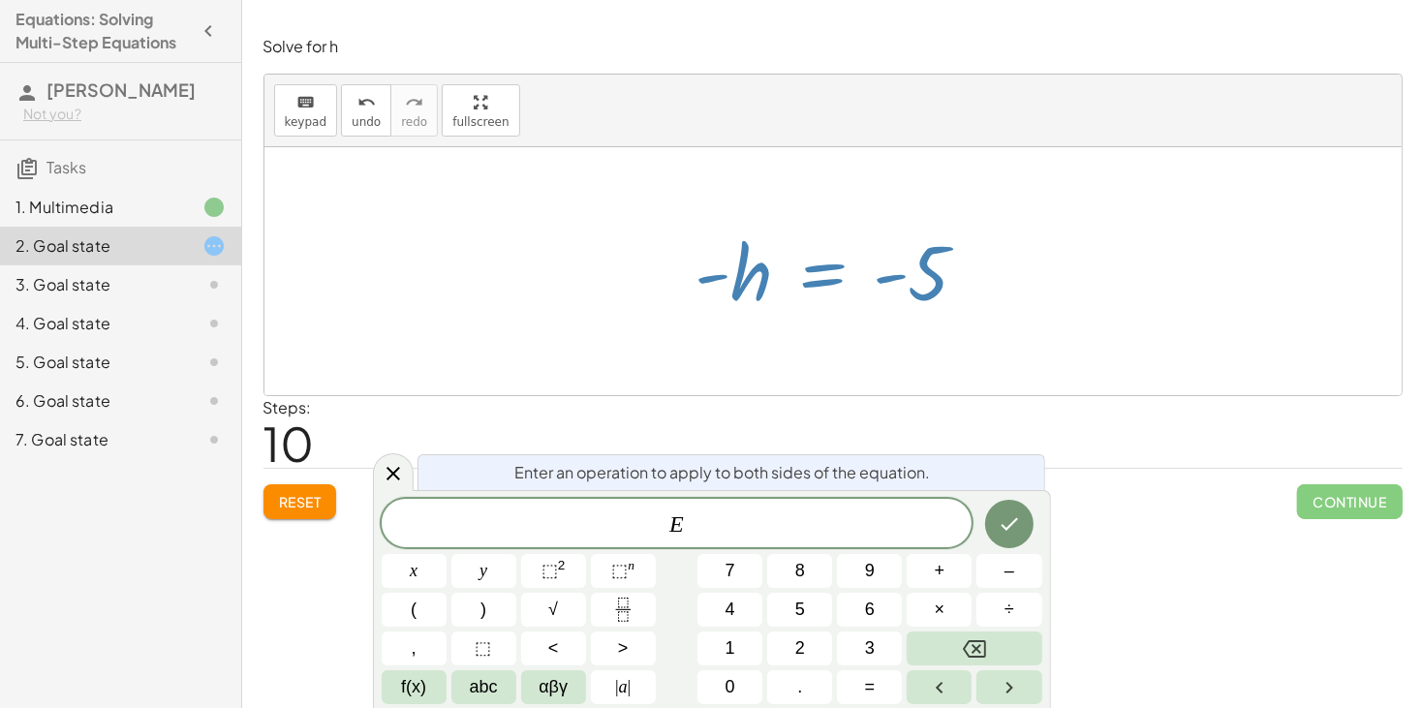
click at [720, 268] on div at bounding box center [840, 272] width 308 height 96
click at [447, 554] on div at bounding box center [414, 571] width 65 height 34
click at [413, 464] on div "Steps: 10" at bounding box center [832, 432] width 1139 height 72
click at [393, 480] on icon at bounding box center [393, 472] width 23 height 23
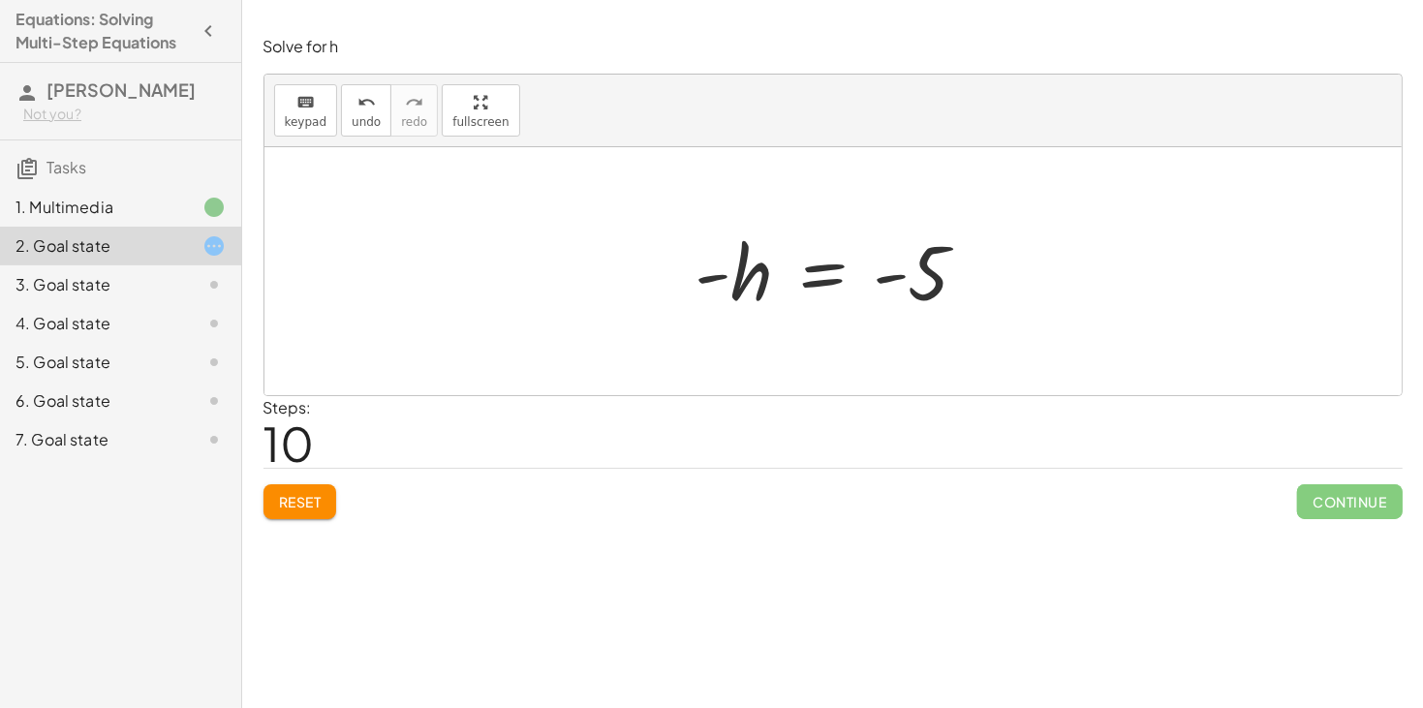
click at [808, 264] on div at bounding box center [840, 272] width 308 height 96
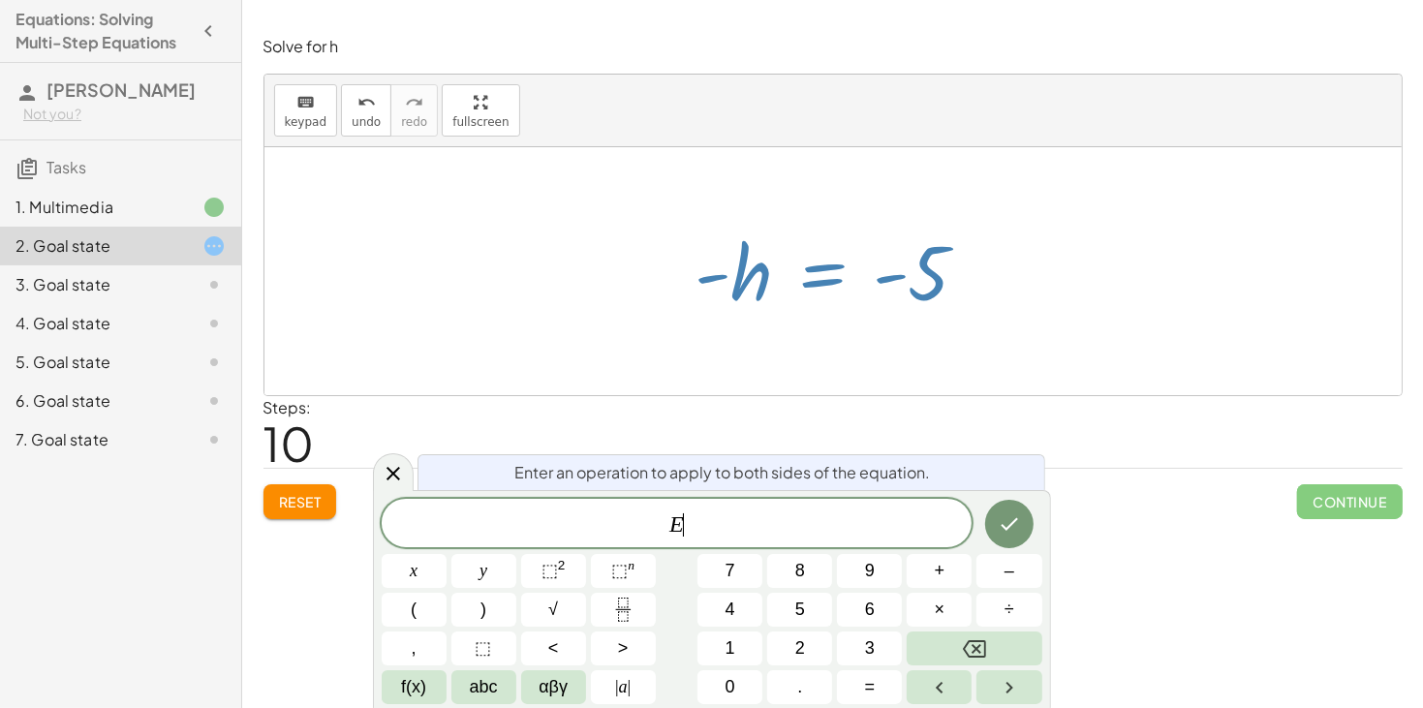
click at [808, 264] on div at bounding box center [840, 272] width 308 height 96
click at [405, 455] on div "Steps: 10" at bounding box center [832, 432] width 1139 height 72
click at [395, 466] on icon at bounding box center [393, 473] width 23 height 23
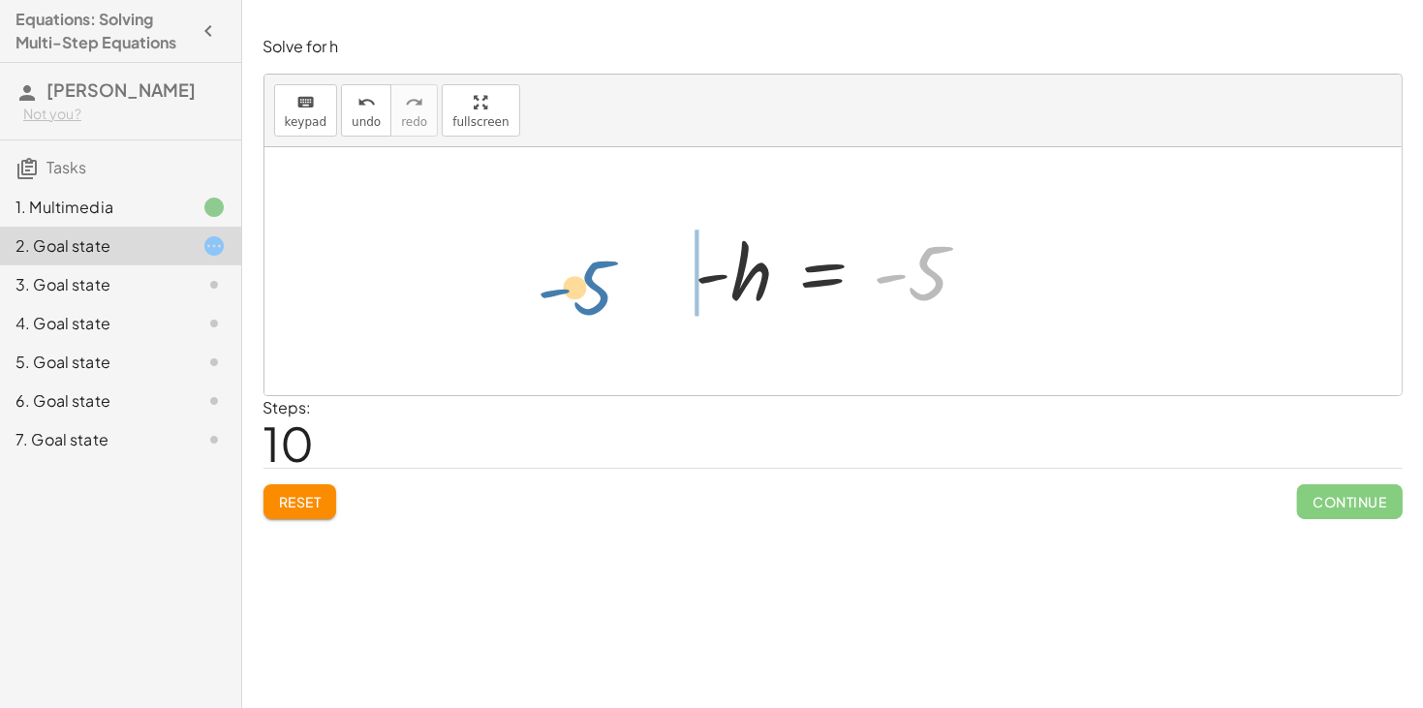
drag, startPoint x: 917, startPoint y: 251, endPoint x: 634, endPoint y: 250, distance: 282.9
click at [634, 250] on div "+ · 2 · h + 4 = + · 3 · h − 1 · 2 · h = − 4 + · 3 · h − 1 · h · 2 = − 4 + · 3 ·…" at bounding box center [832, 271] width 1137 height 248
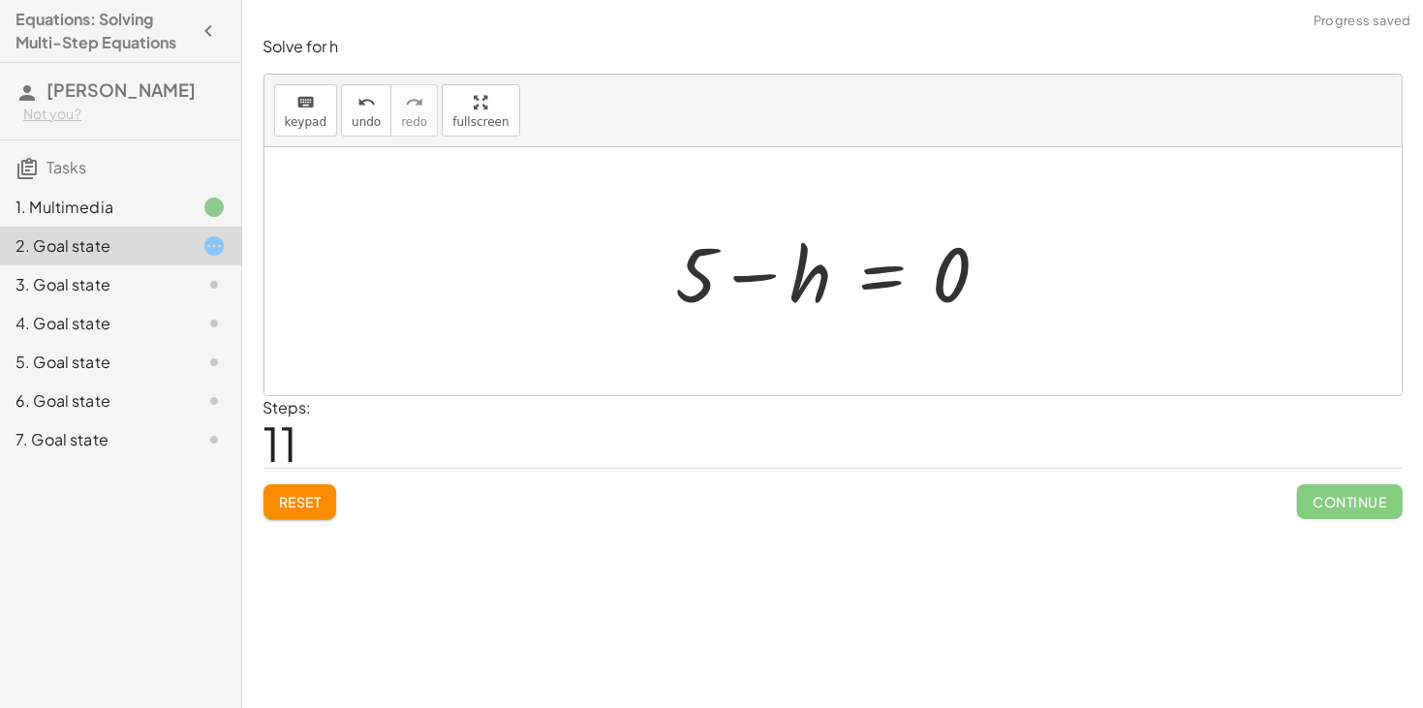
click at [750, 288] on div at bounding box center [840, 272] width 348 height 100
drag, startPoint x: 701, startPoint y: 273, endPoint x: 1052, endPoint y: 263, distance: 350.8
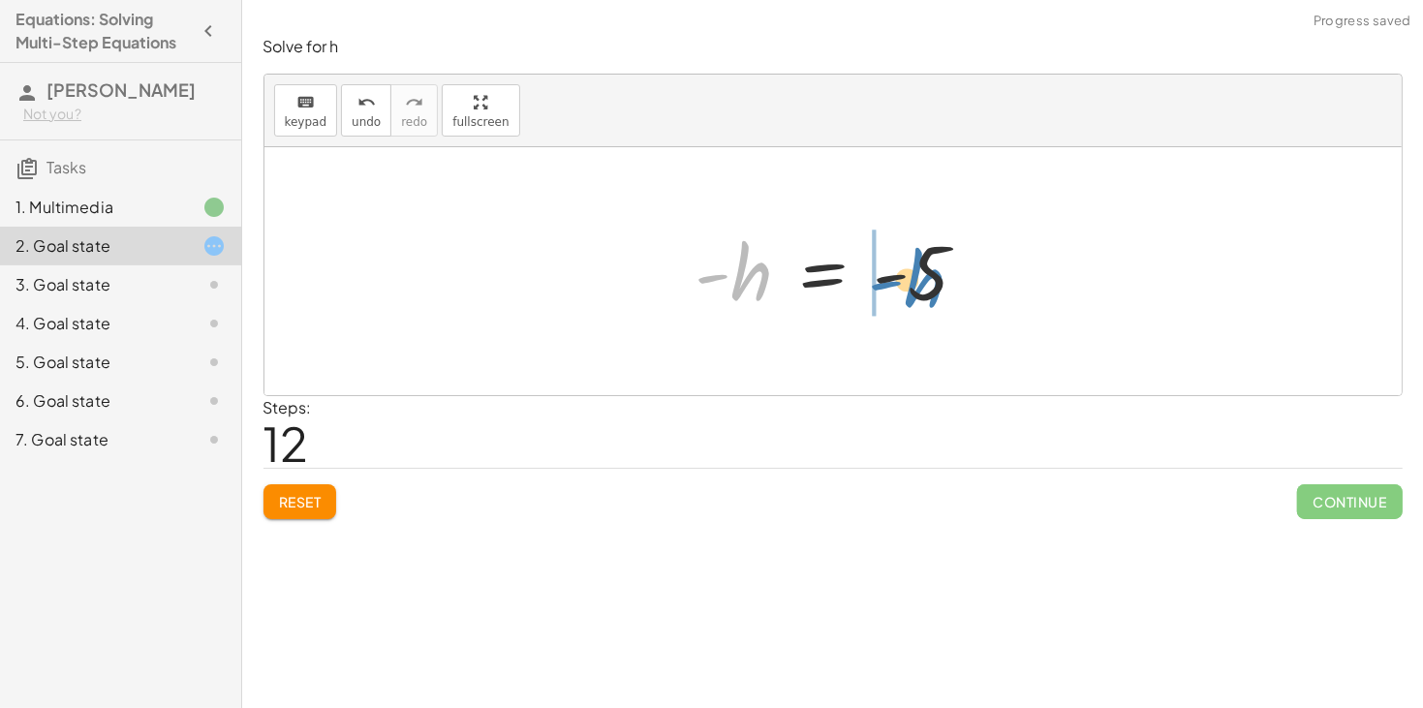
drag, startPoint x: 766, startPoint y: 275, endPoint x: 939, endPoint y: 282, distance: 172.6
click at [939, 282] on div at bounding box center [840, 272] width 308 height 96
click at [935, 280] on div at bounding box center [897, 272] width 348 height 100
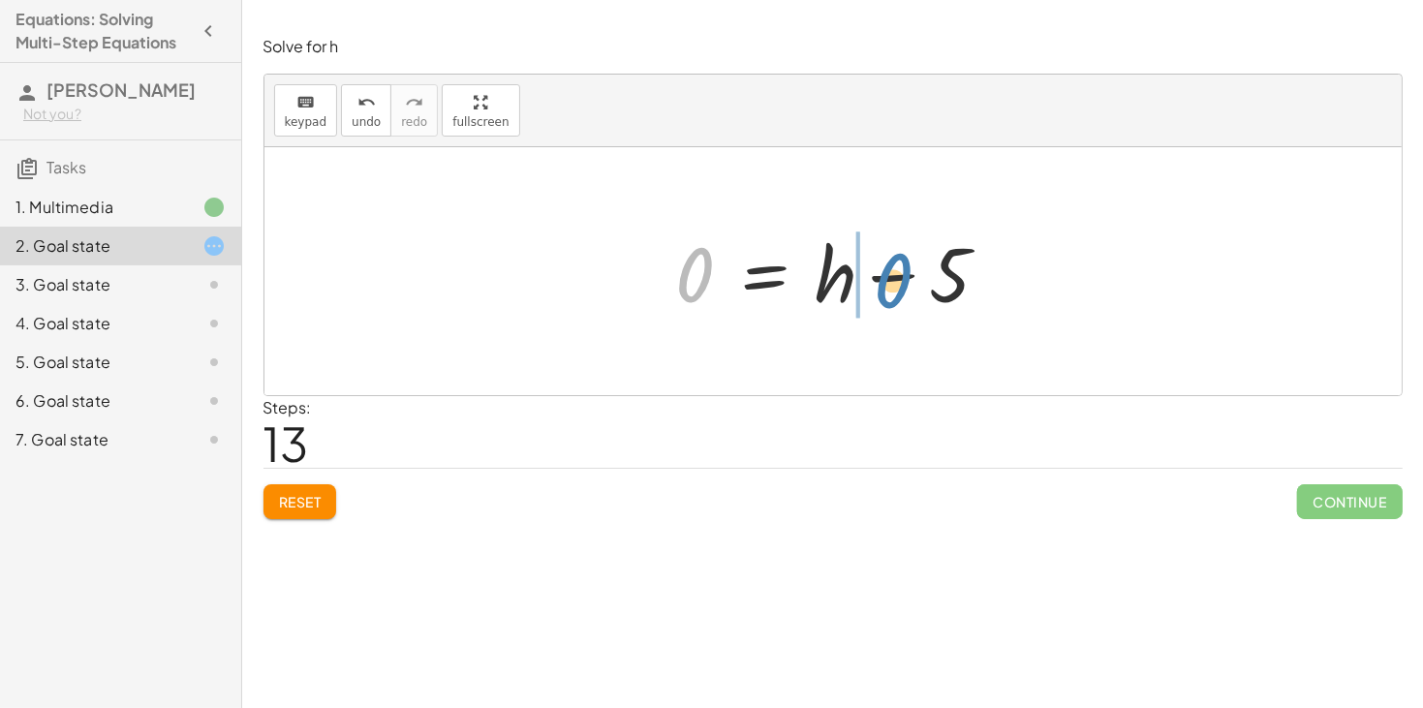
drag, startPoint x: 698, startPoint y: 263, endPoint x: 890, endPoint y: 268, distance: 191.9
click at [890, 268] on div at bounding box center [840, 272] width 348 height 100
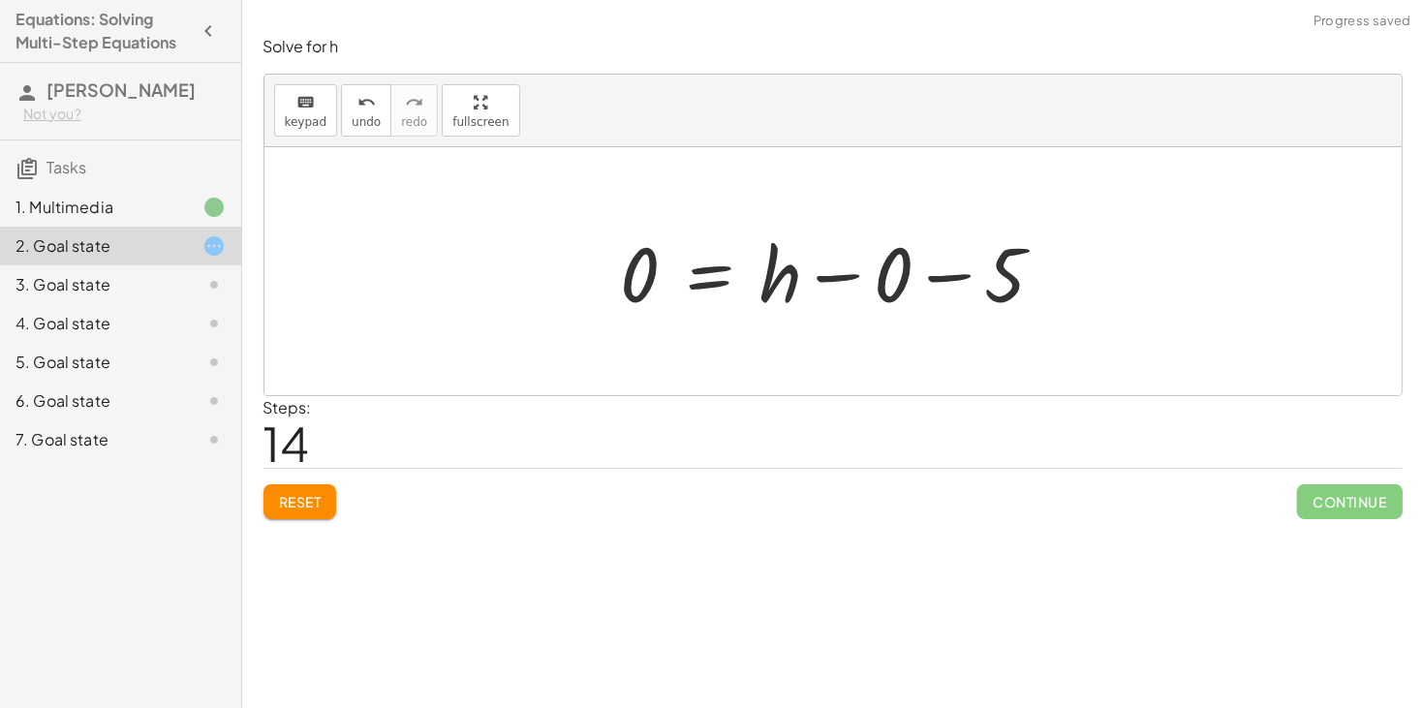
click at [968, 274] on div at bounding box center [840, 272] width 459 height 100
click at [968, 274] on div at bounding box center [832, 271] width 1137 height 248
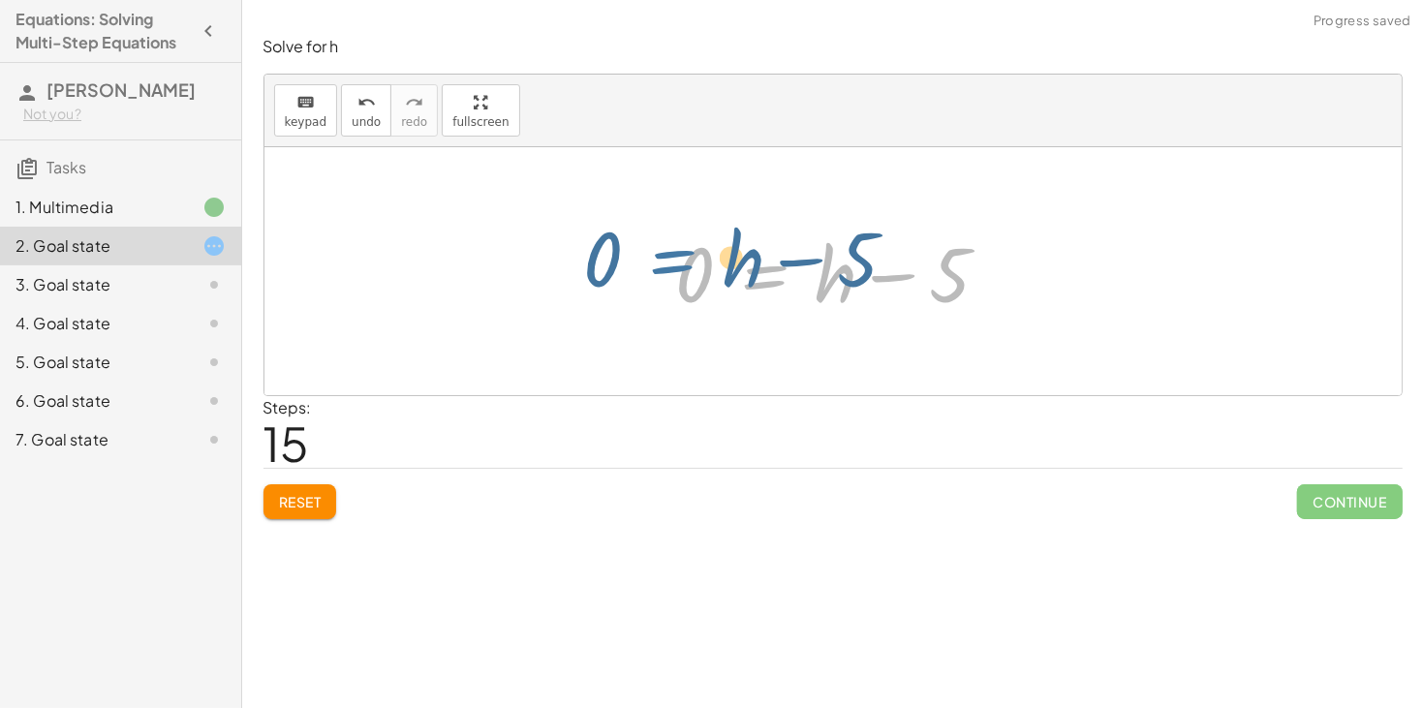
drag, startPoint x: 812, startPoint y: 280, endPoint x: 722, endPoint y: 265, distance: 91.3
click at [722, 265] on div at bounding box center [840, 272] width 348 height 100
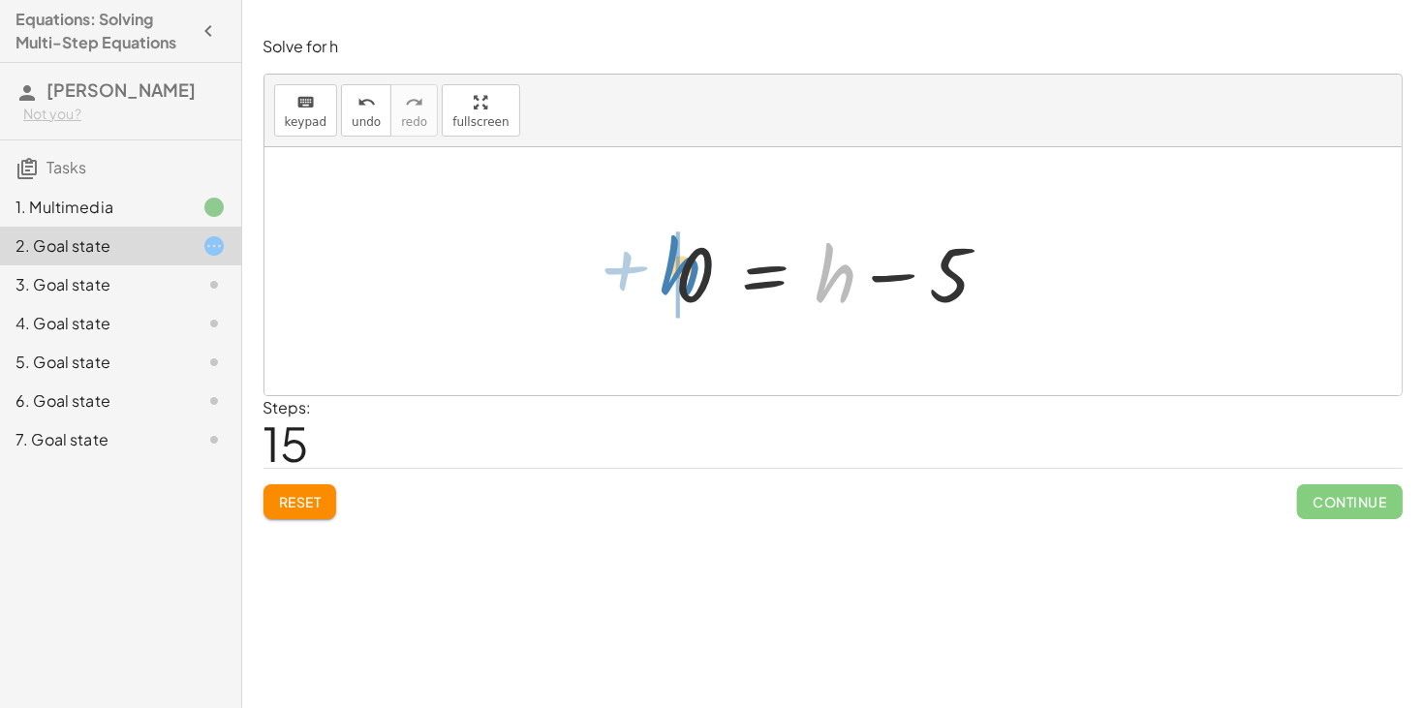
drag, startPoint x: 849, startPoint y: 276, endPoint x: 694, endPoint y: 268, distance: 155.2
click at [694, 268] on div at bounding box center [840, 272] width 348 height 100
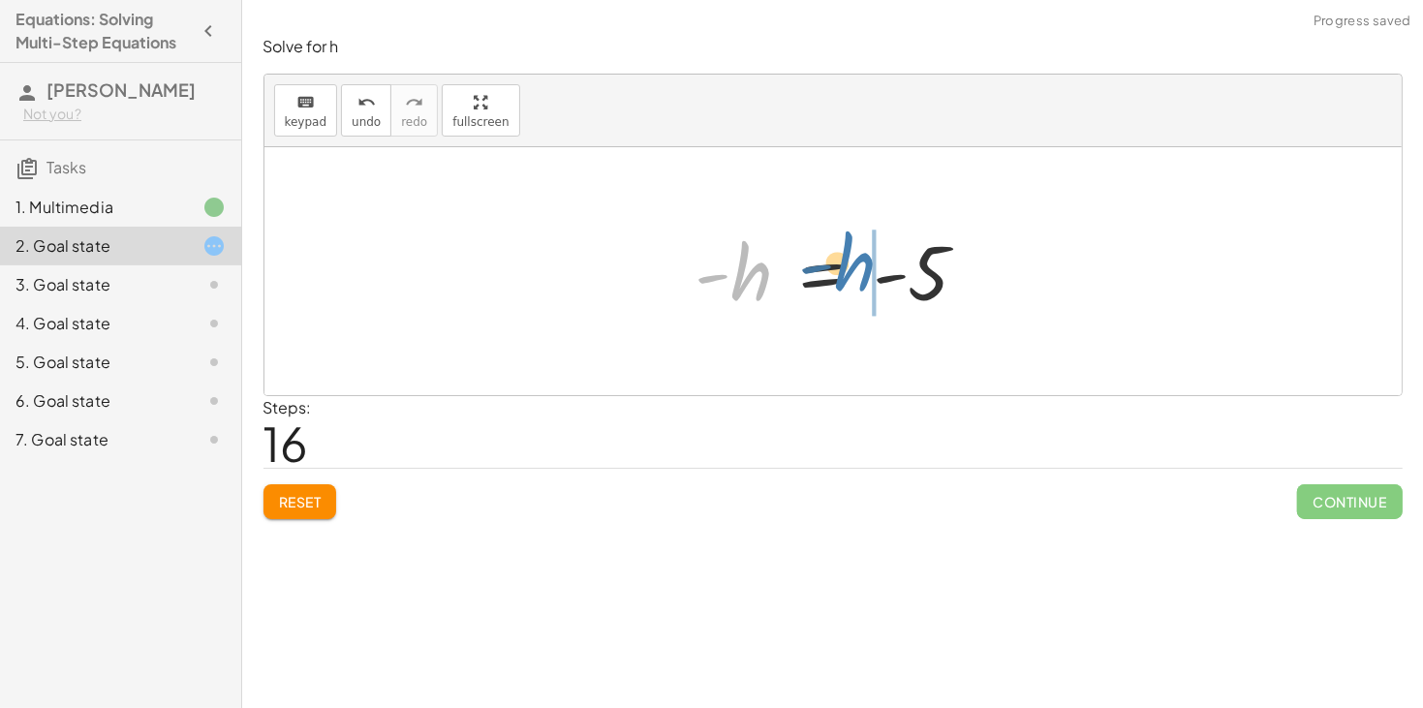
drag, startPoint x: 750, startPoint y: 285, endPoint x: 860, endPoint y: 277, distance: 110.7
click at [860, 277] on div at bounding box center [840, 272] width 308 height 96
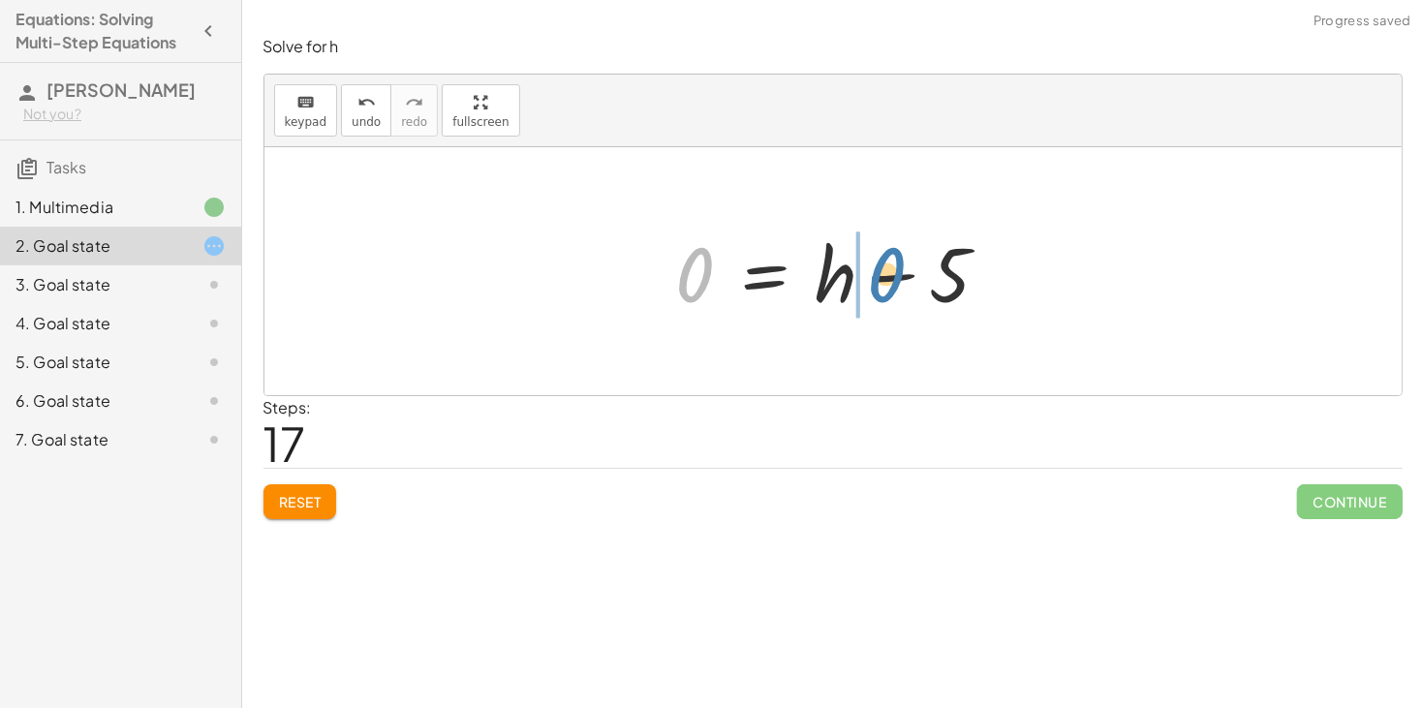
drag, startPoint x: 706, startPoint y: 279, endPoint x: 898, endPoint y: 279, distance: 191.8
click at [898, 279] on div at bounding box center [840, 272] width 348 height 100
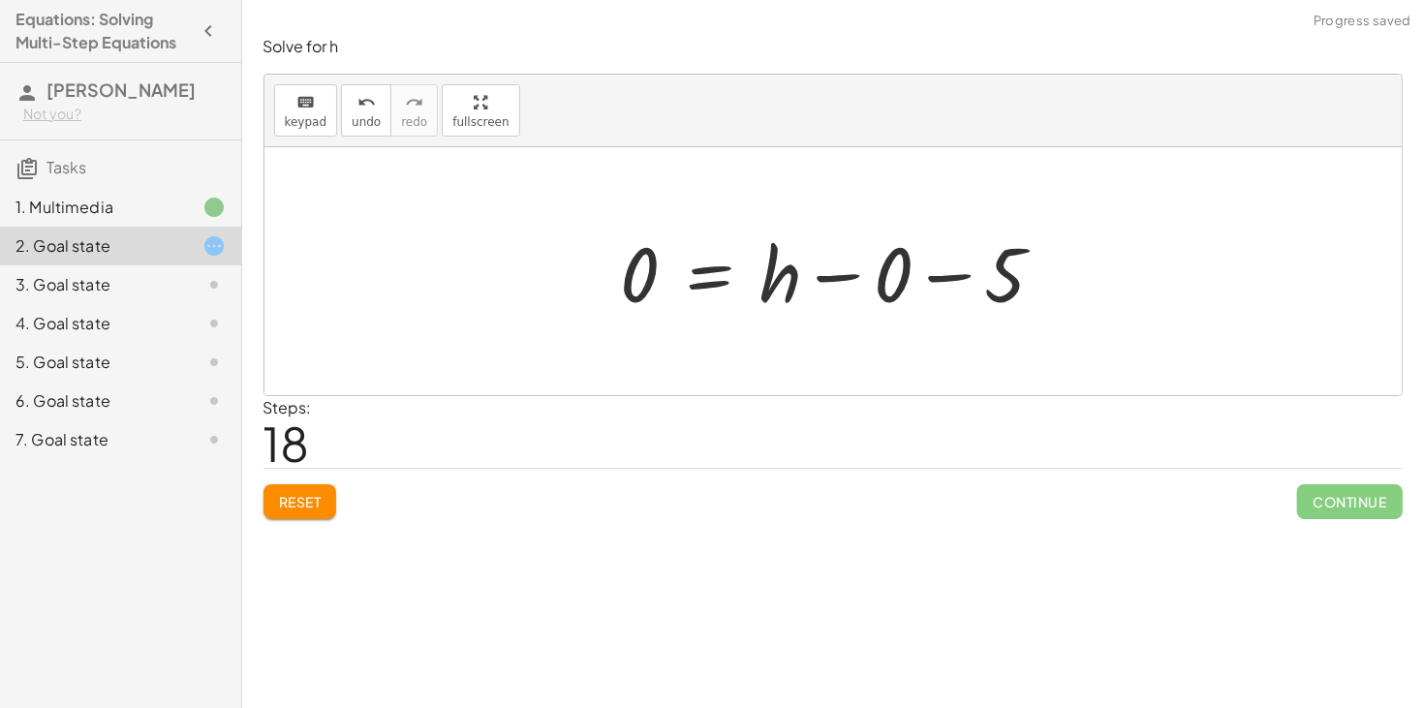
click at [955, 270] on div at bounding box center [840, 272] width 459 height 100
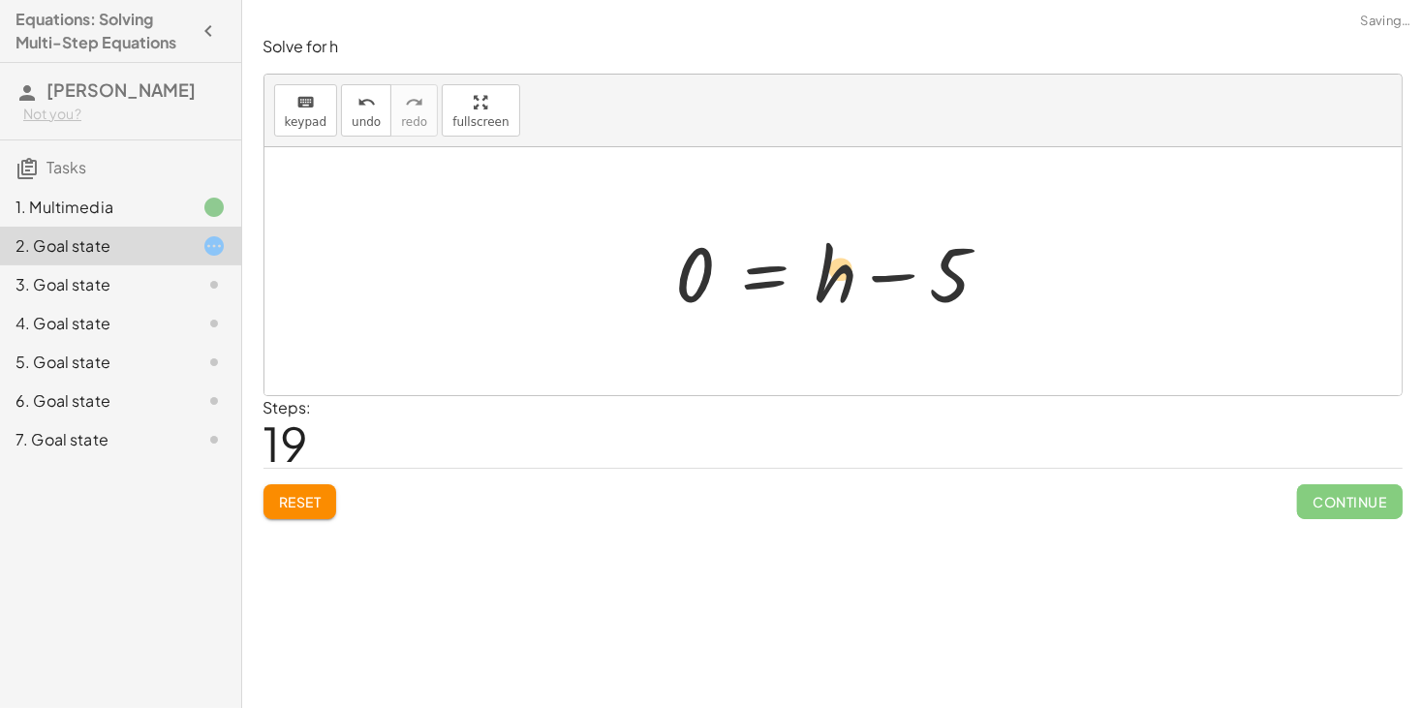
click at [850, 266] on div at bounding box center [840, 272] width 348 height 100
click at [875, 272] on div at bounding box center [840, 272] width 348 height 100
drag, startPoint x: 818, startPoint y: 276, endPoint x: 687, endPoint y: 364, distance: 157.7
click at [687, 364] on div "+ · 2 · h + 4 = + · 3 · h − 1 · 2 · h = − 4 + · 3 · h − 1 · h · 2 = − 4 + · 3 ·…" at bounding box center [832, 271] width 1137 height 248
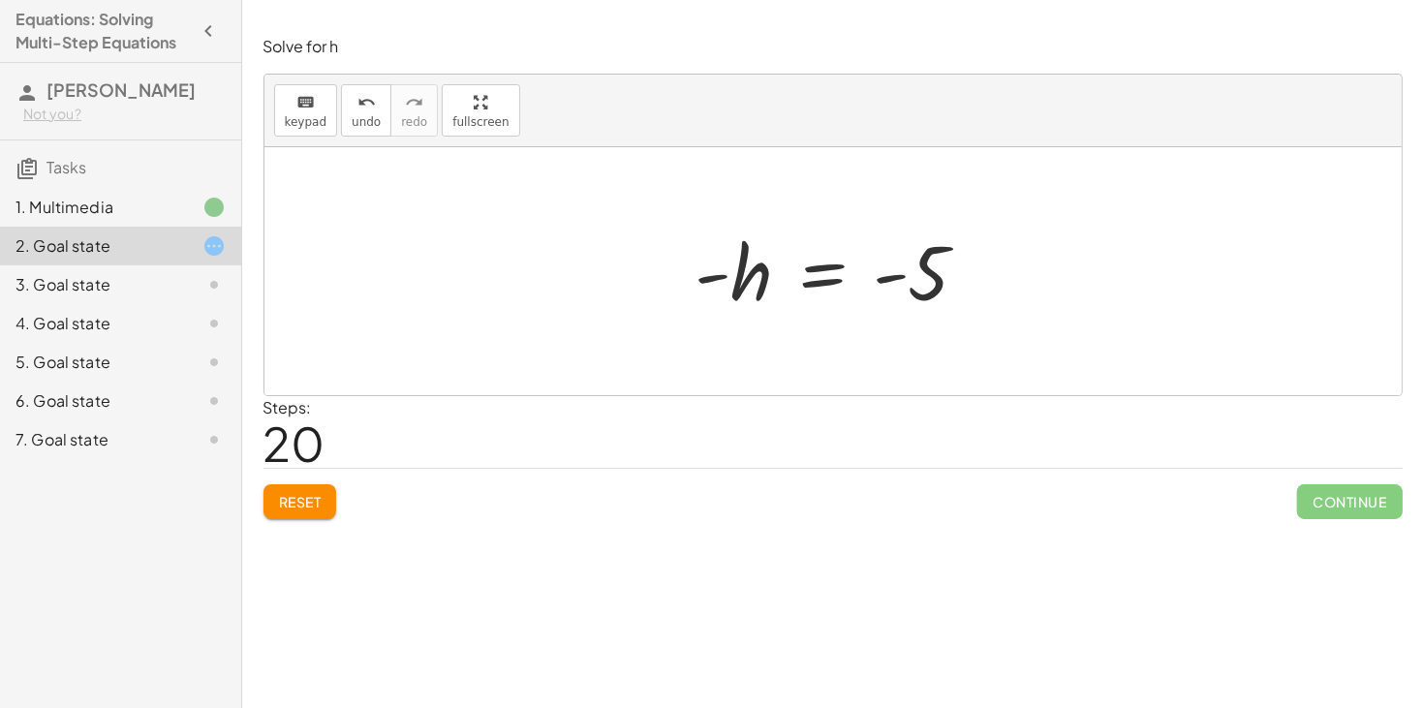
click at [843, 269] on div at bounding box center [840, 272] width 308 height 96
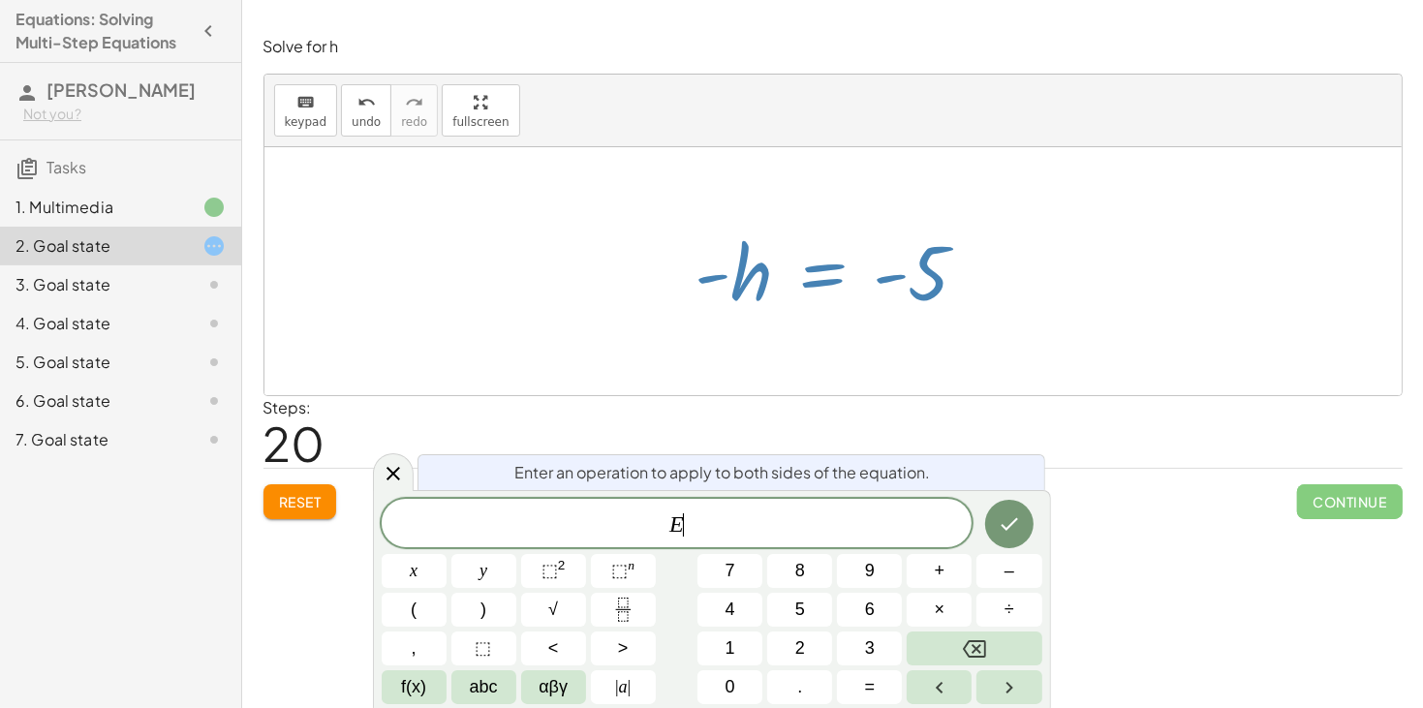
click at [843, 269] on div at bounding box center [840, 272] width 308 height 96
click at [1028, 346] on div at bounding box center [832, 271] width 1137 height 248
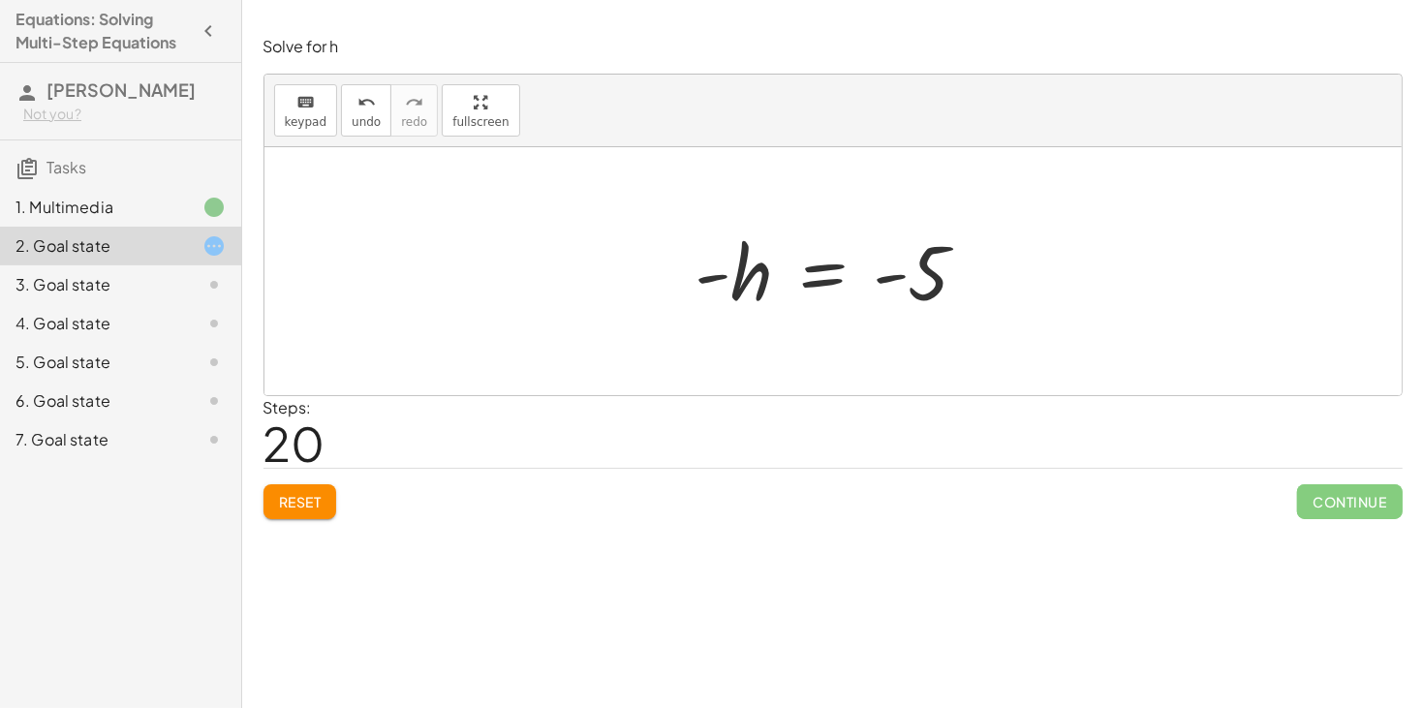
click at [143, 295] on div "3. Goal state" at bounding box center [93, 284] width 156 height 23
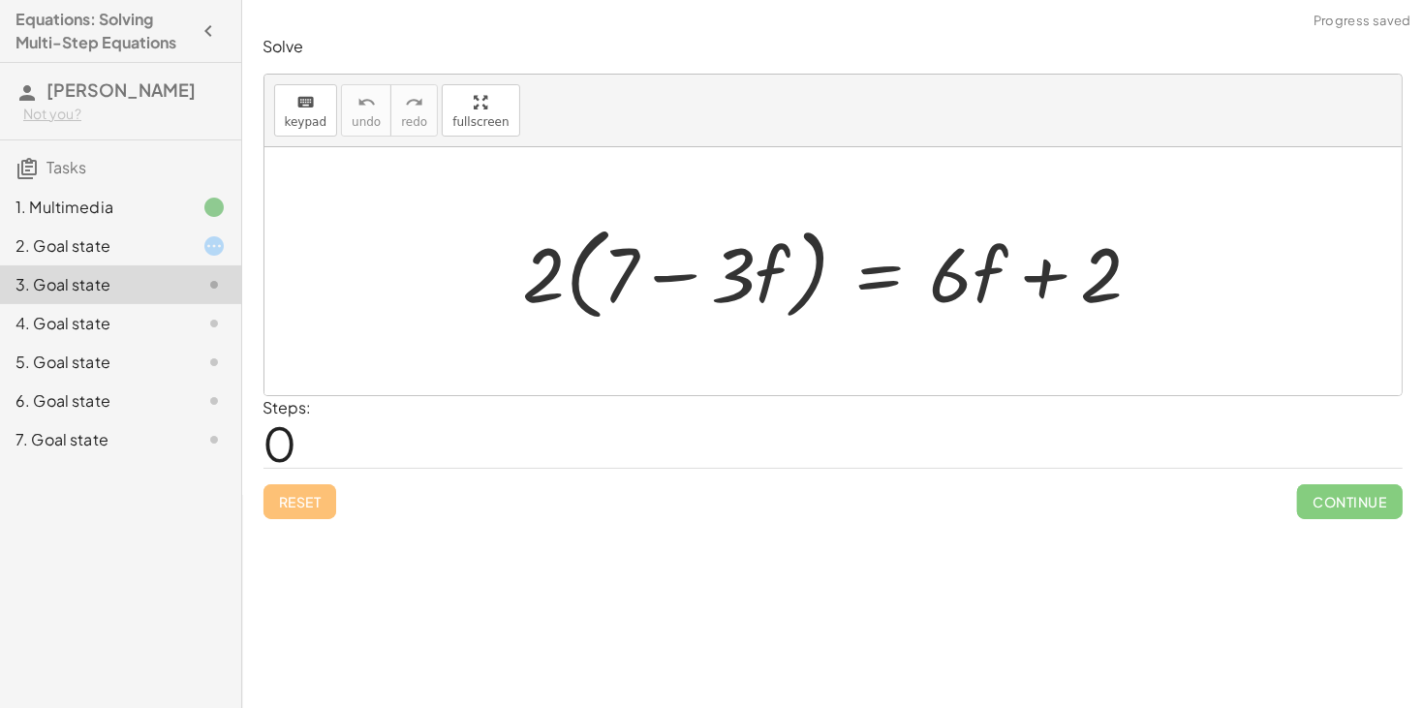
click at [614, 276] on div at bounding box center [839, 271] width 653 height 111
drag, startPoint x: 539, startPoint y: 279, endPoint x: 694, endPoint y: 299, distance: 156.3
click at [694, 299] on div at bounding box center [839, 271] width 653 height 111
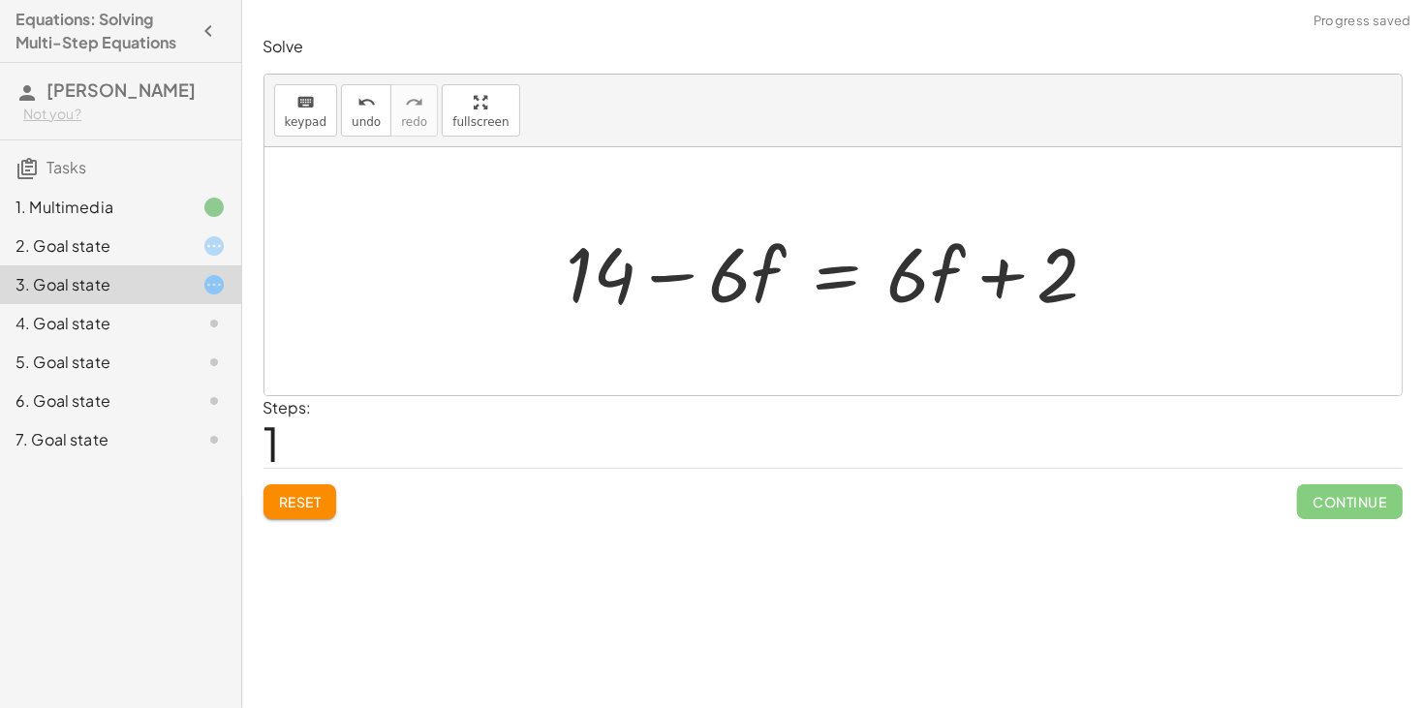
click at [664, 284] on div at bounding box center [840, 272] width 567 height 100
drag, startPoint x: 907, startPoint y: 293, endPoint x: 795, endPoint y: 325, distance: 116.2
click at [795, 325] on div "· 2 · ( + 7 − · 3 · f ) = + · 6 · f + 2 + · 7 · 2 − · 3 · f · 2 = + · 6 · f + 2…" at bounding box center [833, 271] width 591 height 109
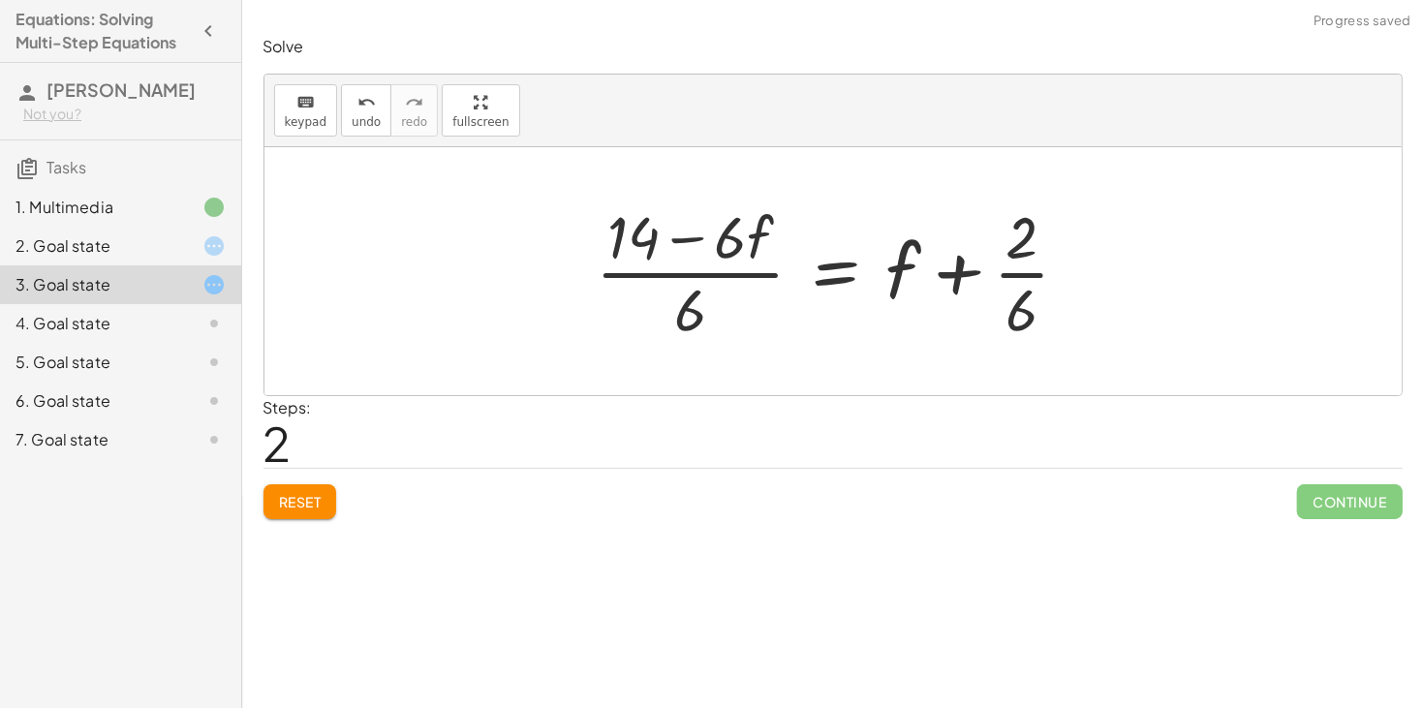
click at [764, 255] on div at bounding box center [840, 271] width 509 height 149
click at [736, 267] on div at bounding box center [840, 271] width 509 height 149
click at [727, 276] on div at bounding box center [840, 271] width 509 height 149
click at [1019, 270] on div at bounding box center [840, 271] width 509 height 149
click at [725, 256] on div at bounding box center [841, 271] width 510 height 149
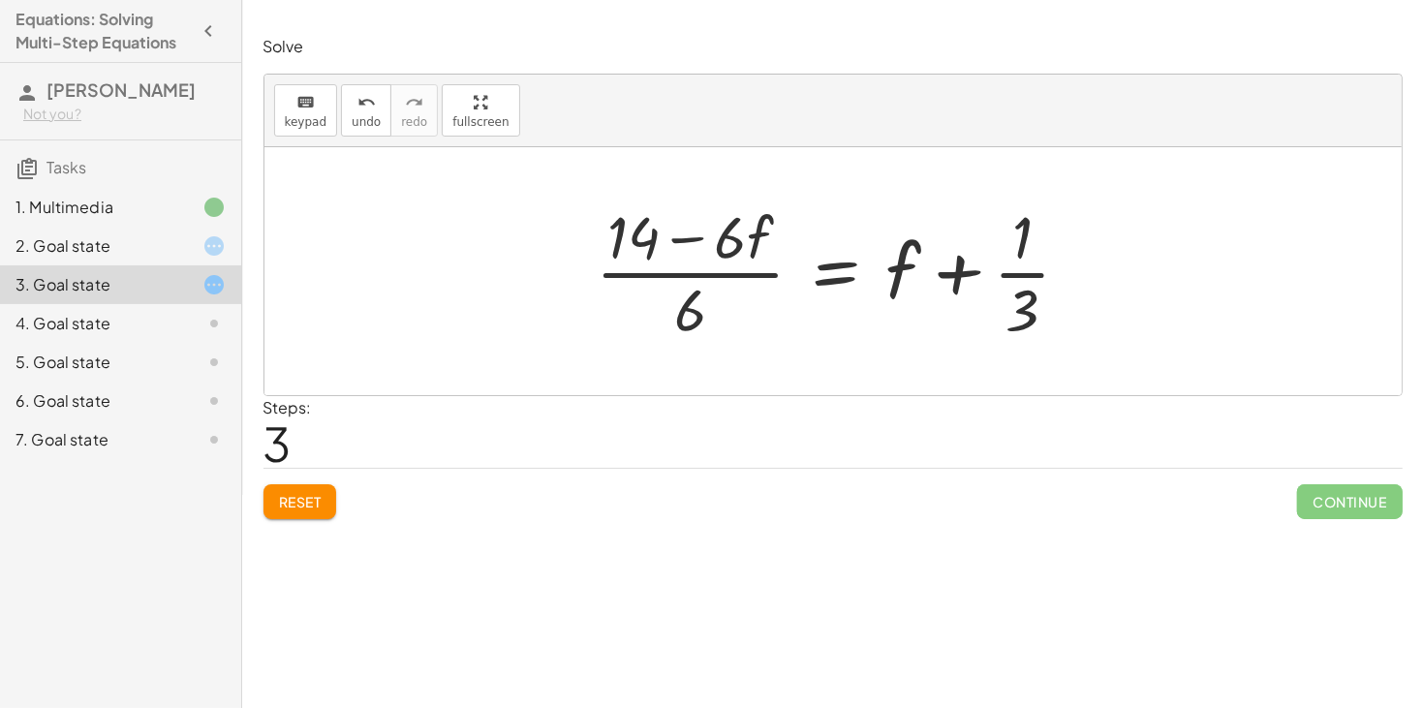
click at [814, 276] on div at bounding box center [841, 271] width 510 height 149
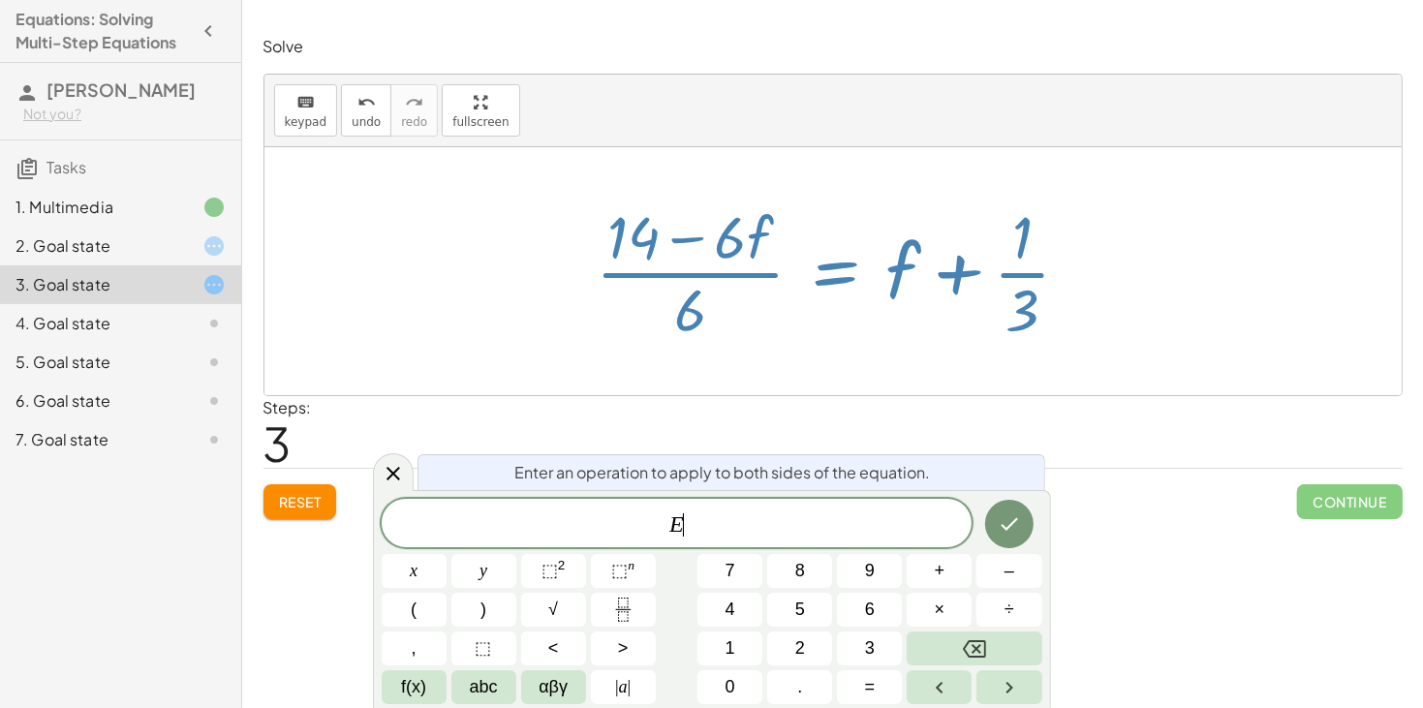
click at [814, 276] on div at bounding box center [841, 271] width 510 height 149
click at [412, 468] on div at bounding box center [393, 472] width 41 height 38
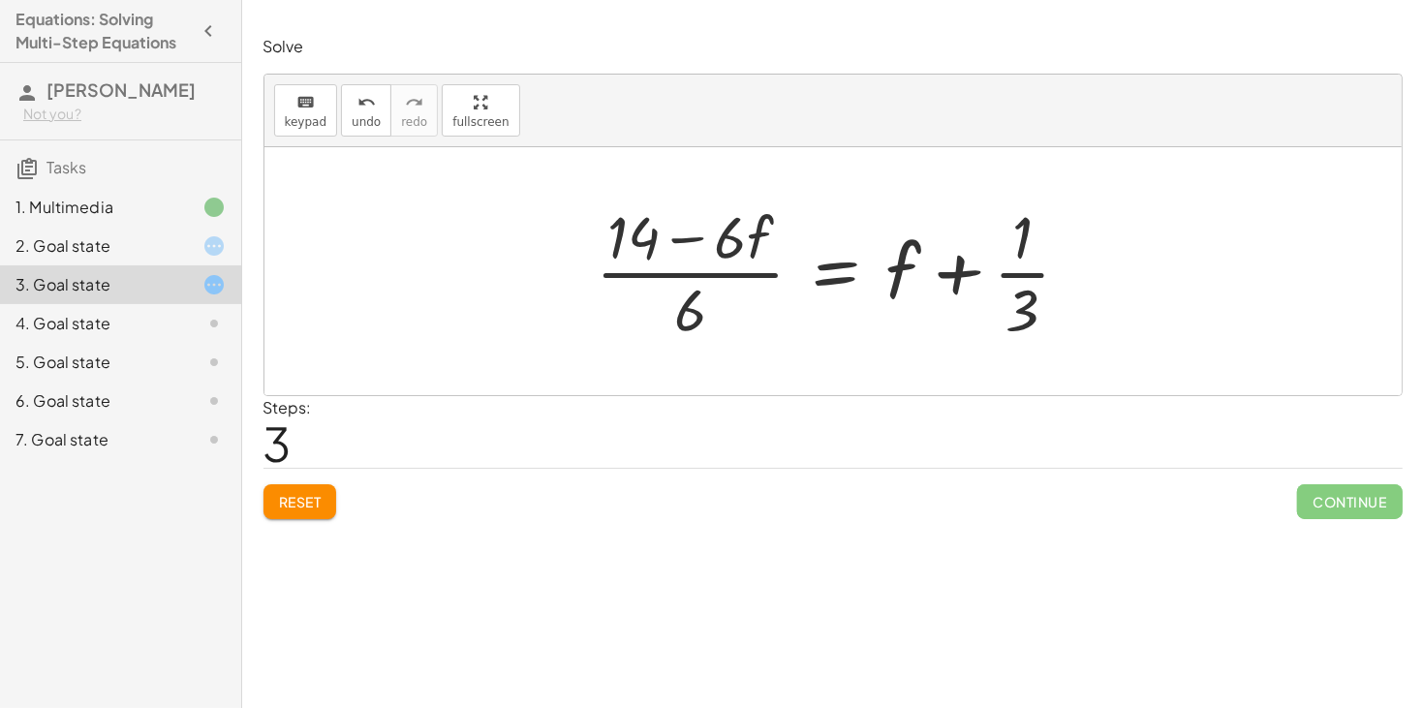
click at [294, 494] on span "Reset" at bounding box center [300, 501] width 43 height 17
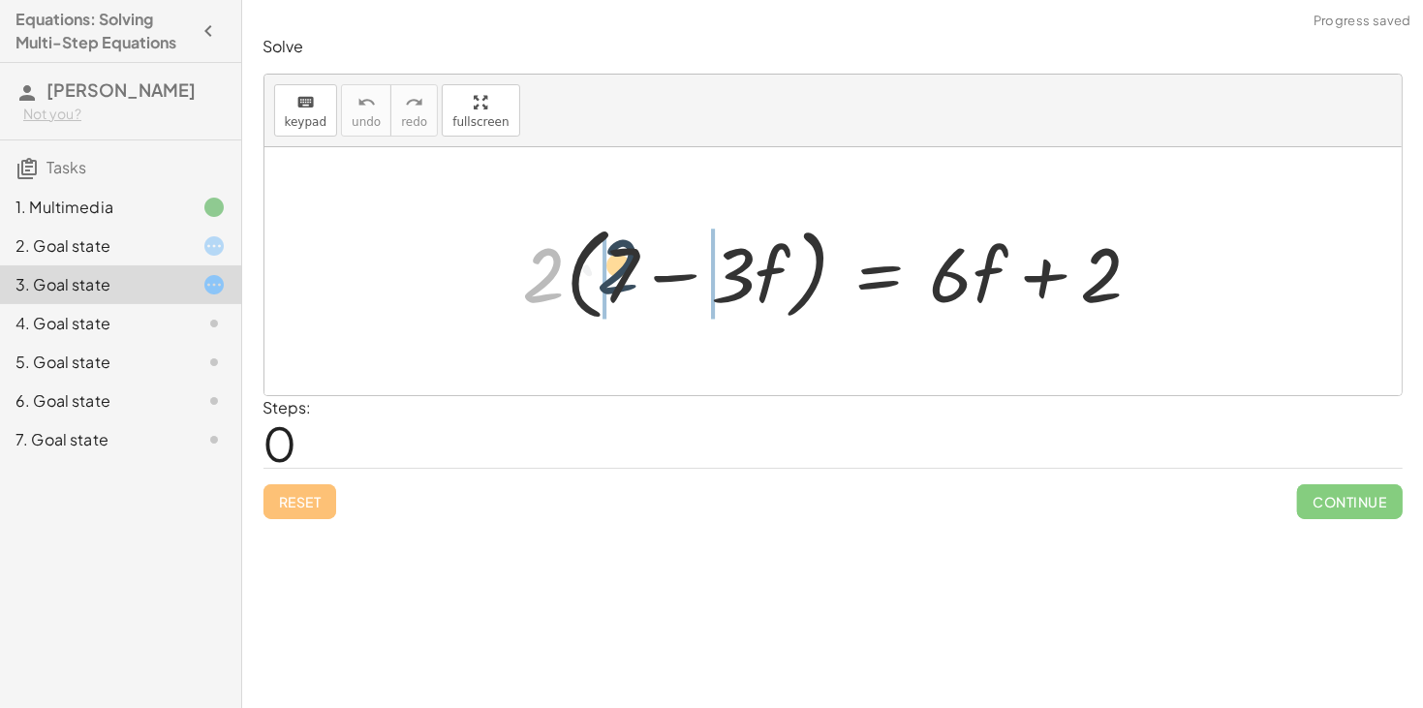
drag, startPoint x: 558, startPoint y: 288, endPoint x: 634, endPoint y: 279, distance: 76.1
click at [634, 279] on div at bounding box center [839, 271] width 653 height 111
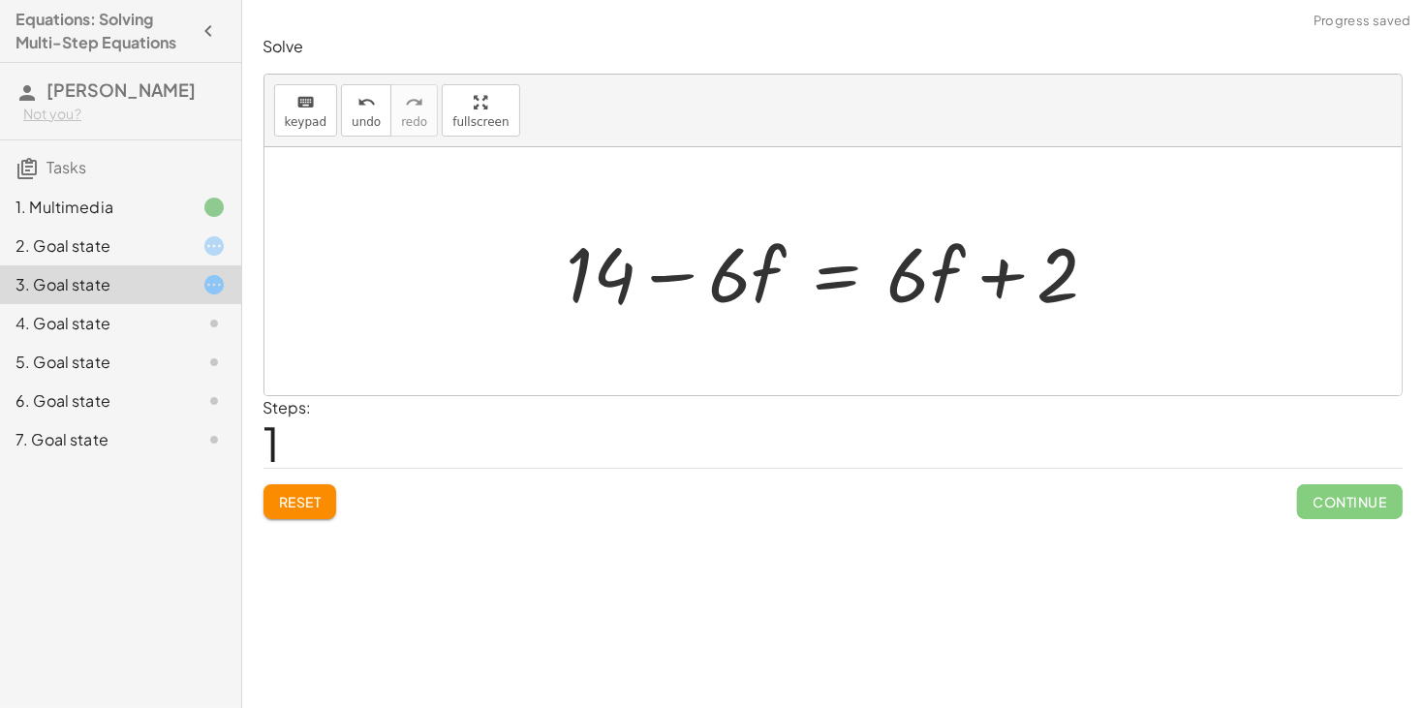
click at [679, 277] on div at bounding box center [840, 272] width 567 height 100
drag, startPoint x: 595, startPoint y: 274, endPoint x: 793, endPoint y: 263, distance: 198.9
click at [793, 263] on div at bounding box center [840, 272] width 567 height 100
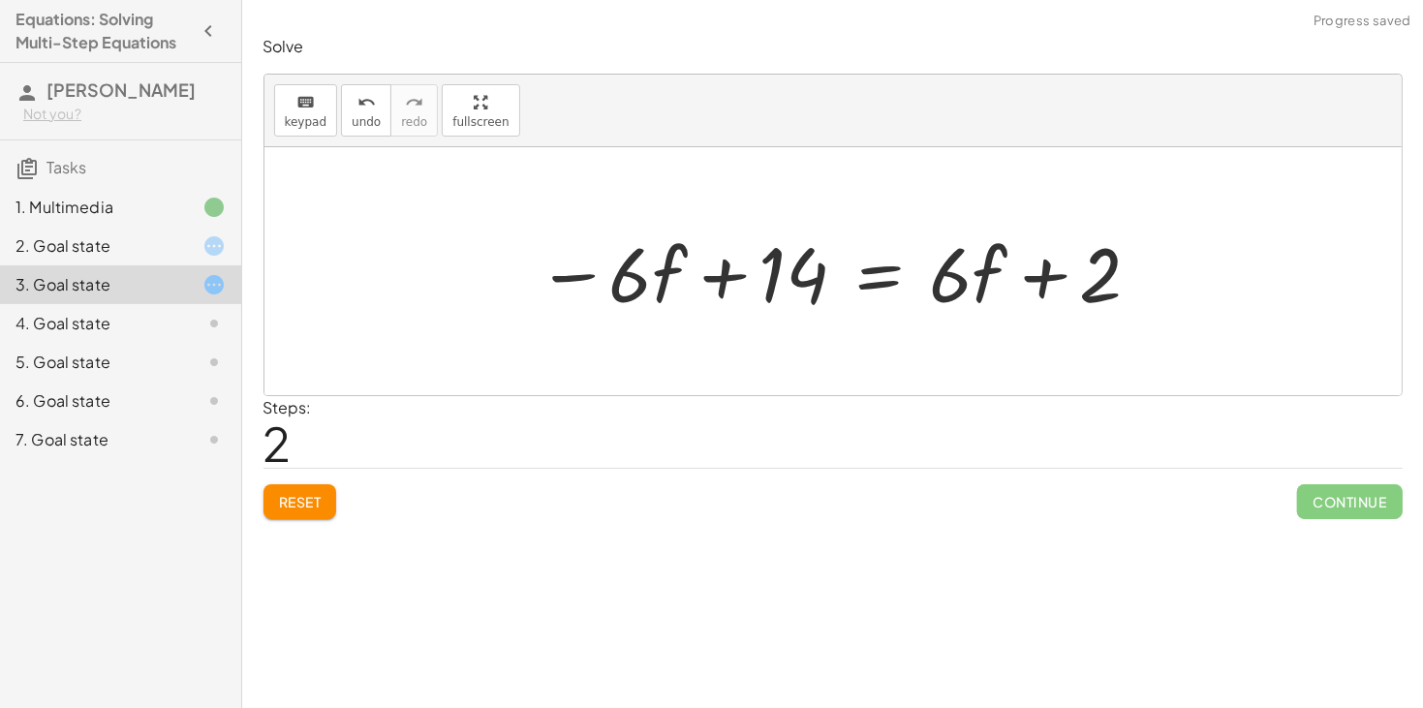
click at [659, 257] on div at bounding box center [840, 272] width 626 height 100
click at [731, 265] on div at bounding box center [840, 272] width 626 height 100
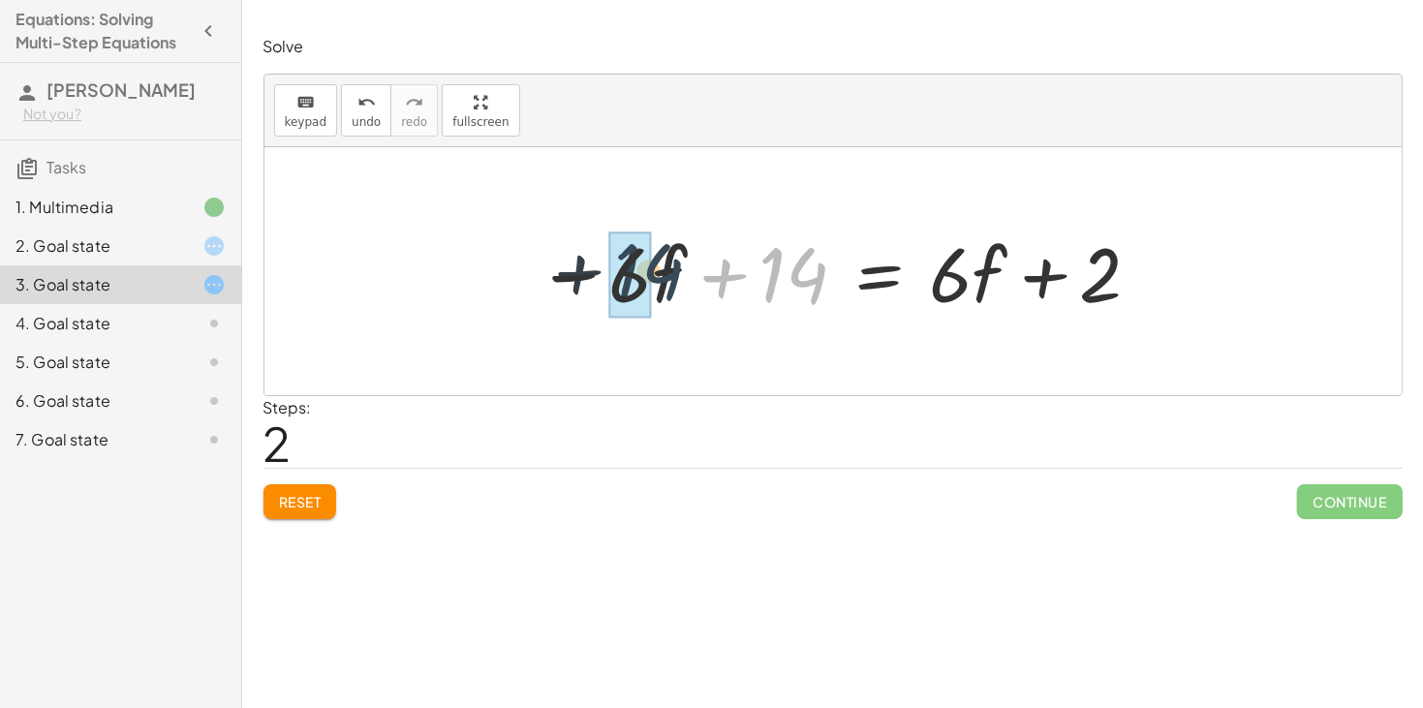
drag, startPoint x: 788, startPoint y: 284, endPoint x: 622, endPoint y: 279, distance: 165.7
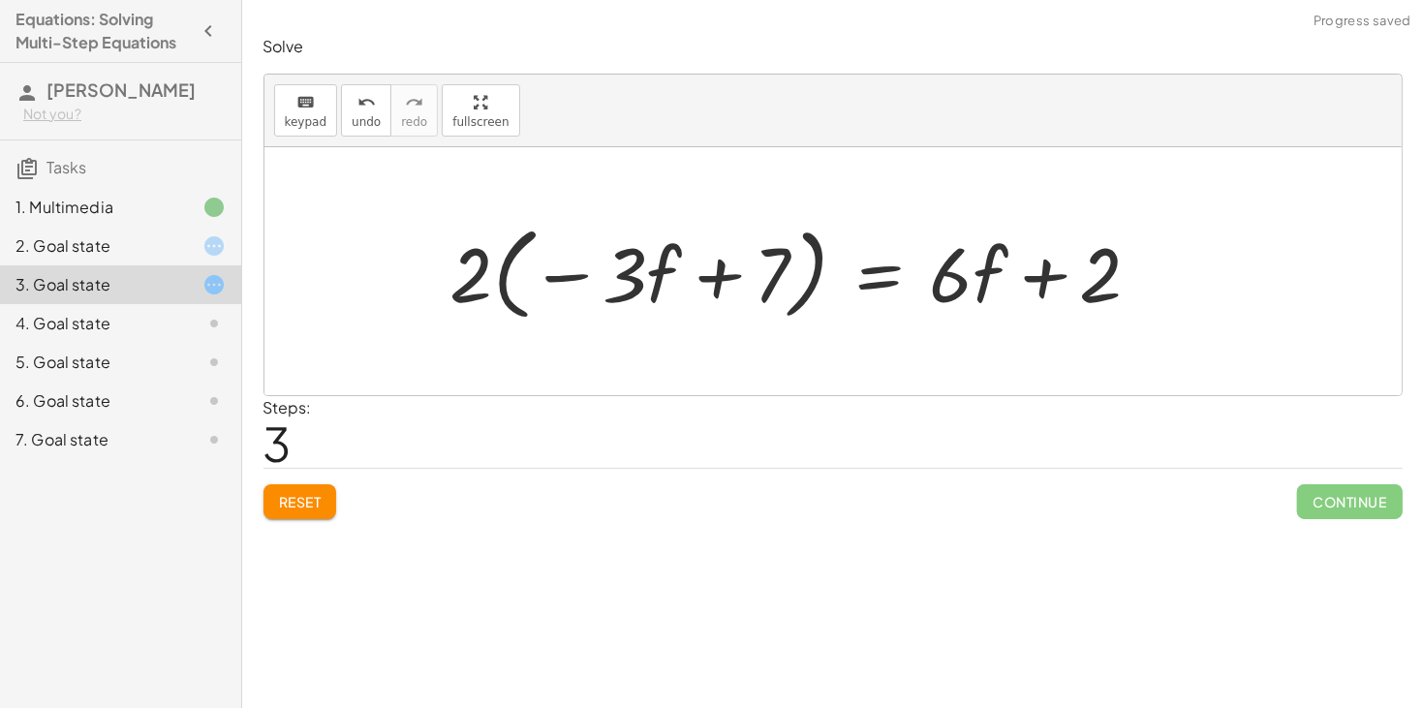
click at [306, 486] on button "Reset" at bounding box center [300, 501] width 74 height 35
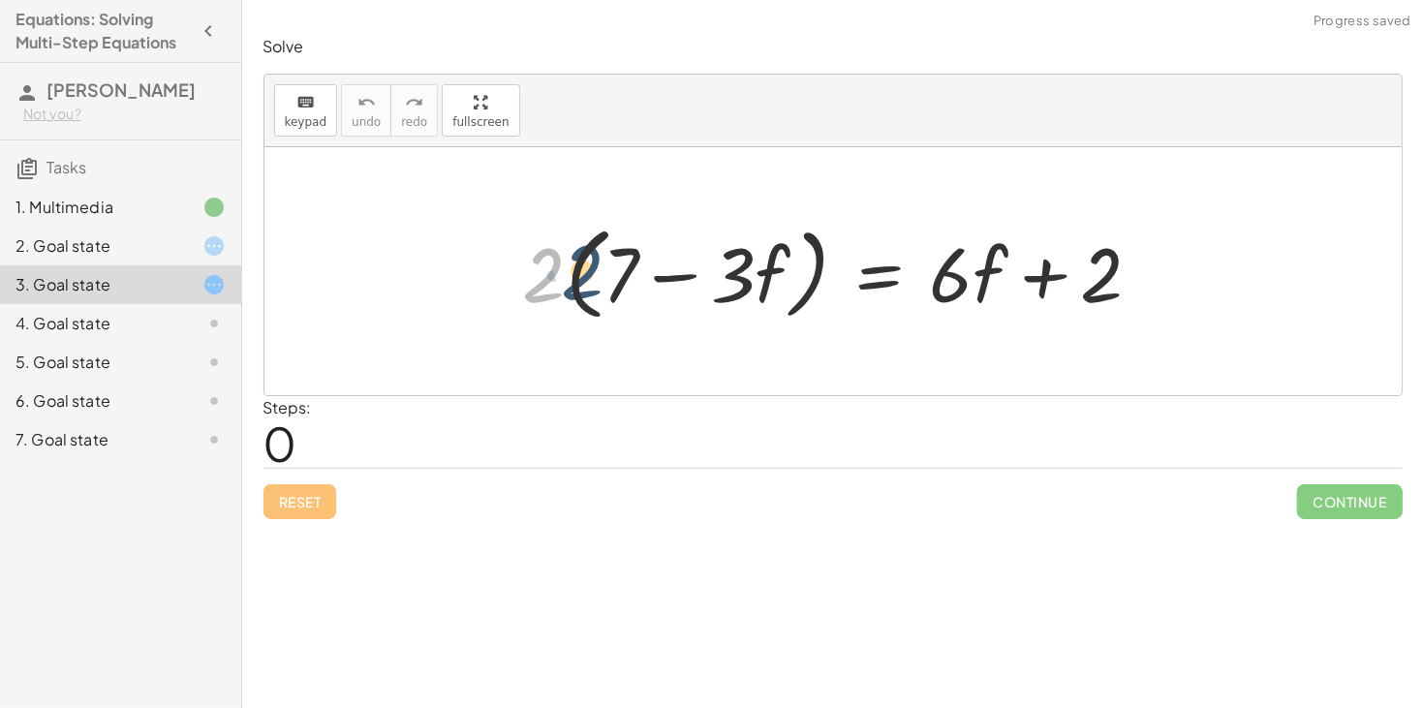
drag, startPoint x: 535, startPoint y: 302, endPoint x: 570, endPoint y: 294, distance: 35.7
click at [570, 294] on div at bounding box center [839, 271] width 653 height 111
drag, startPoint x: 547, startPoint y: 292, endPoint x: 763, endPoint y: 271, distance: 217.0
click at [763, 271] on div at bounding box center [839, 271] width 653 height 111
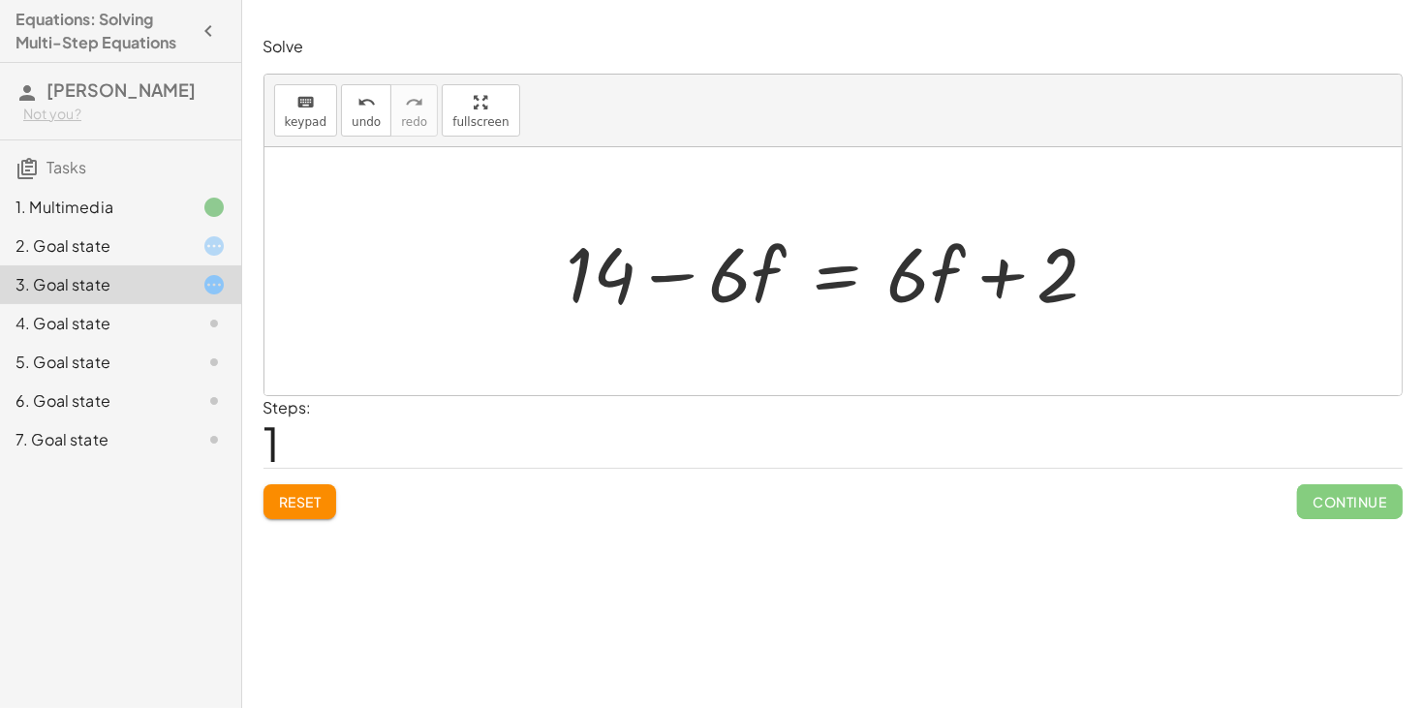
click at [931, 280] on div at bounding box center [840, 272] width 567 height 100
drag, startPoint x: 926, startPoint y: 280, endPoint x: 972, endPoint y: 262, distance: 49.1
click at [972, 262] on div at bounding box center [840, 272] width 567 height 100
drag, startPoint x: 935, startPoint y: 288, endPoint x: 857, endPoint y: 275, distance: 78.5
click at [857, 275] on div at bounding box center [840, 272] width 567 height 100
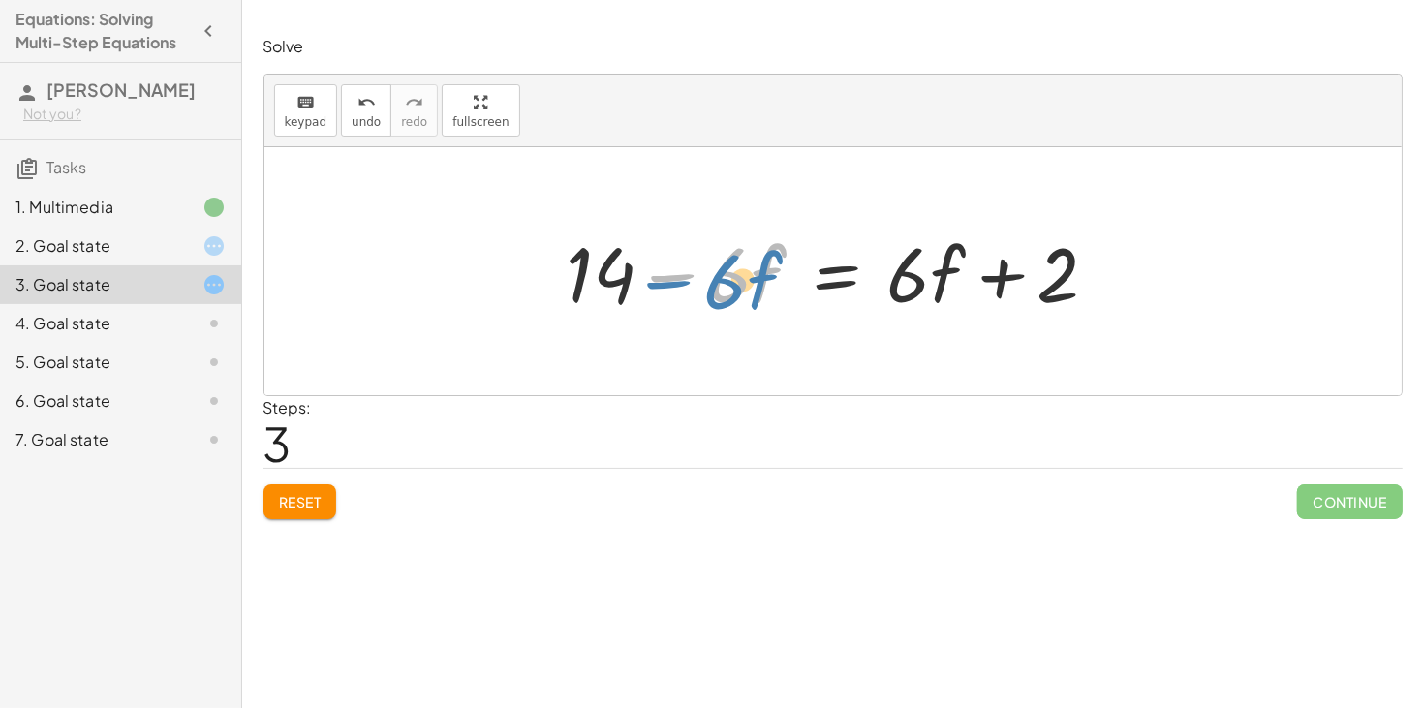
drag, startPoint x: 739, startPoint y: 278, endPoint x: 729, endPoint y: 290, distance: 15.1
click at [729, 290] on div at bounding box center [840, 272] width 567 height 100
click at [362, 90] on div "undo" at bounding box center [366, 101] width 29 height 23
click at [288, 510] on span "Reset" at bounding box center [300, 501] width 43 height 17
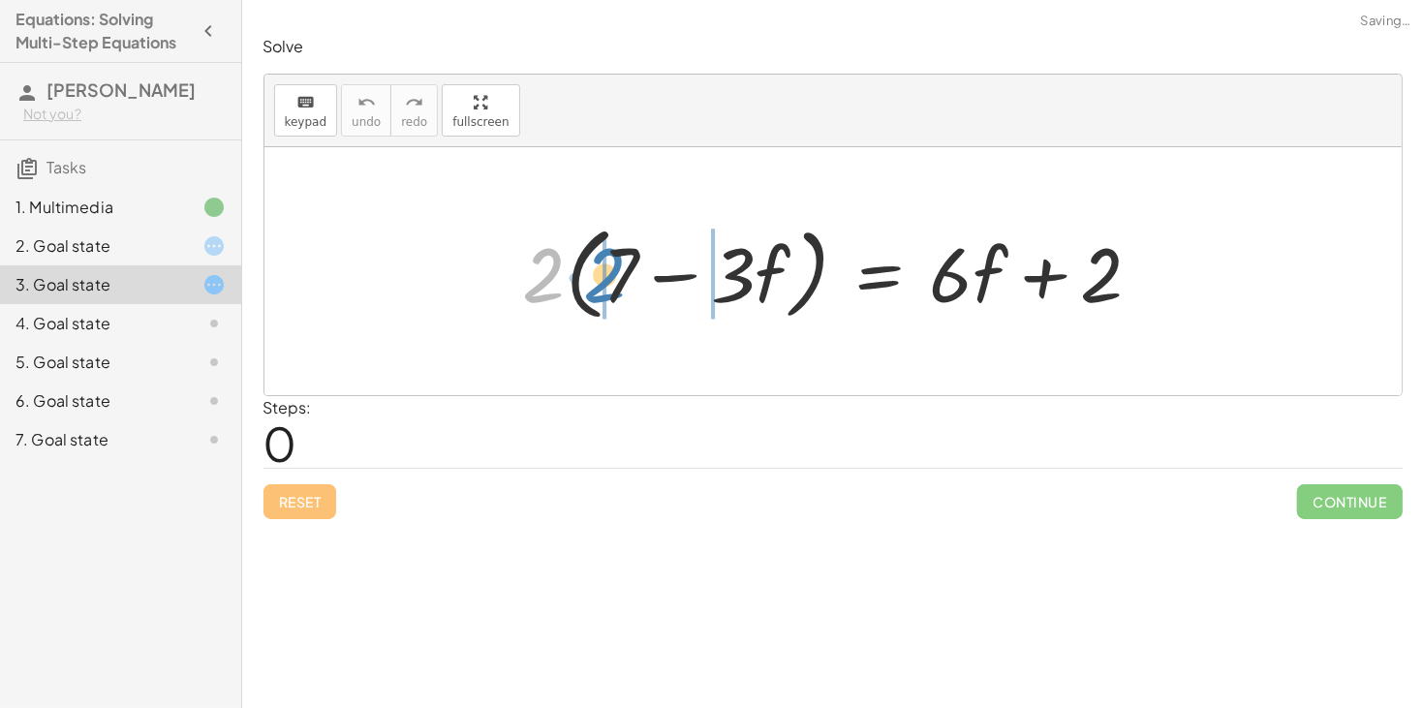
drag, startPoint x: 533, startPoint y: 276, endPoint x: 599, endPoint y: 275, distance: 65.9
click at [599, 275] on div at bounding box center [839, 271] width 653 height 111
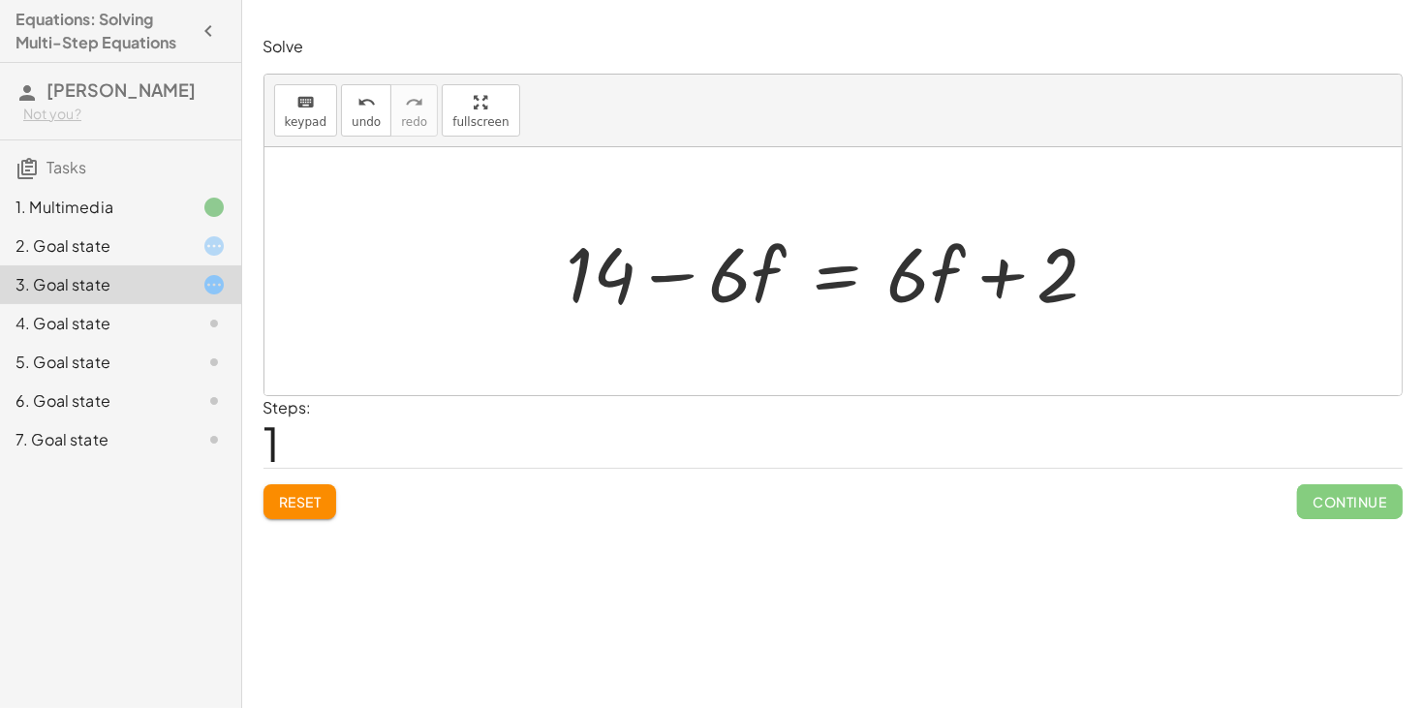
click at [134, 252] on div "2. Goal state" at bounding box center [93, 245] width 156 height 23
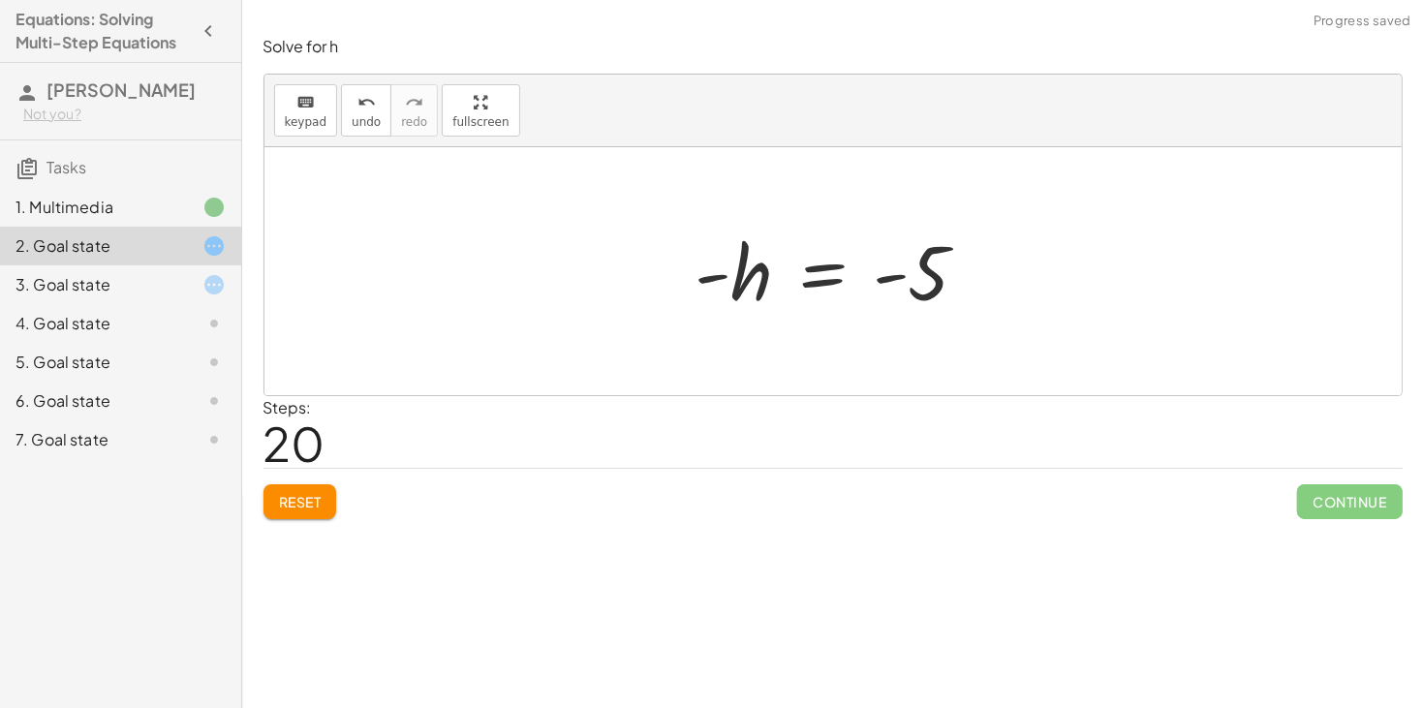
click at [306, 512] on button "Reset" at bounding box center [300, 501] width 74 height 35
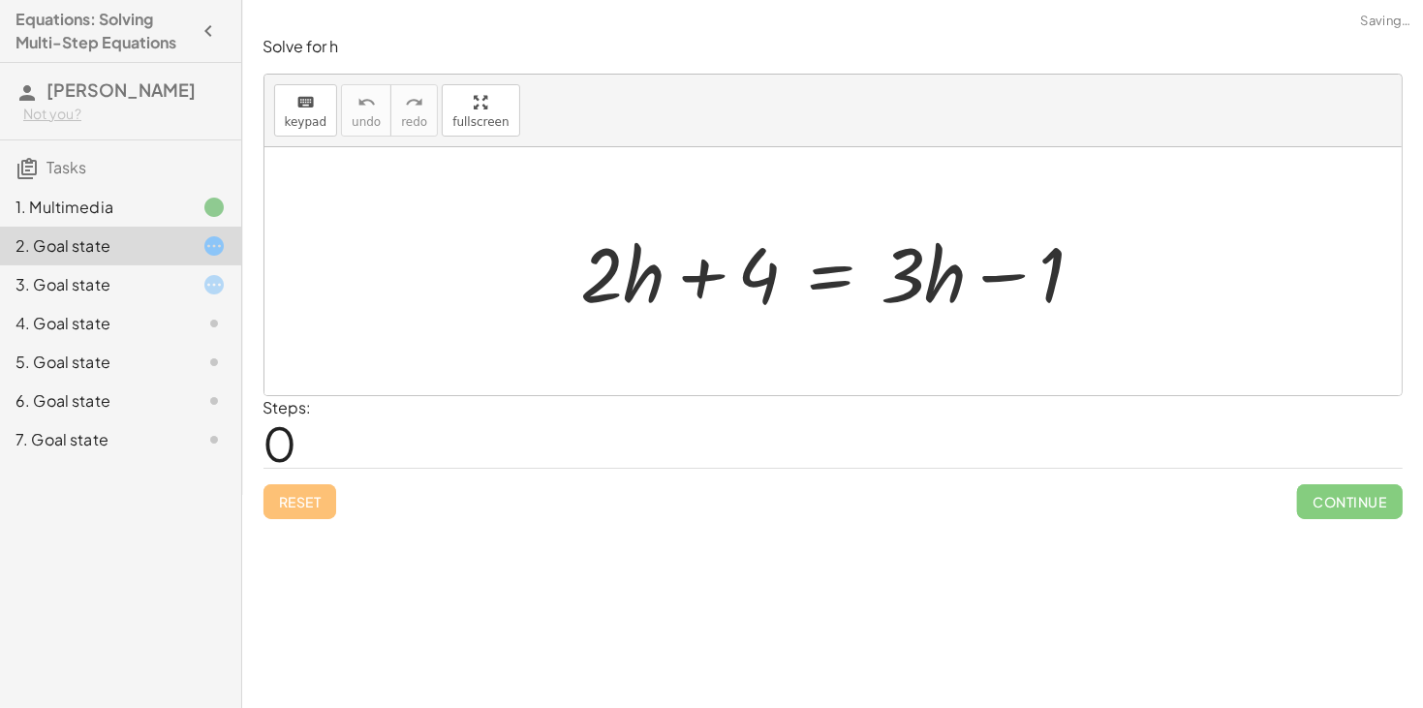
click at [311, 506] on div "Reset Continue" at bounding box center [832, 493] width 1139 height 51
drag, startPoint x: 611, startPoint y: 281, endPoint x: 974, endPoint y: 272, distance: 362.4
click at [974, 272] on div at bounding box center [841, 272] width 538 height 100
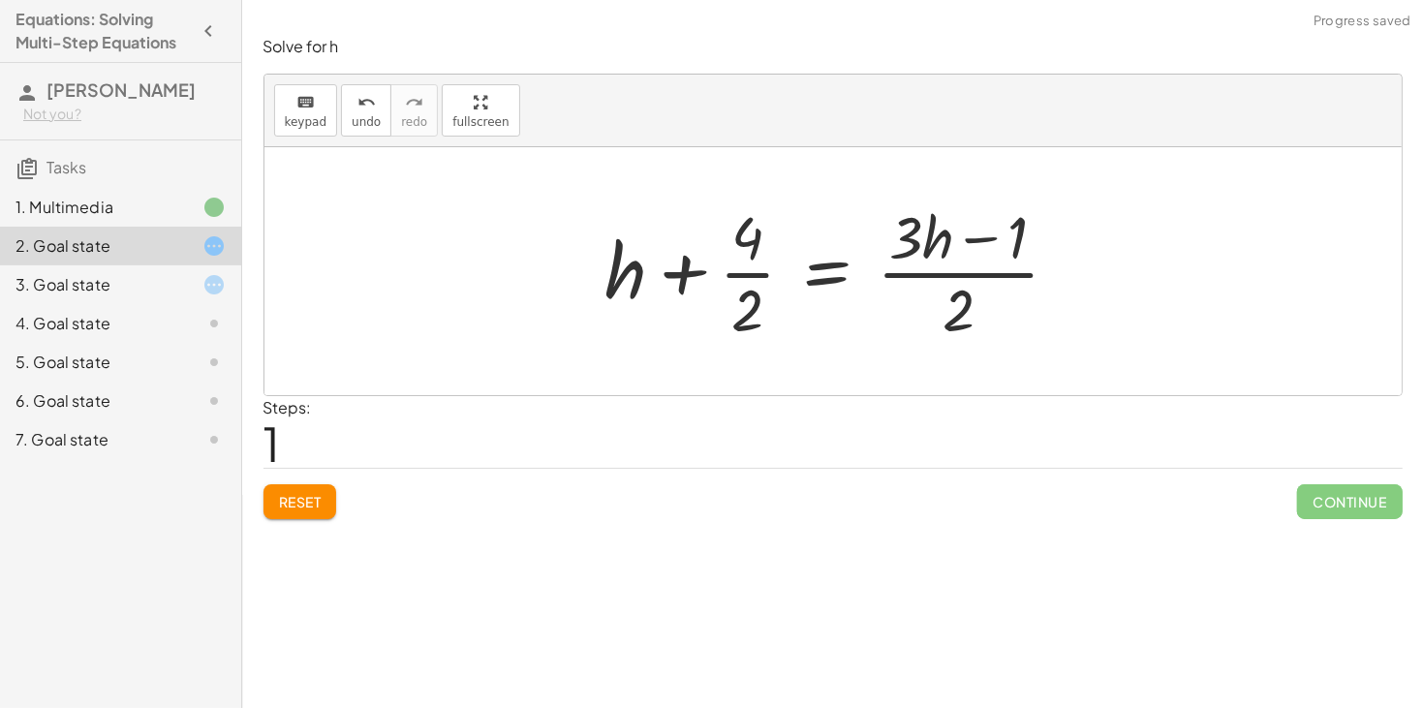
click at [282, 496] on span "Reset" at bounding box center [300, 501] width 43 height 17
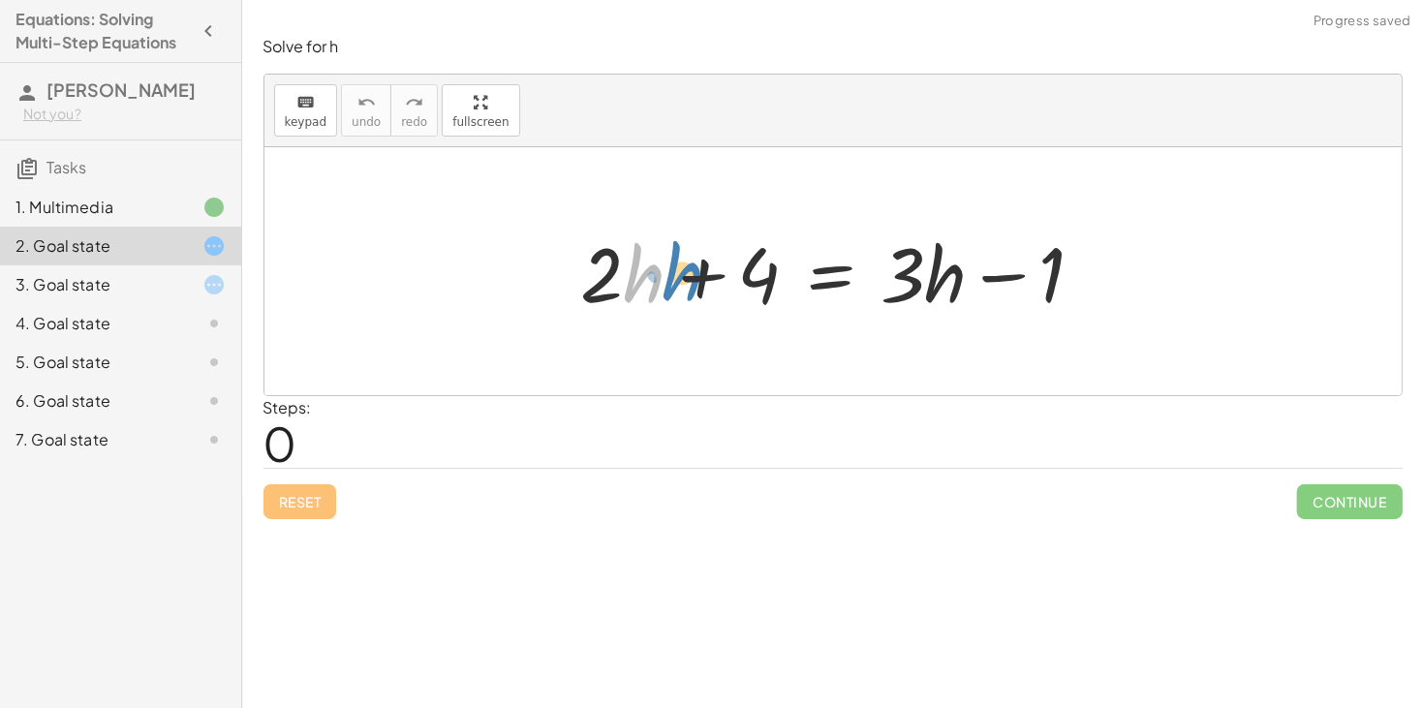
click at [641, 274] on div at bounding box center [841, 272] width 538 height 100
click at [626, 270] on div at bounding box center [841, 272] width 538 height 100
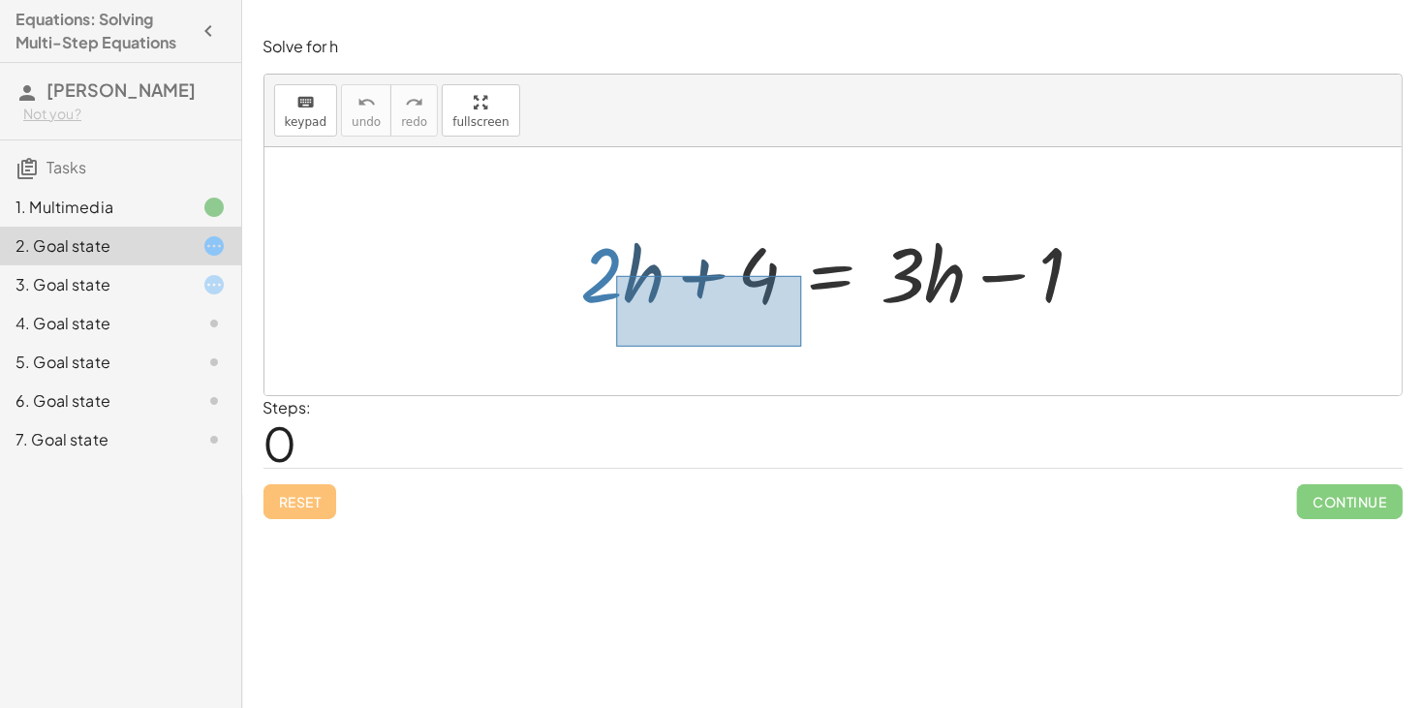
drag, startPoint x: 616, startPoint y: 276, endPoint x: 717, endPoint y: 326, distance: 112.6
click at [717, 326] on div "+ · 2 · h + 4 = + · 3 · h − 1" at bounding box center [832, 271] width 1137 height 248
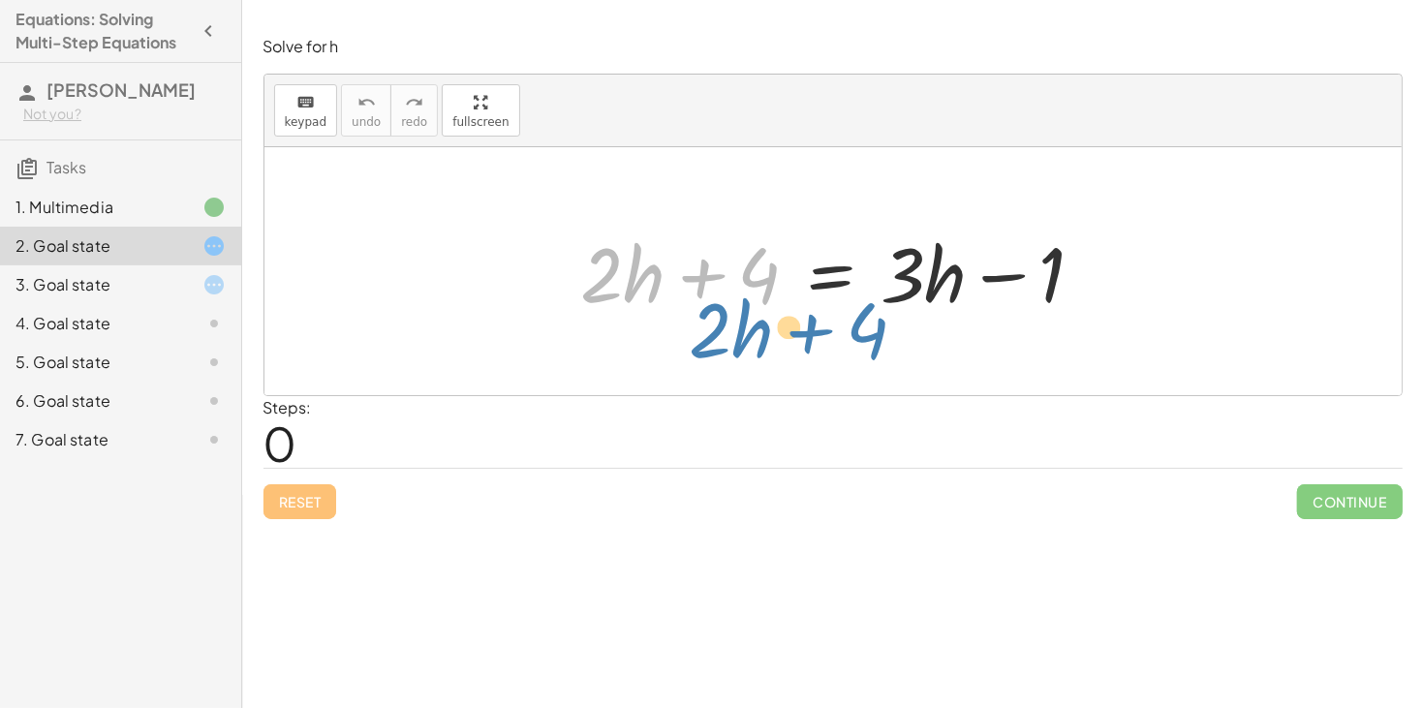
drag, startPoint x: 583, startPoint y: 241, endPoint x: 616, endPoint y: 247, distance: 33.4
click at [616, 247] on div at bounding box center [841, 272] width 538 height 100
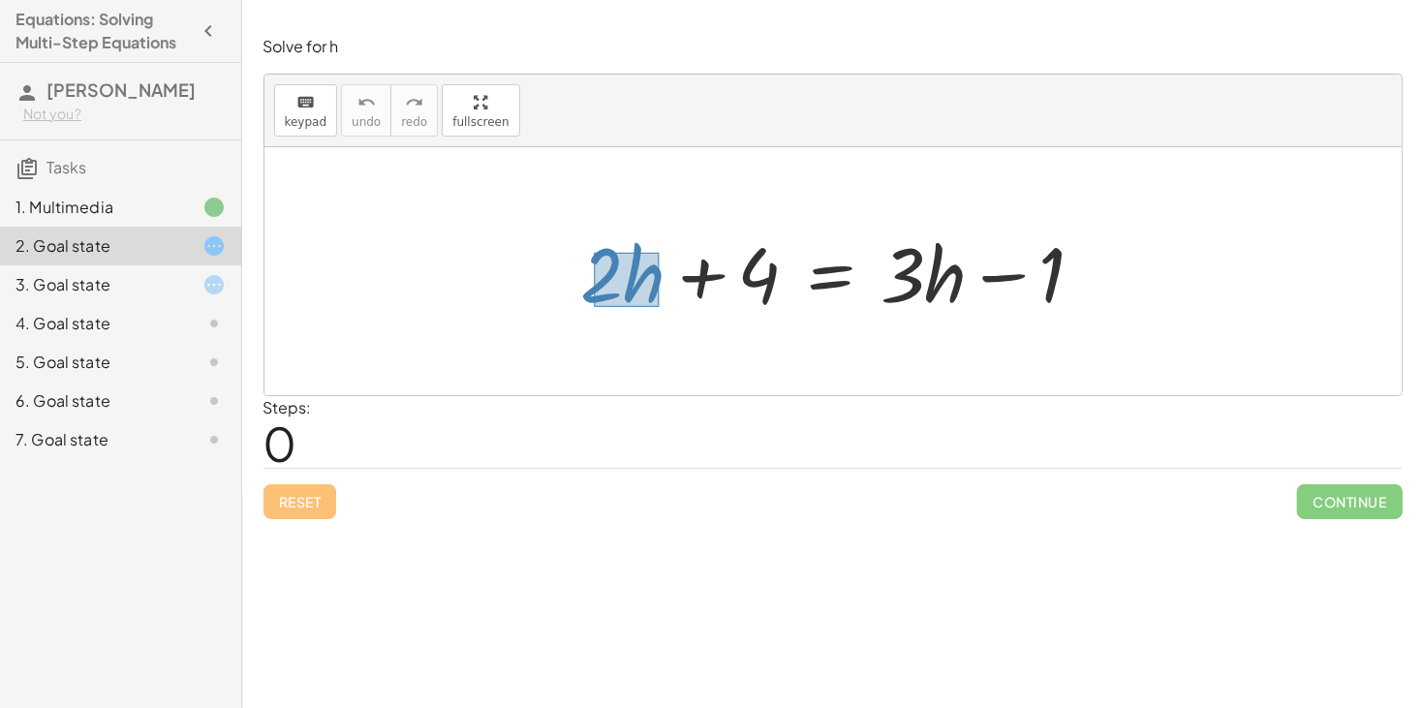
drag, startPoint x: 594, startPoint y: 253, endPoint x: 660, endPoint y: 307, distance: 85.3
click at [660, 307] on div at bounding box center [841, 272] width 538 height 100
click at [622, 281] on div at bounding box center [841, 272] width 538 height 100
drag, startPoint x: 615, startPoint y: 267, endPoint x: 958, endPoint y: 276, distance: 343.0
click at [958, 276] on div at bounding box center [841, 272] width 538 height 100
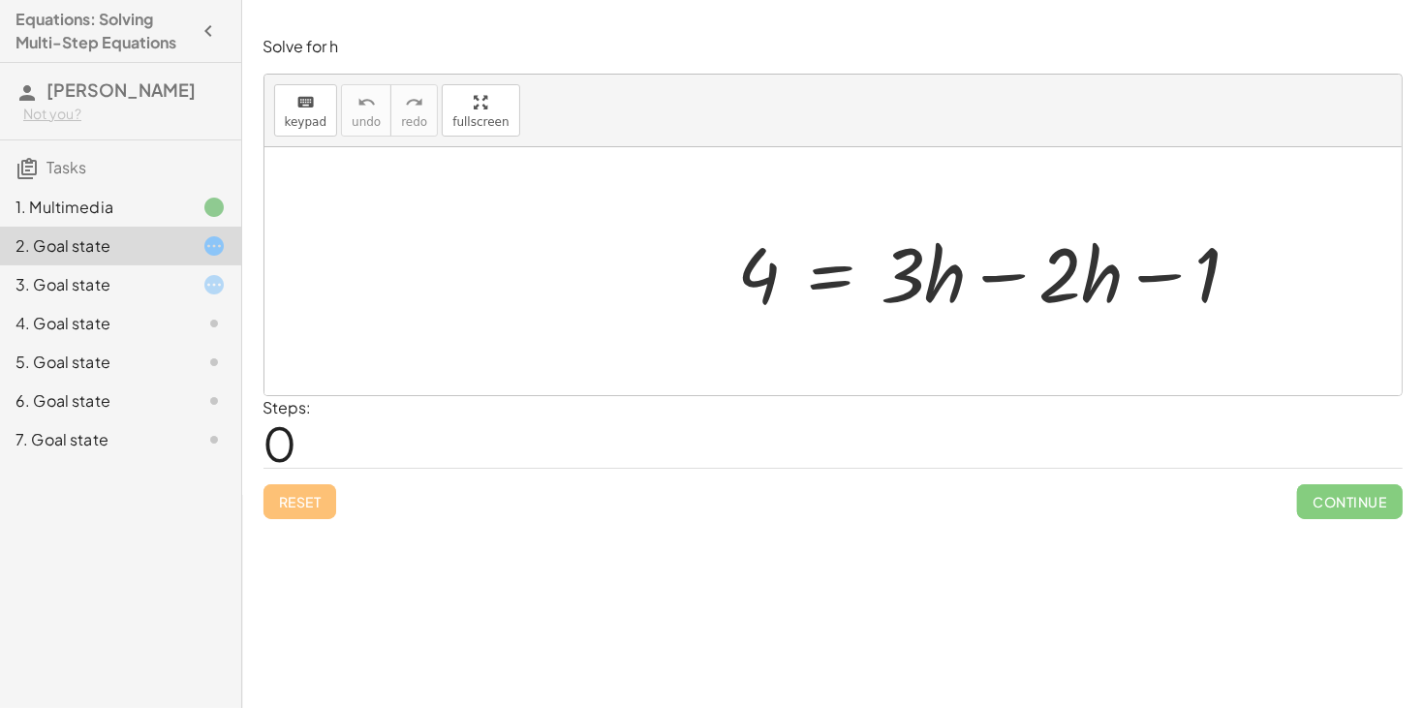
click at [1002, 276] on div at bounding box center [841, 272] width 538 height 100
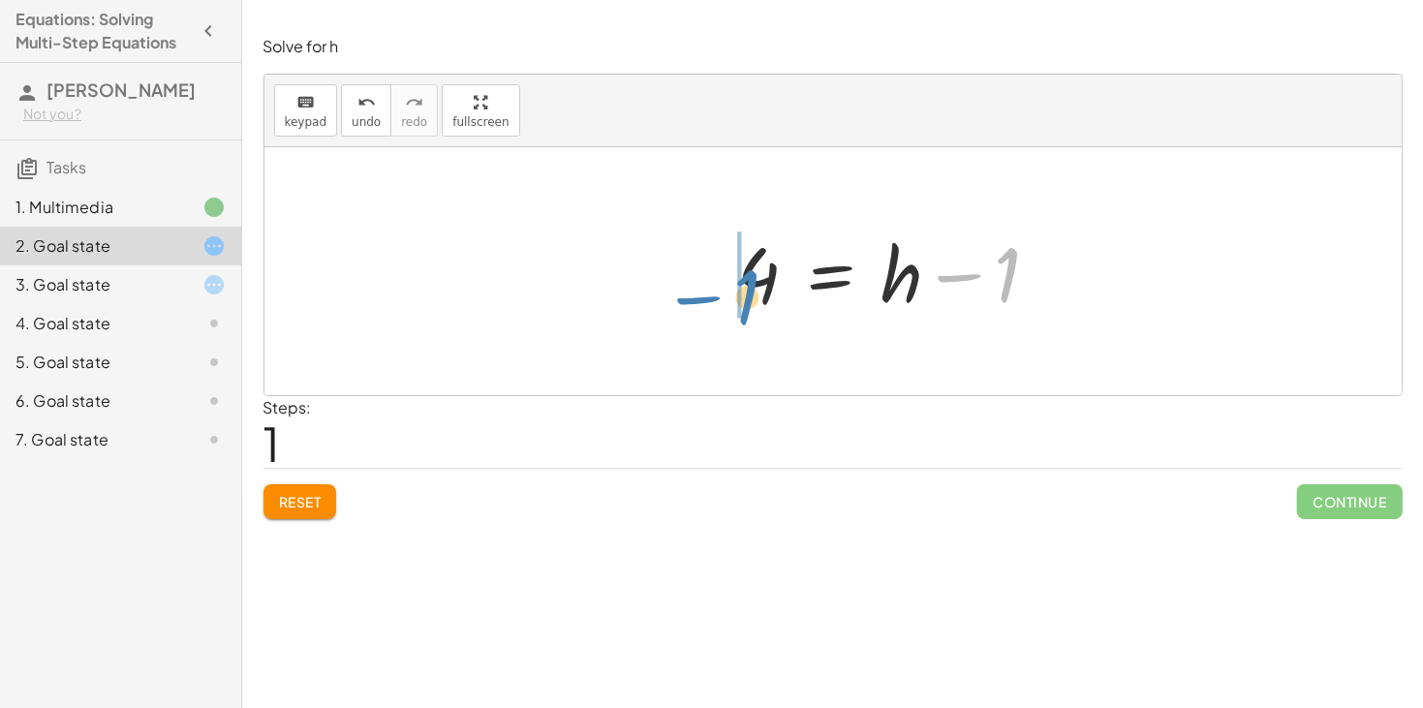
drag, startPoint x: 999, startPoint y: 264, endPoint x: 738, endPoint y: 287, distance: 261.5
click at [719, 275] on div at bounding box center [841, 272] width 538 height 100
